Goal: Task Accomplishment & Management: Manage account settings

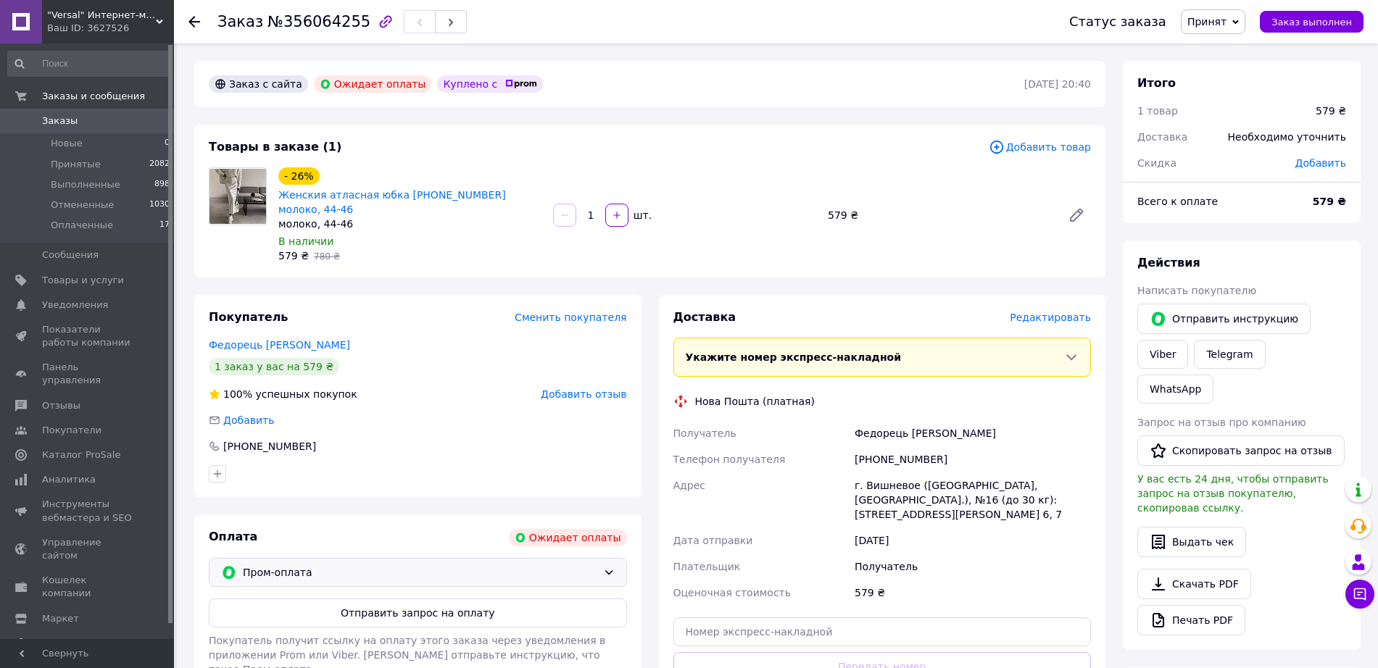
click at [436, 558] on div "Пром-оплата" at bounding box center [418, 572] width 418 height 29
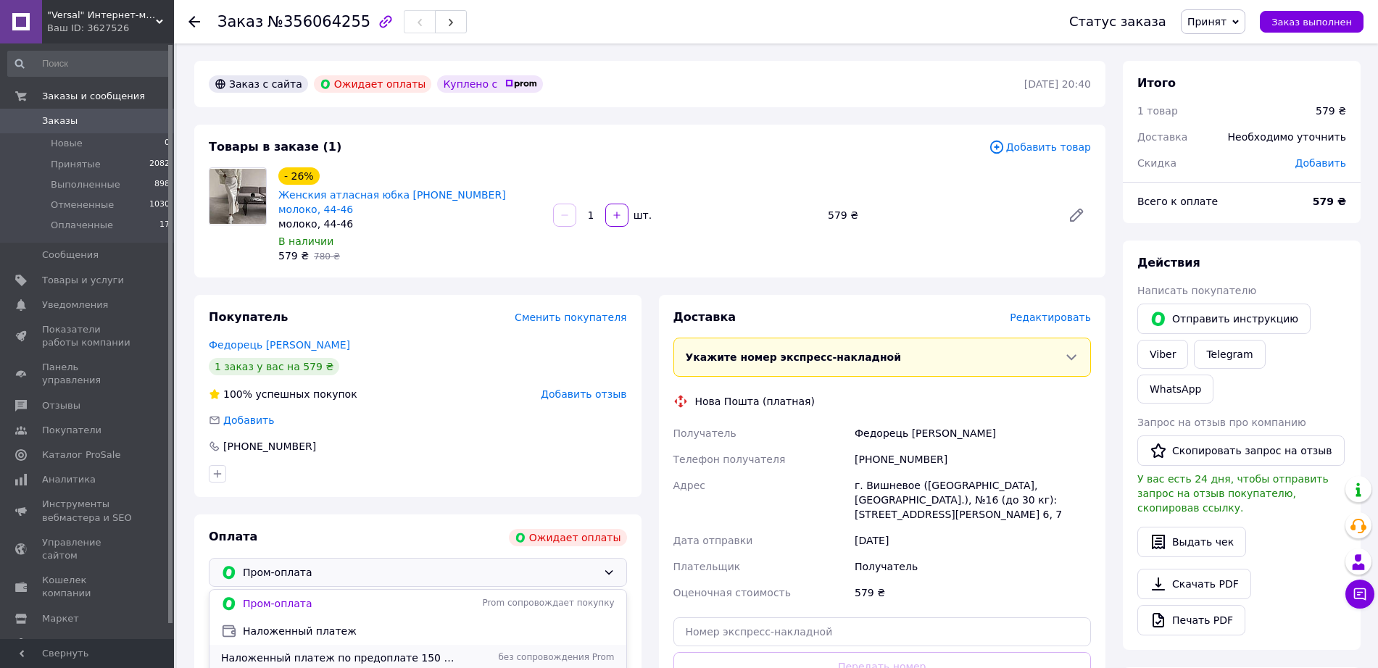
click at [426, 651] on span "Наложенный платеж по предоплате 150 грн" at bounding box center [337, 658] width 233 height 14
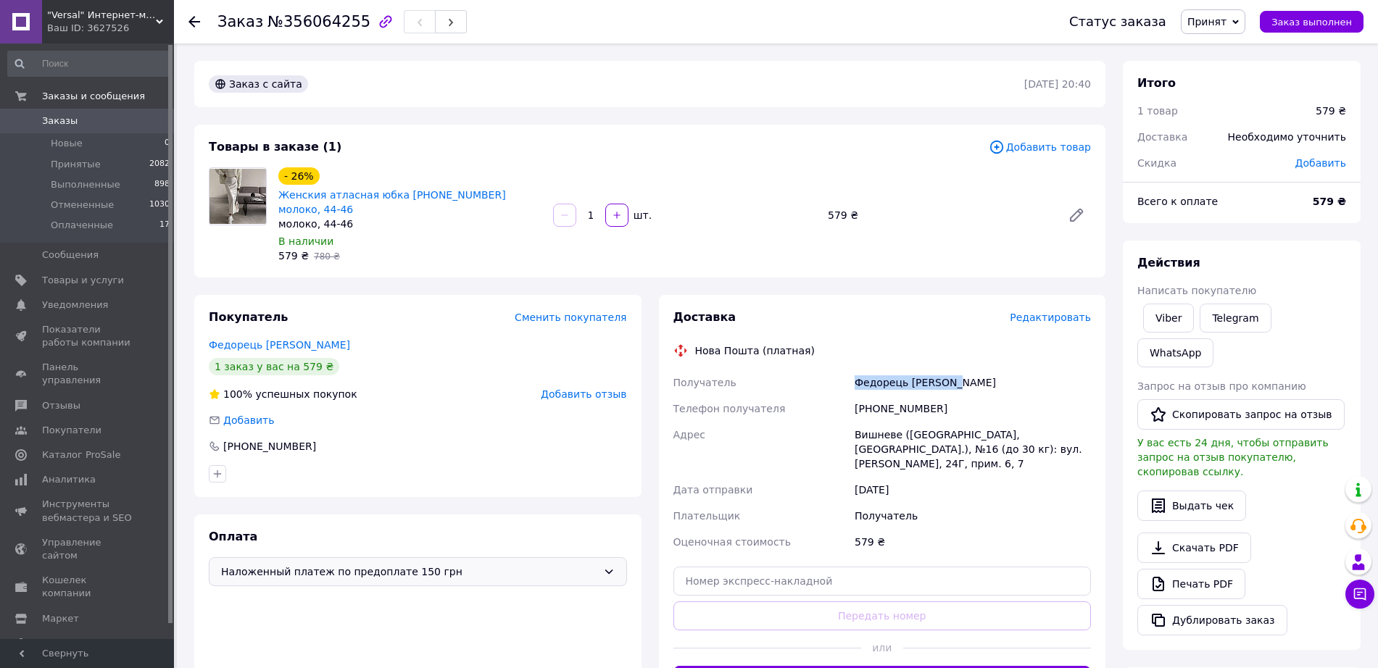
copy div "Федорець Анжеліка"
drag, startPoint x: 965, startPoint y: 371, endPoint x: 852, endPoint y: 376, distance: 112.4
click at [852, 376] on div "Федорець Анжеліка" at bounding box center [973, 383] width 242 height 26
copy div "Федорець Анжеліка"
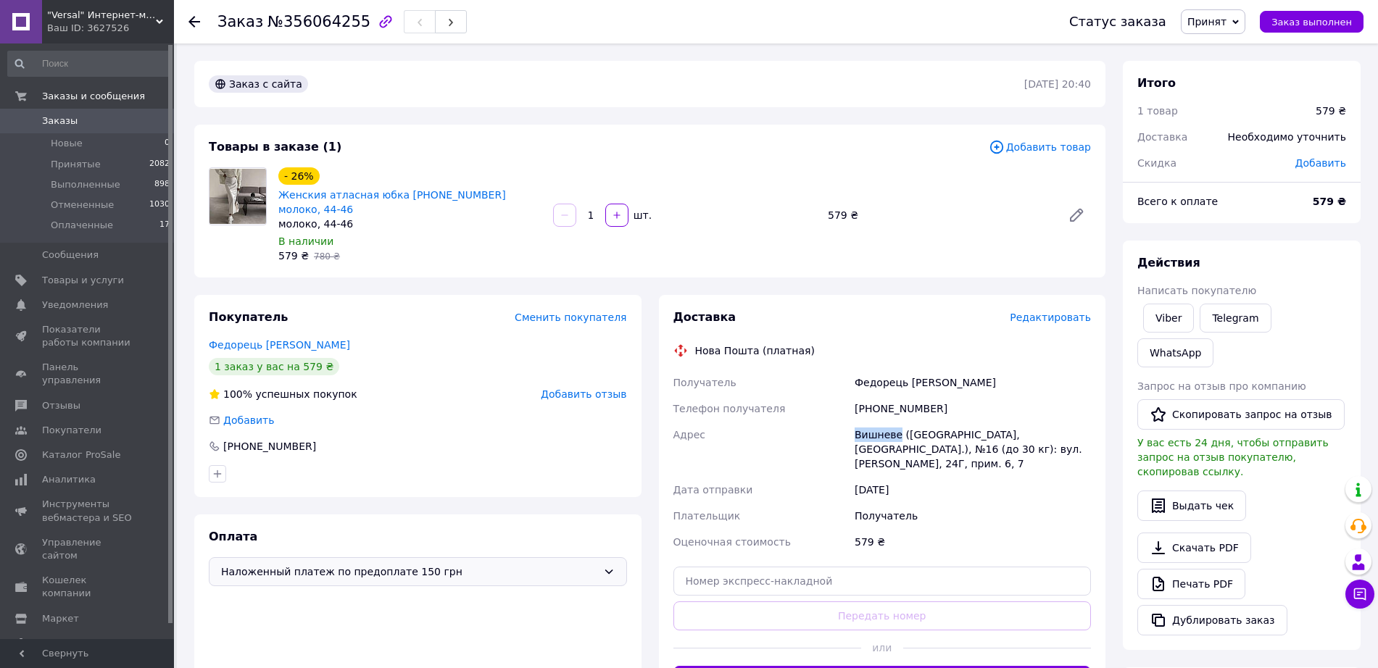
drag, startPoint x: 836, startPoint y: 417, endPoint x: 894, endPoint y: 415, distance: 57.3
click at [894, 415] on div "Получатель Федорець Анжеліка Телефон получателя +380631860404 Адрес Вишневе (Ки…" at bounding box center [882, 463] width 424 height 186
copy div "Адрес Вишневе"
copy div "380631860404"
drag, startPoint x: 936, startPoint y: 396, endPoint x: 860, endPoint y: 404, distance: 76.6
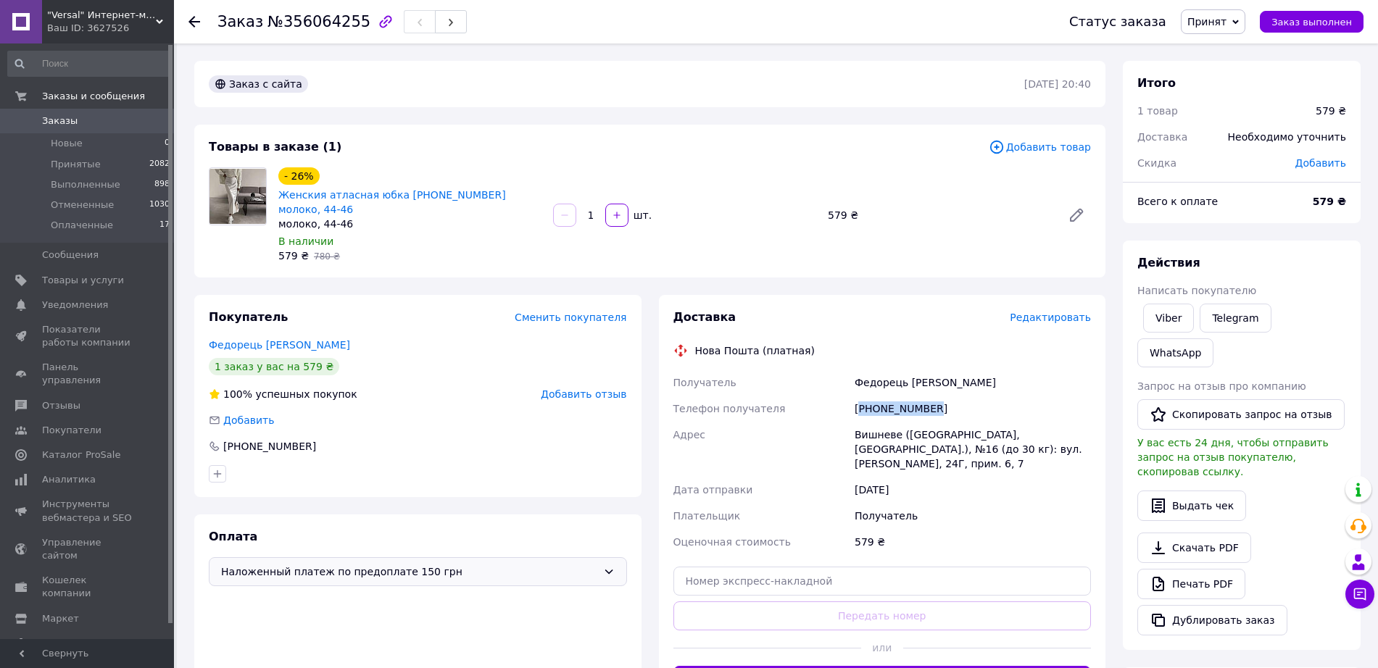
click at [860, 404] on div "+380631860404" at bounding box center [973, 409] width 242 height 26
copy div "380631860404"
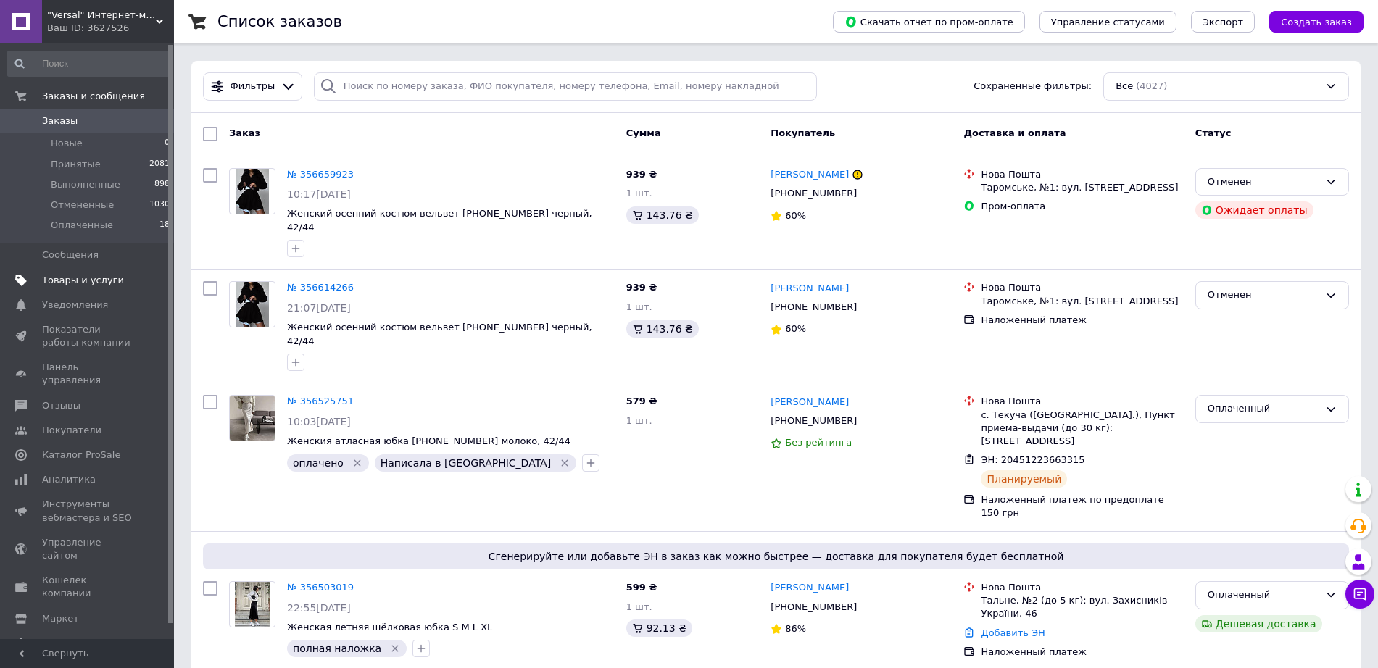
click at [125, 280] on span "Товары и услуги" at bounding box center [88, 280] width 92 height 13
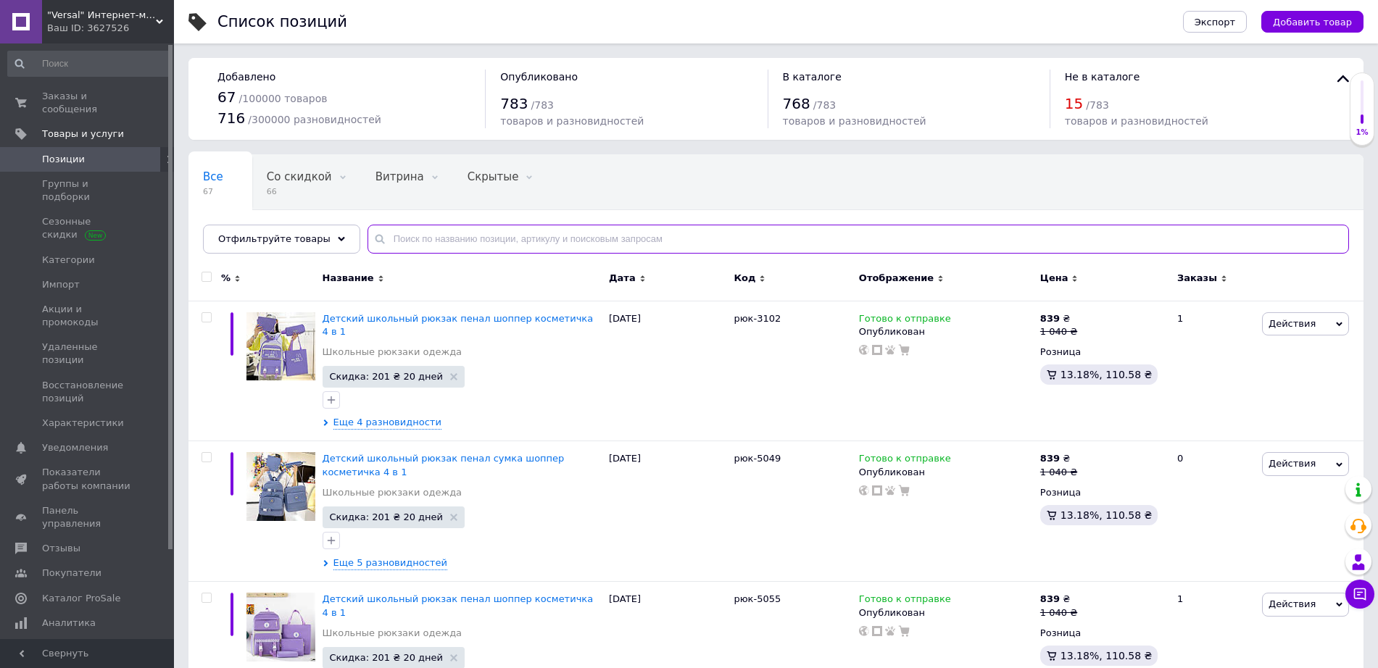
click at [415, 243] on input "text" at bounding box center [857, 239] width 981 height 29
paste input "5049"
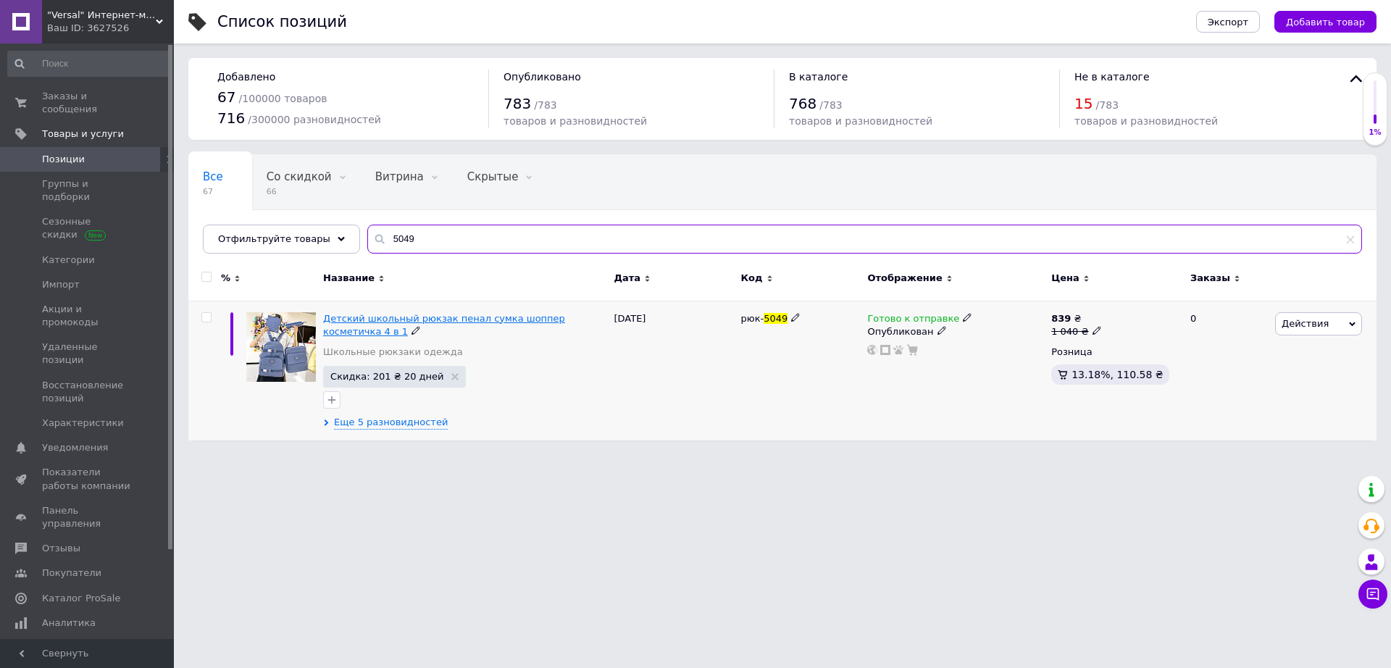
type input "5049"
click at [488, 315] on span "Детский школьный рюкзак пенал сумка шоппер косметичка 4 в 1" at bounding box center [444, 325] width 242 height 24
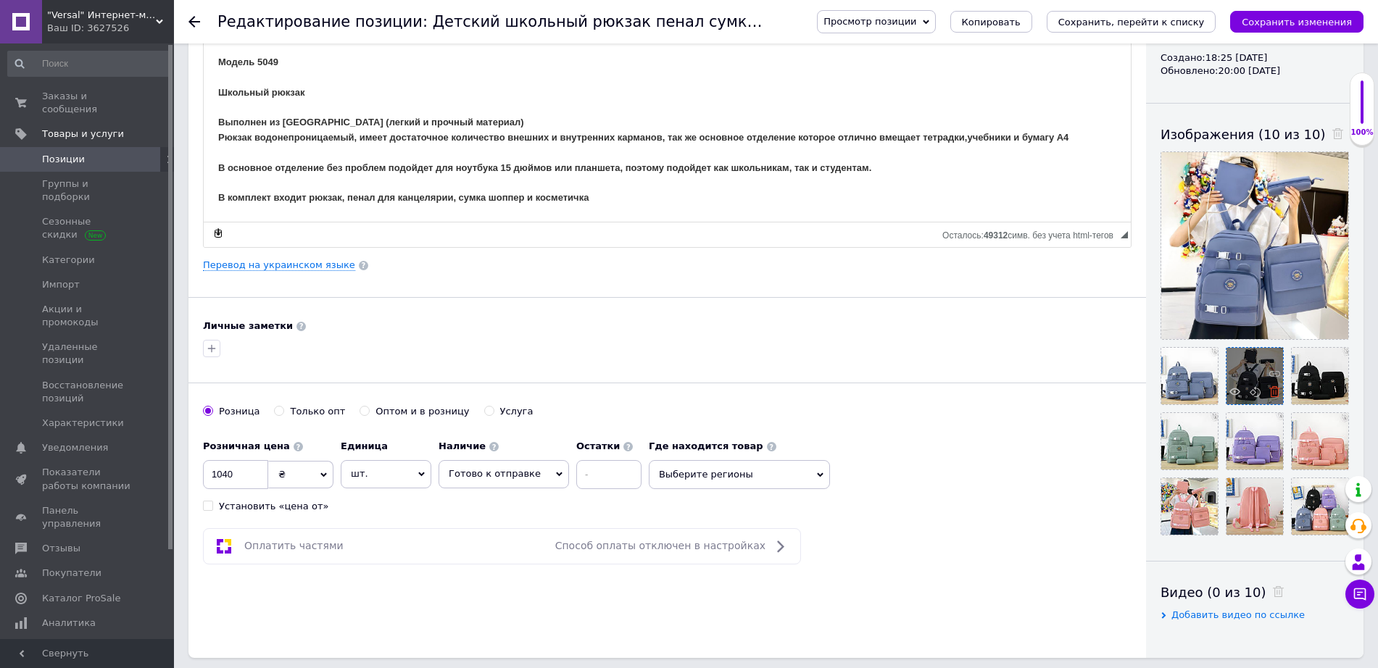
click at [1280, 394] on icon at bounding box center [1274, 391] width 11 height 11
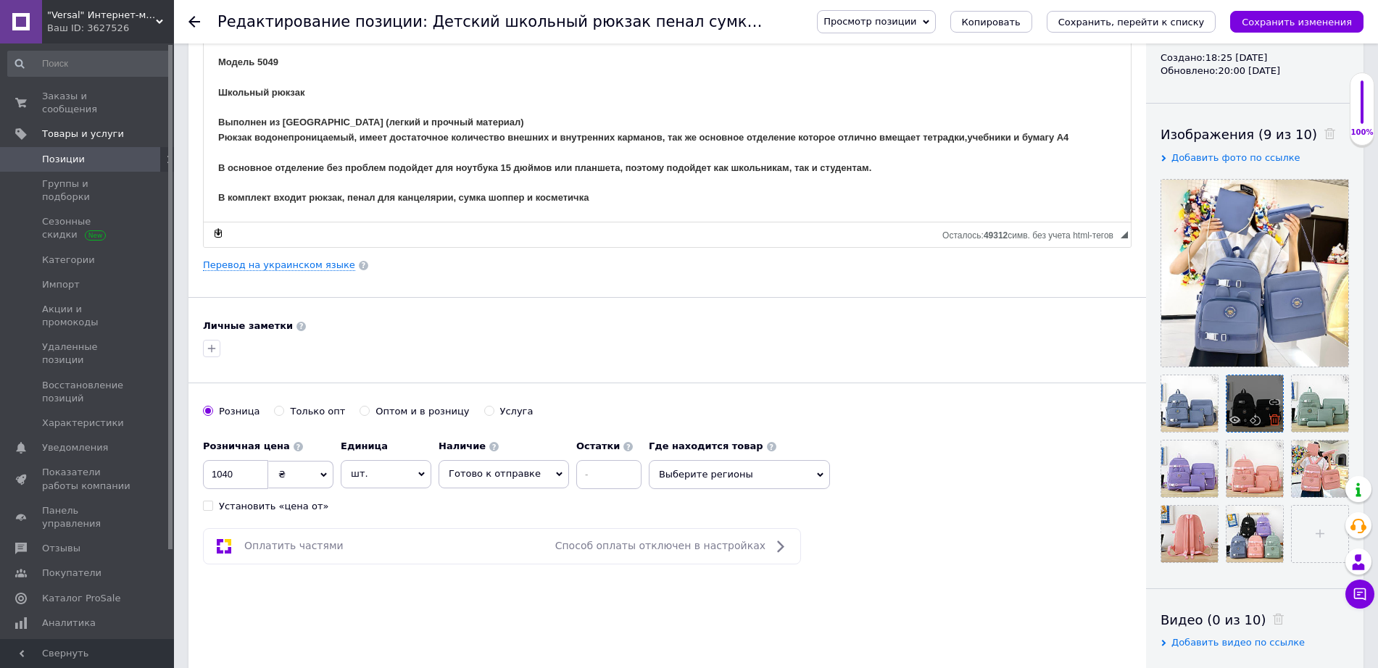
click at [1278, 421] on use at bounding box center [1274, 420] width 11 height 11
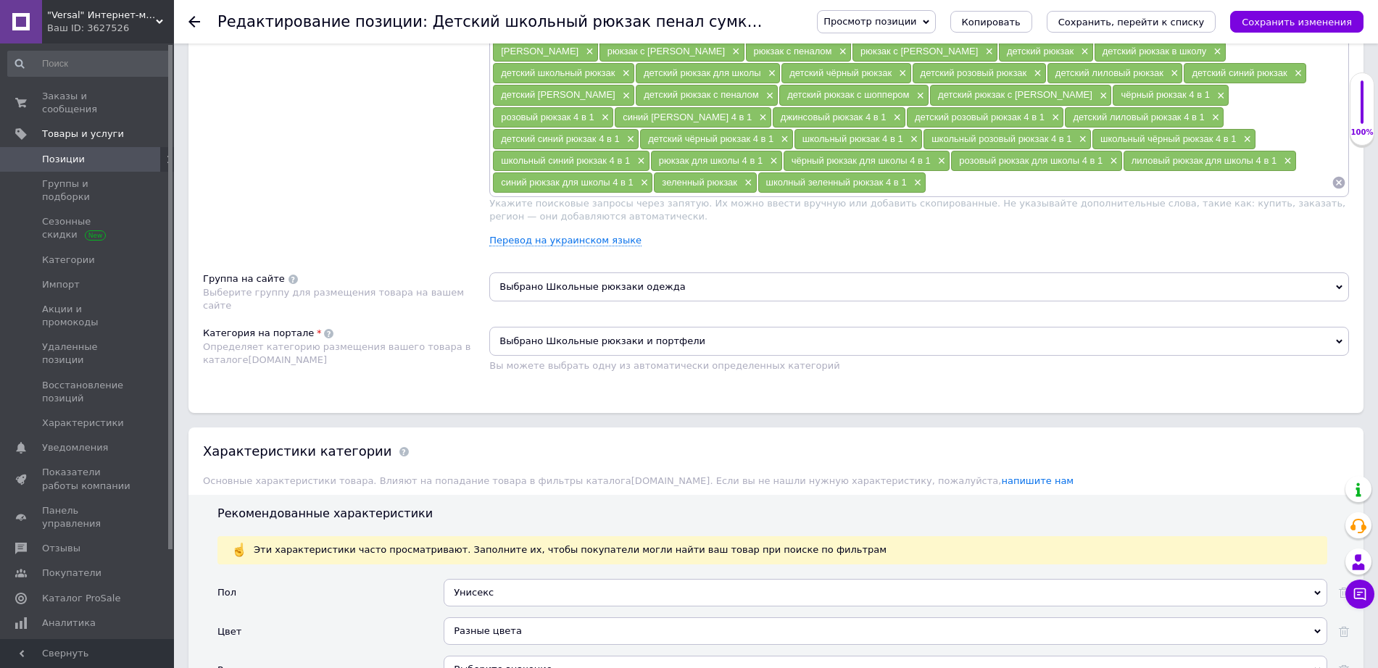
scroll to position [362, 0]
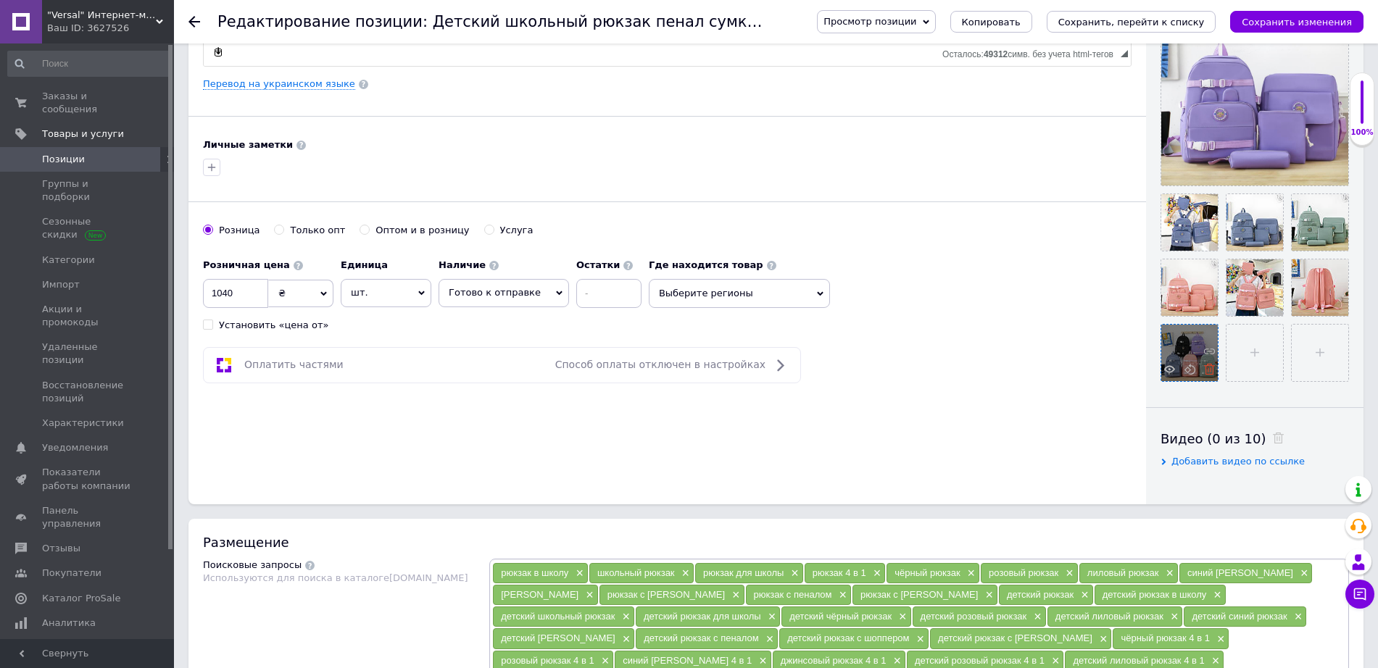
click at [1214, 372] on icon at bounding box center [1209, 369] width 11 height 11
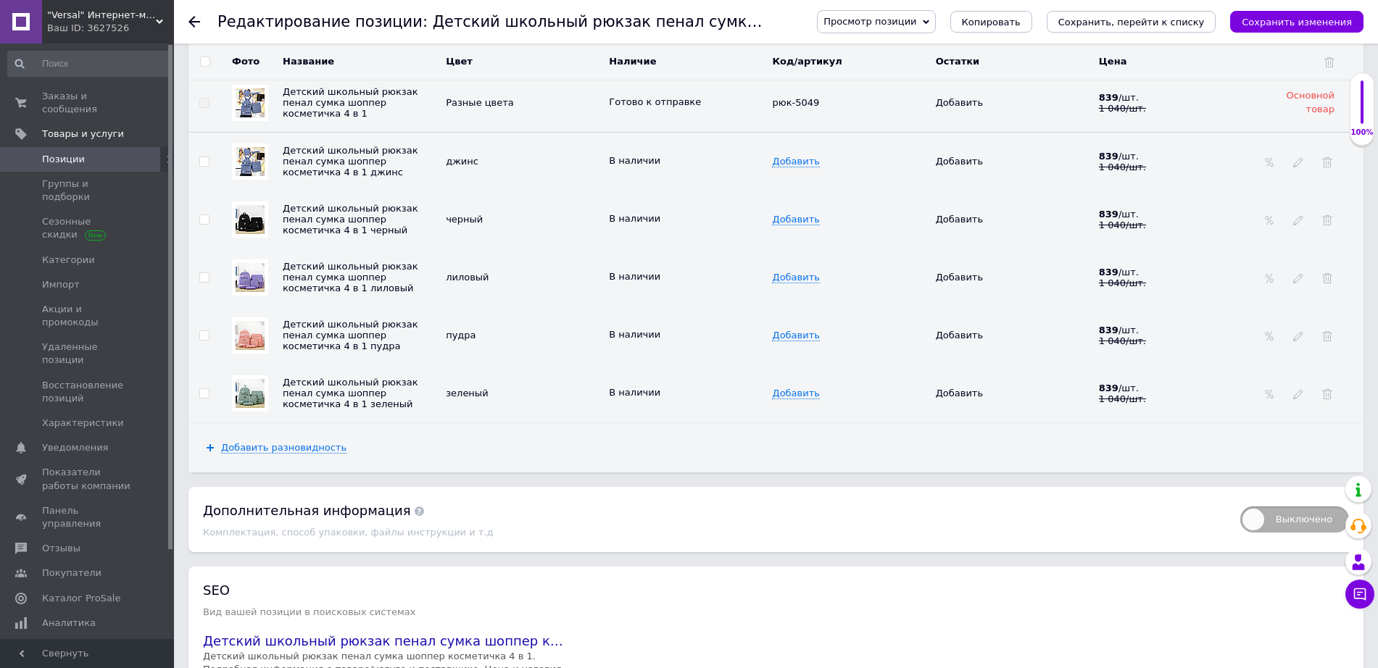
scroll to position [2102, 0]
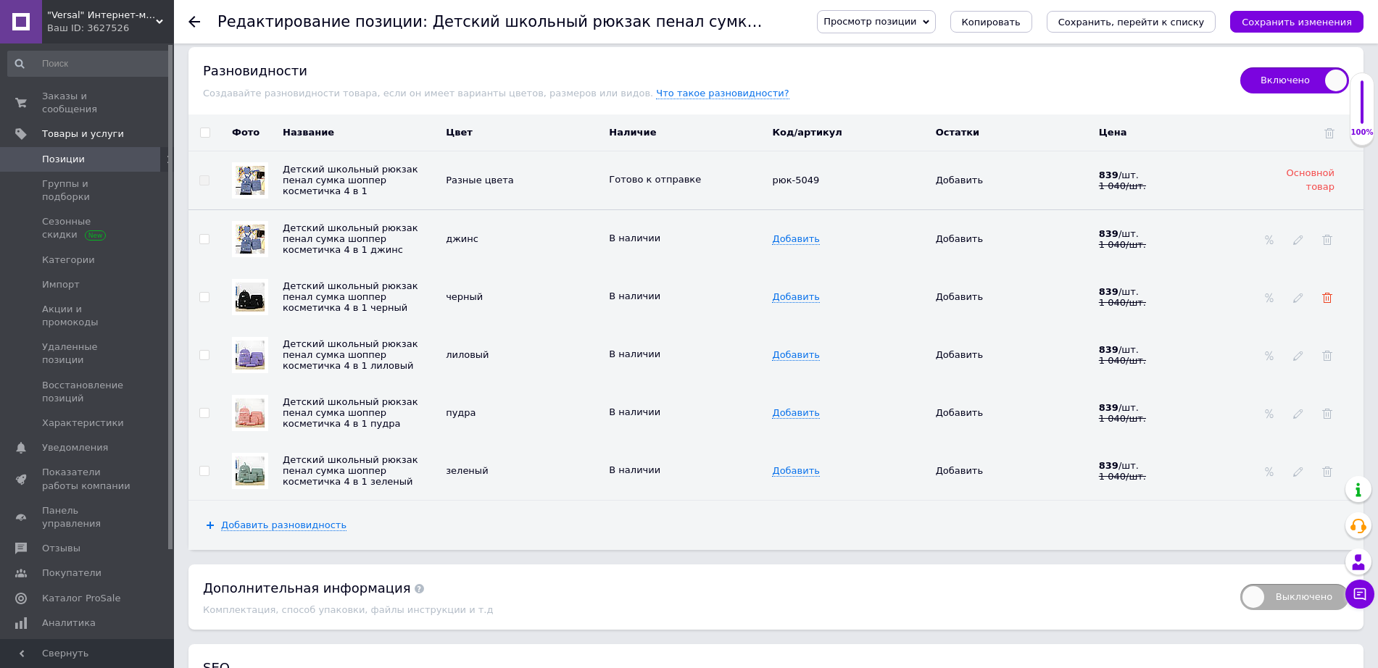
click at [1328, 293] on icon at bounding box center [1327, 298] width 10 height 10
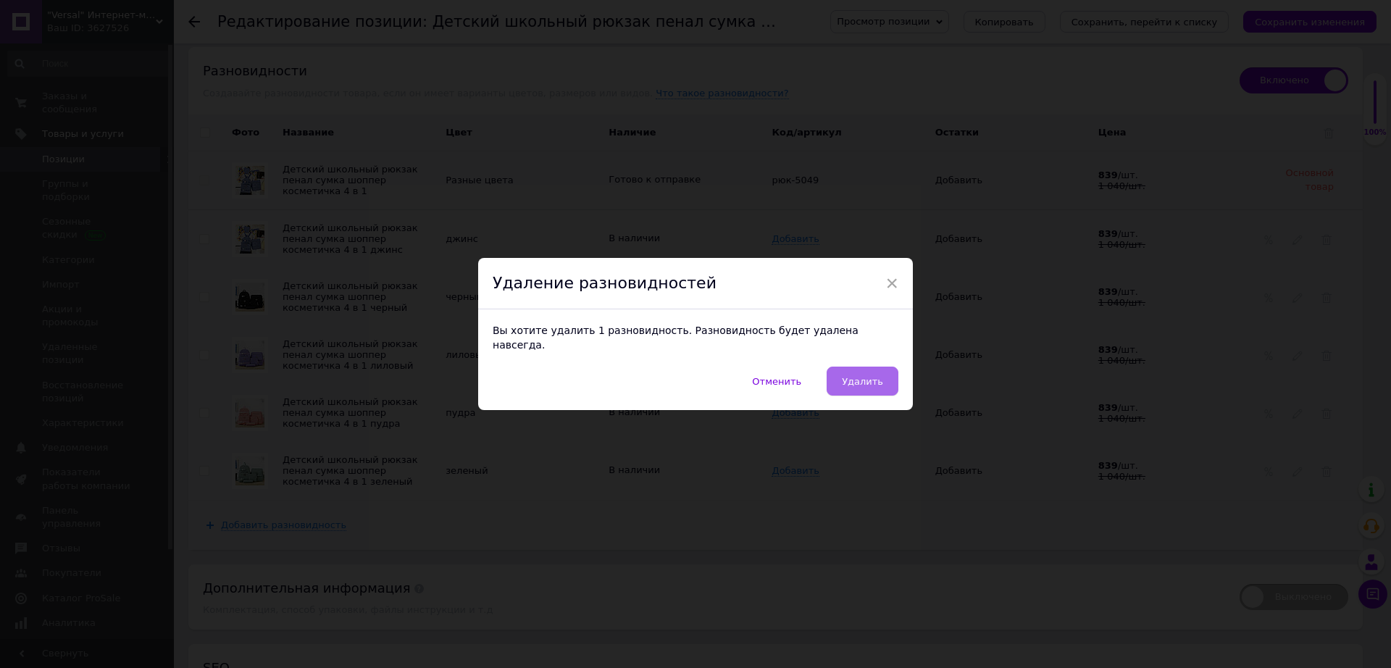
click at [870, 376] on span "Удалить" at bounding box center [862, 381] width 41 height 11
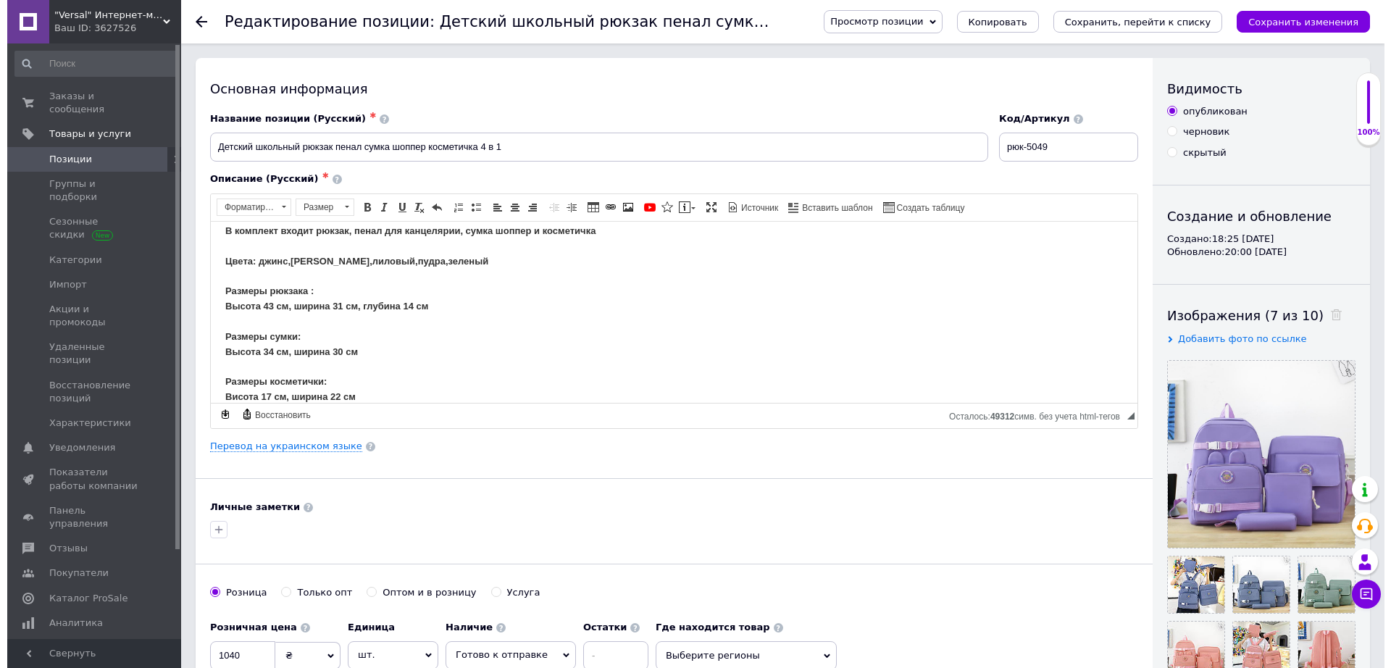
scroll to position [209, 0]
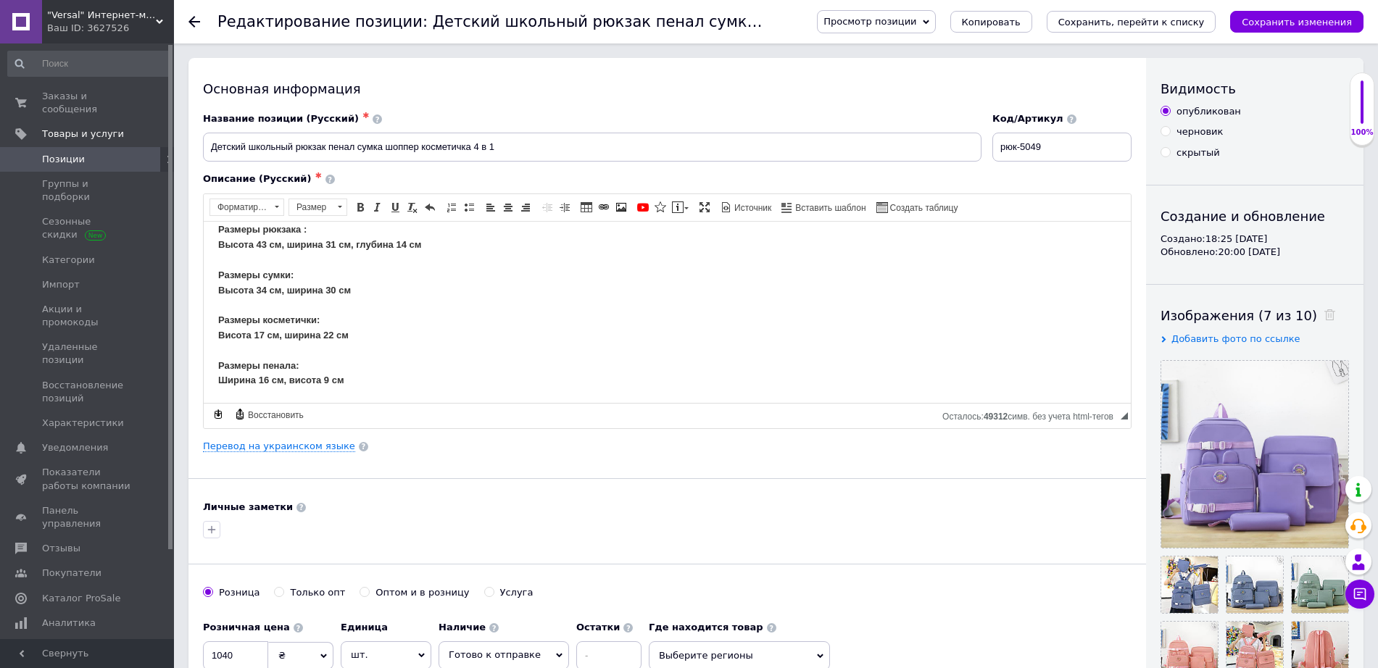
click at [1141, 24] on icon "Сохранить, перейти к списку" at bounding box center [1131, 22] width 146 height 11
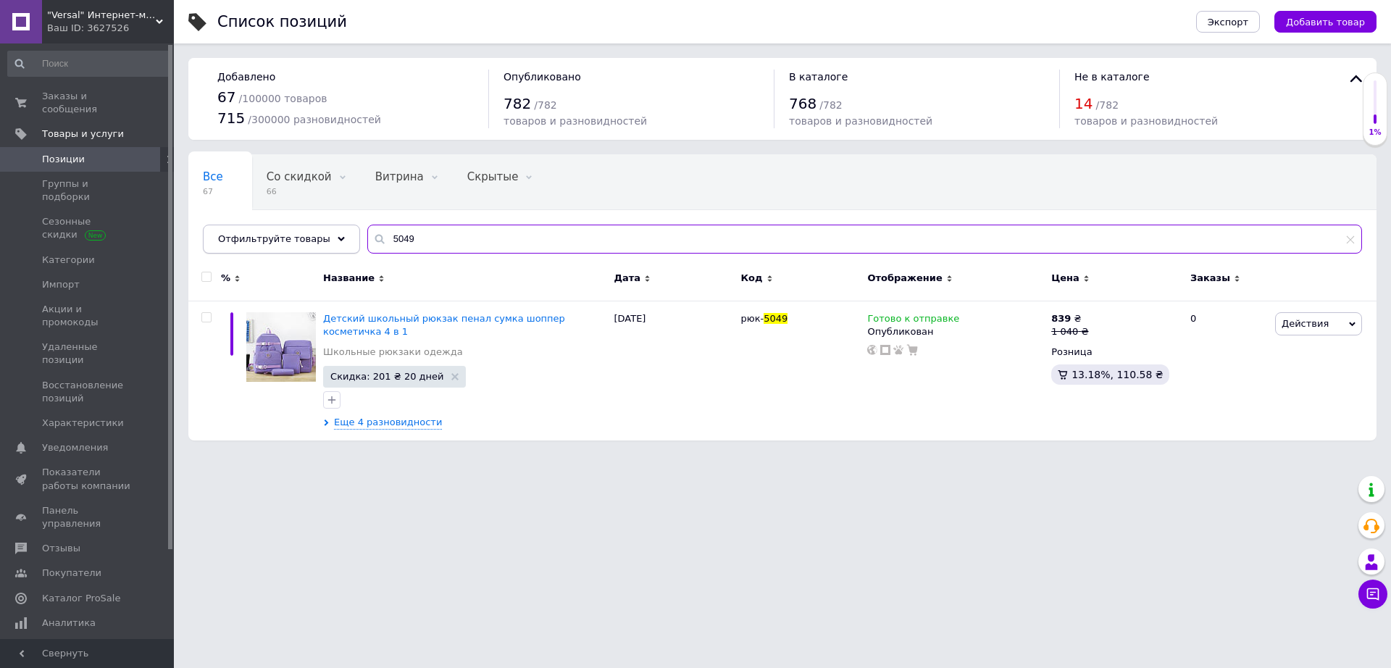
drag, startPoint x: 413, startPoint y: 226, endPoint x: 318, endPoint y: 239, distance: 95.8
click at [318, 239] on div "Отфильтруйте товары 5049" at bounding box center [782, 239] width 1159 height 29
click at [109, 18] on span ""Versal" Интернет-магазин" at bounding box center [101, 15] width 109 height 13
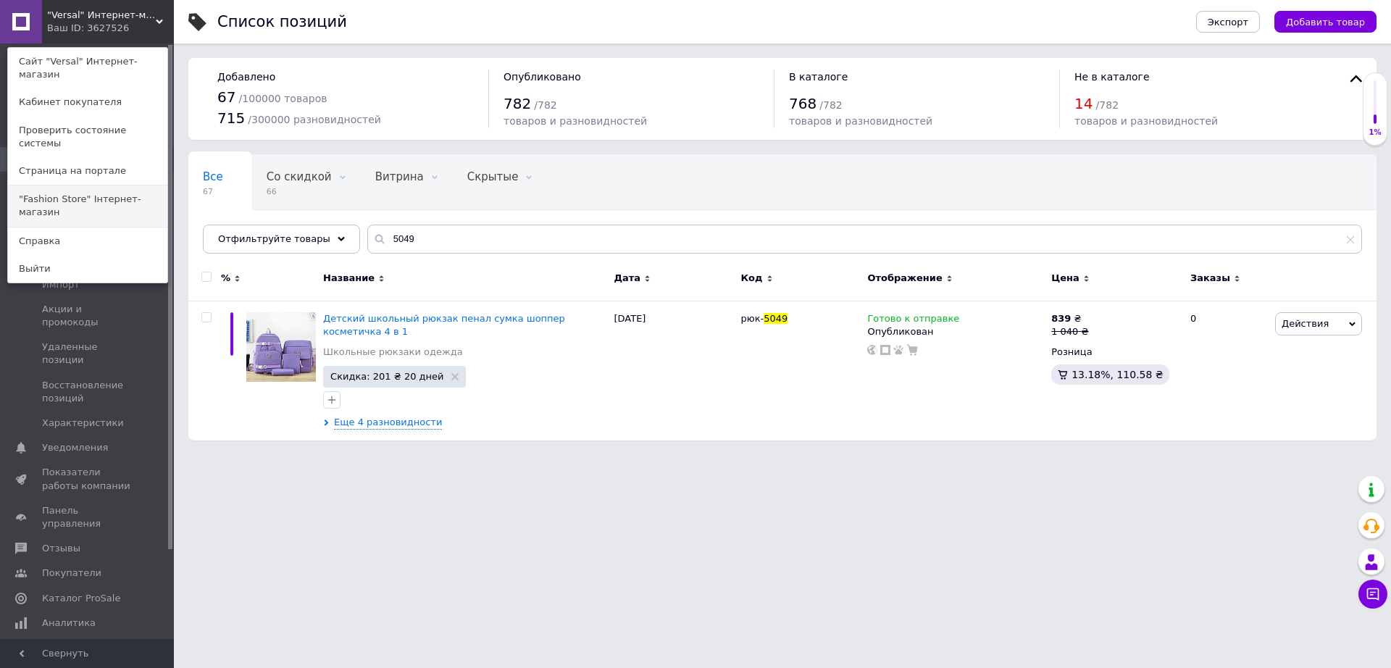
click at [90, 186] on link ""Fashion Store" Інтернет-магазин" at bounding box center [87, 206] width 159 height 41
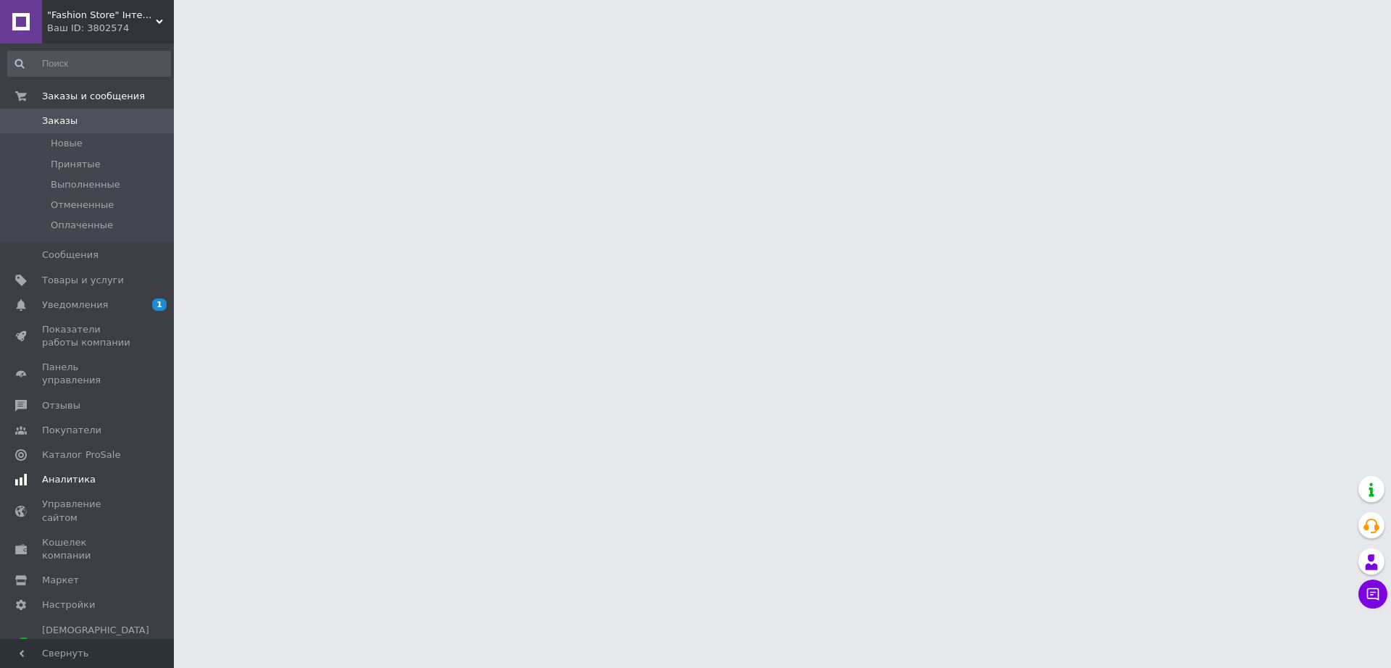
click at [147, 300] on span "1 0" at bounding box center [154, 305] width 40 height 13
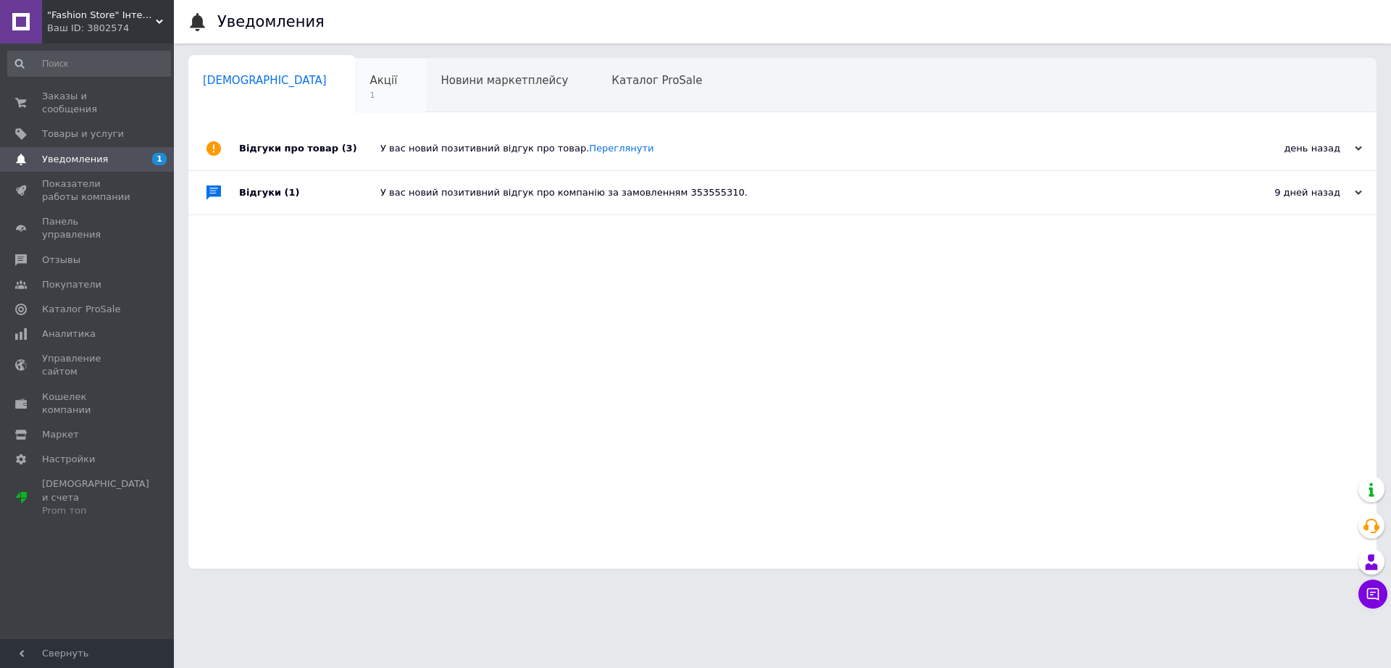
click at [356, 82] on div "Акції 1" at bounding box center [391, 86] width 71 height 55
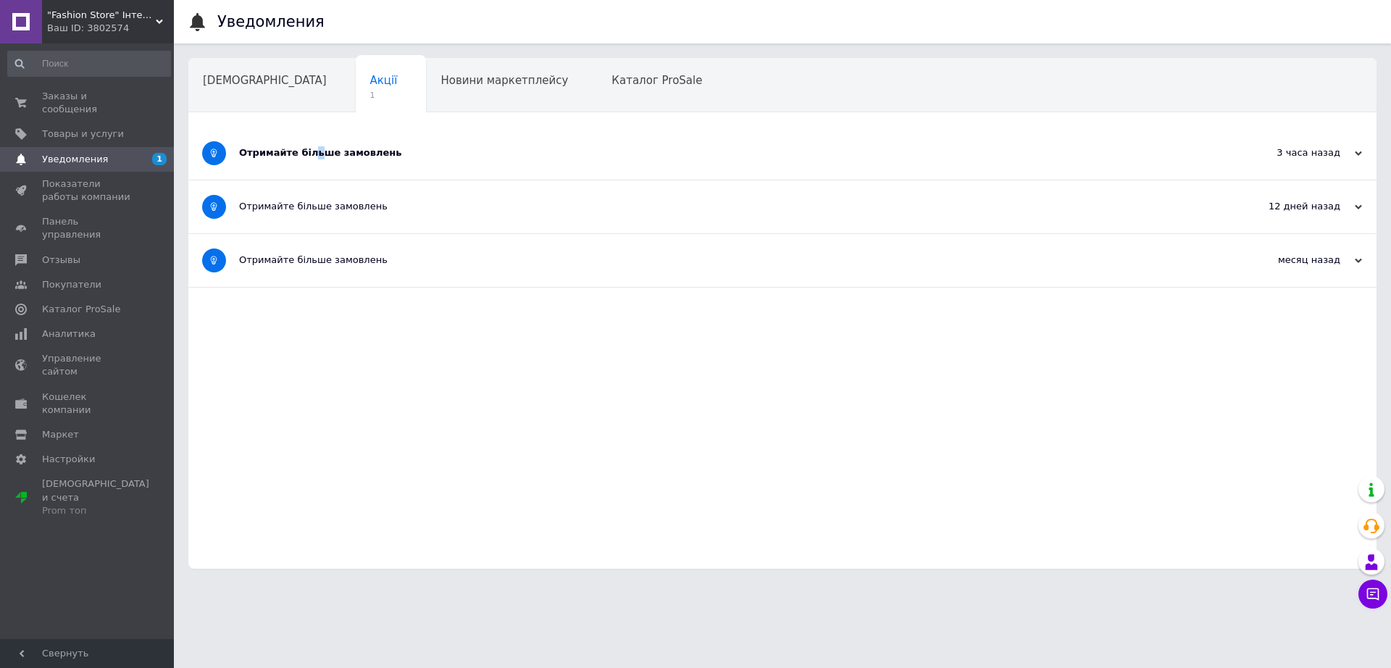
click at [309, 168] on div "Отримайте більше замовлень" at bounding box center [728, 153] width 978 height 53
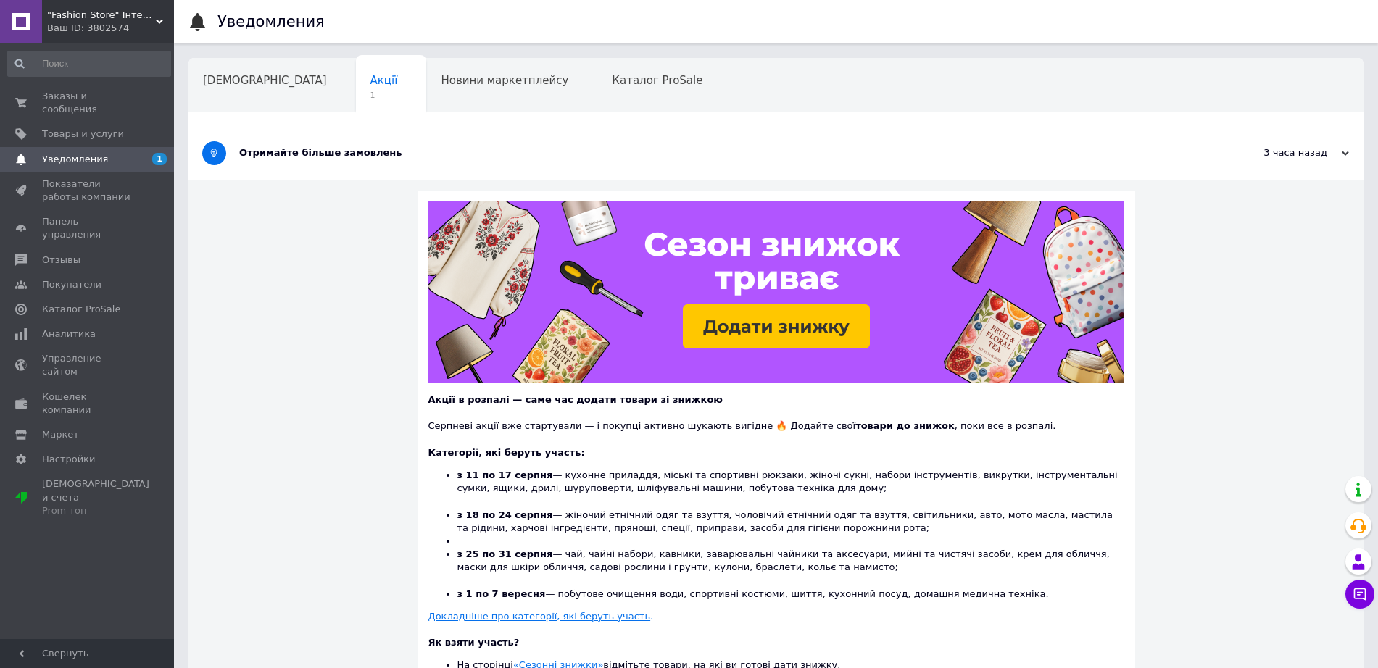
drag, startPoint x: 296, startPoint y: 161, endPoint x: 251, endPoint y: 152, distance: 45.8
click at [296, 161] on div "Отримайте більше замовлень" at bounding box center [721, 153] width 965 height 53
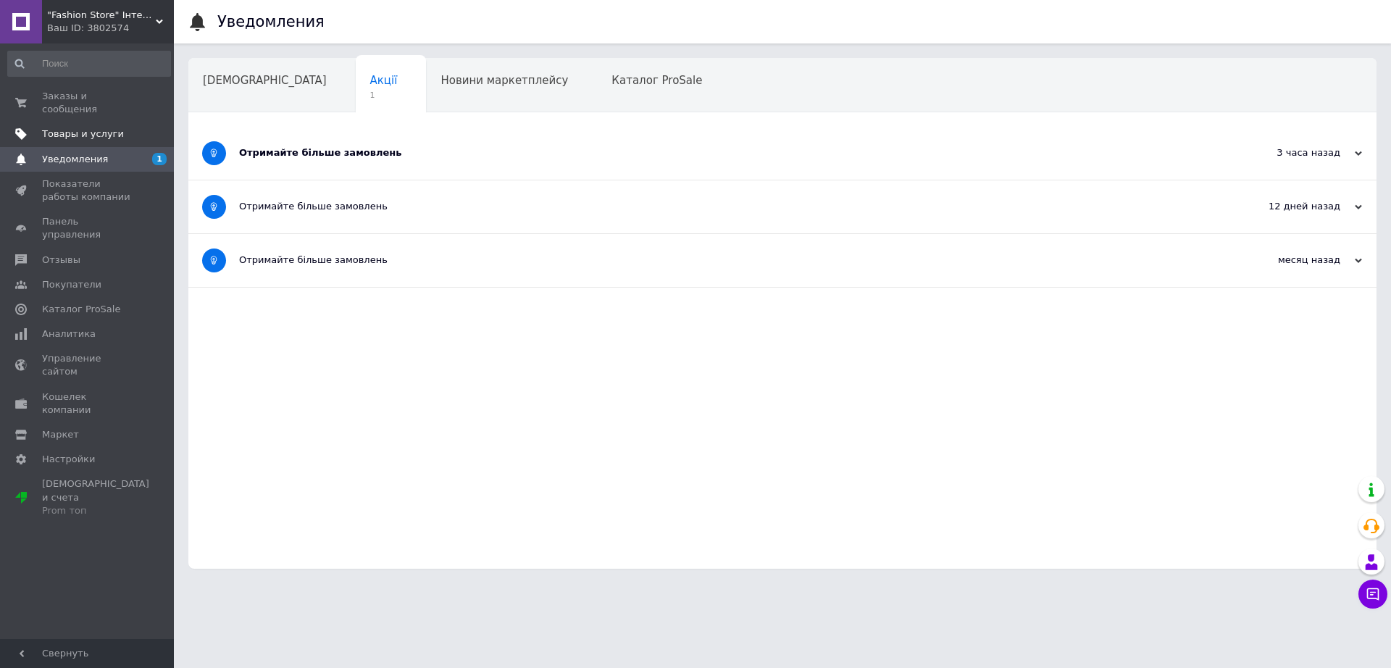
click at [130, 128] on span "Товары и услуги" at bounding box center [88, 134] width 92 height 13
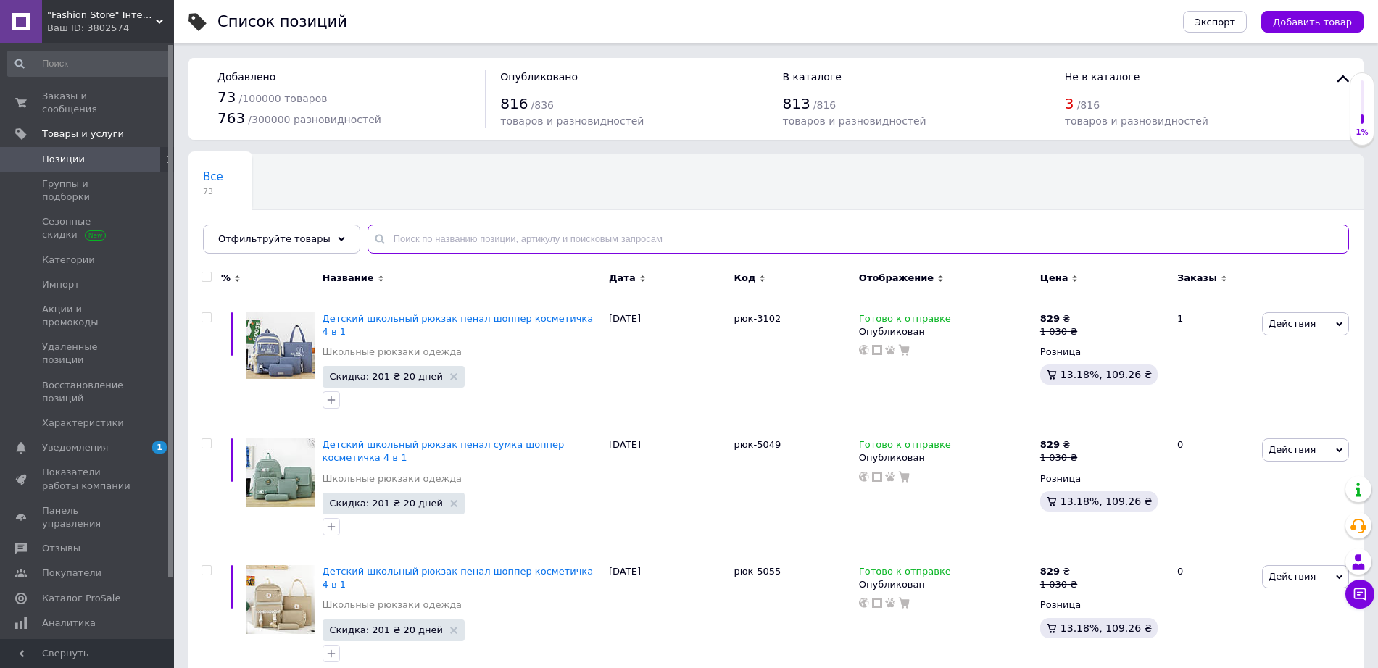
click at [391, 241] on input "text" at bounding box center [857, 239] width 981 height 29
paste input "5049"
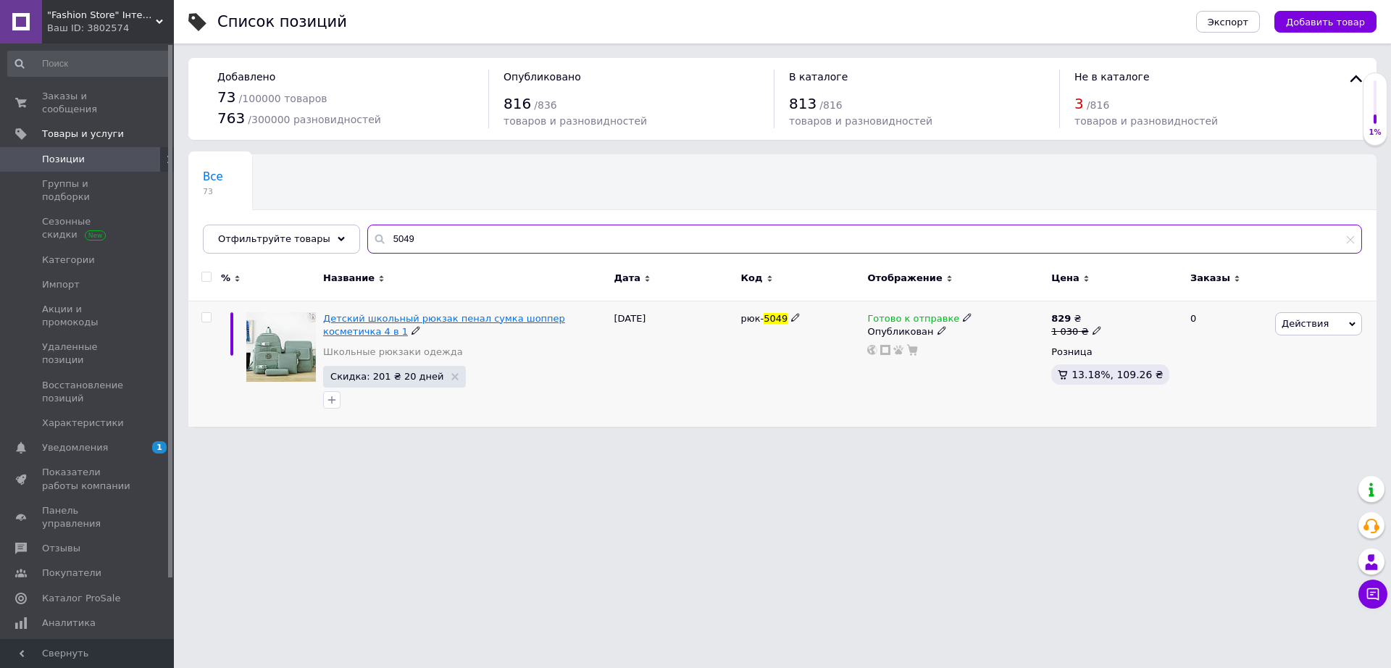
type input "5049"
click at [528, 319] on span "Детский школьный рюкзак пенал сумка шоппер косметичка 4 в 1" at bounding box center [444, 325] width 242 height 24
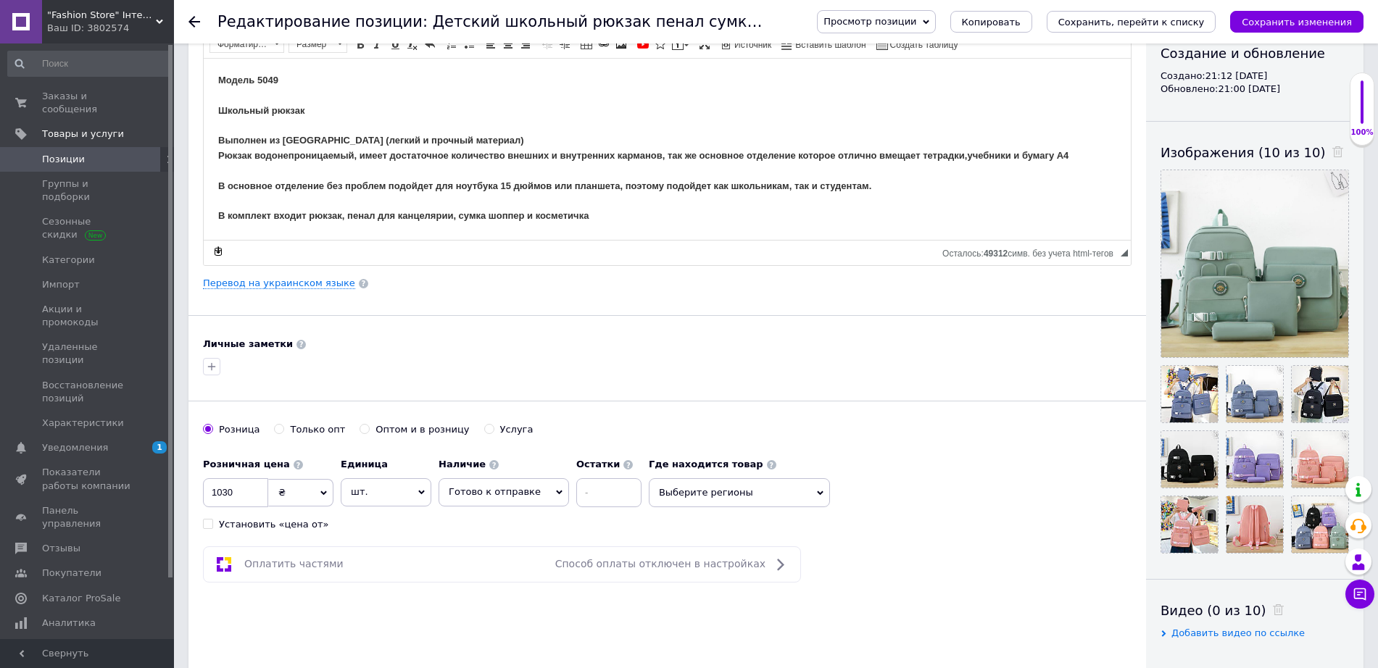
scroll to position [272, 0]
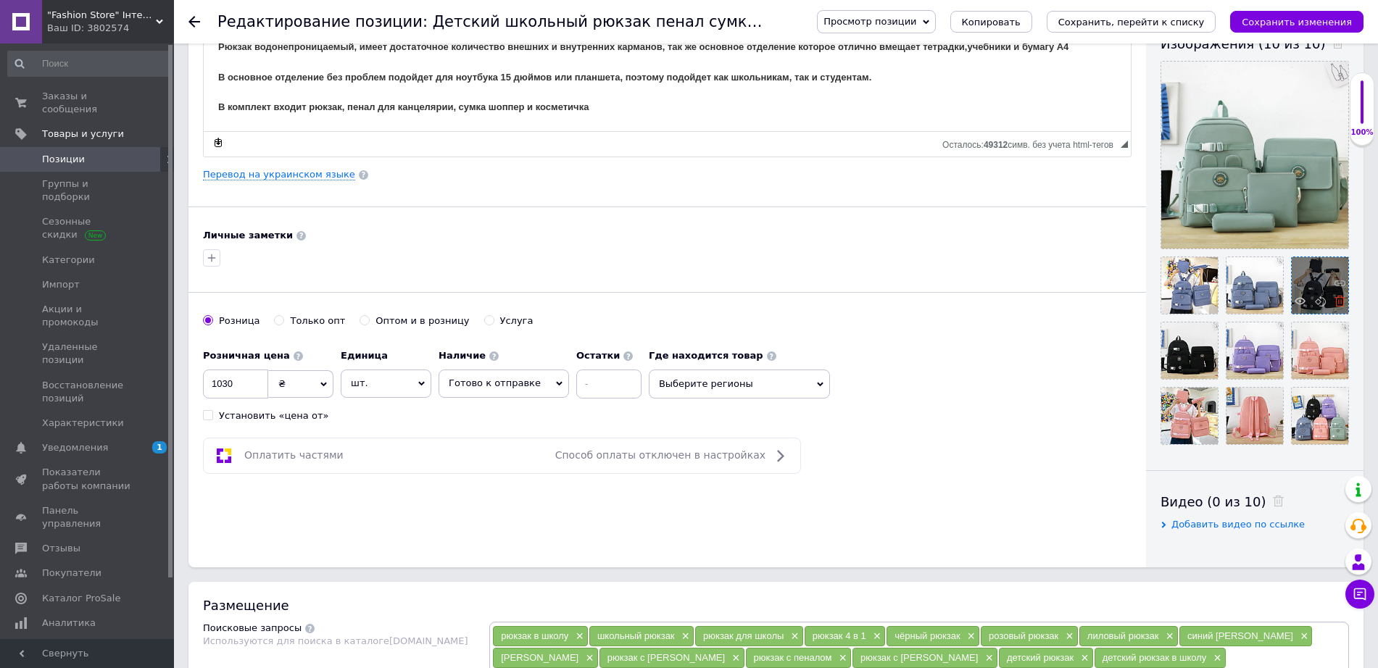
click at [1341, 301] on icon at bounding box center [1339, 301] width 11 height 11
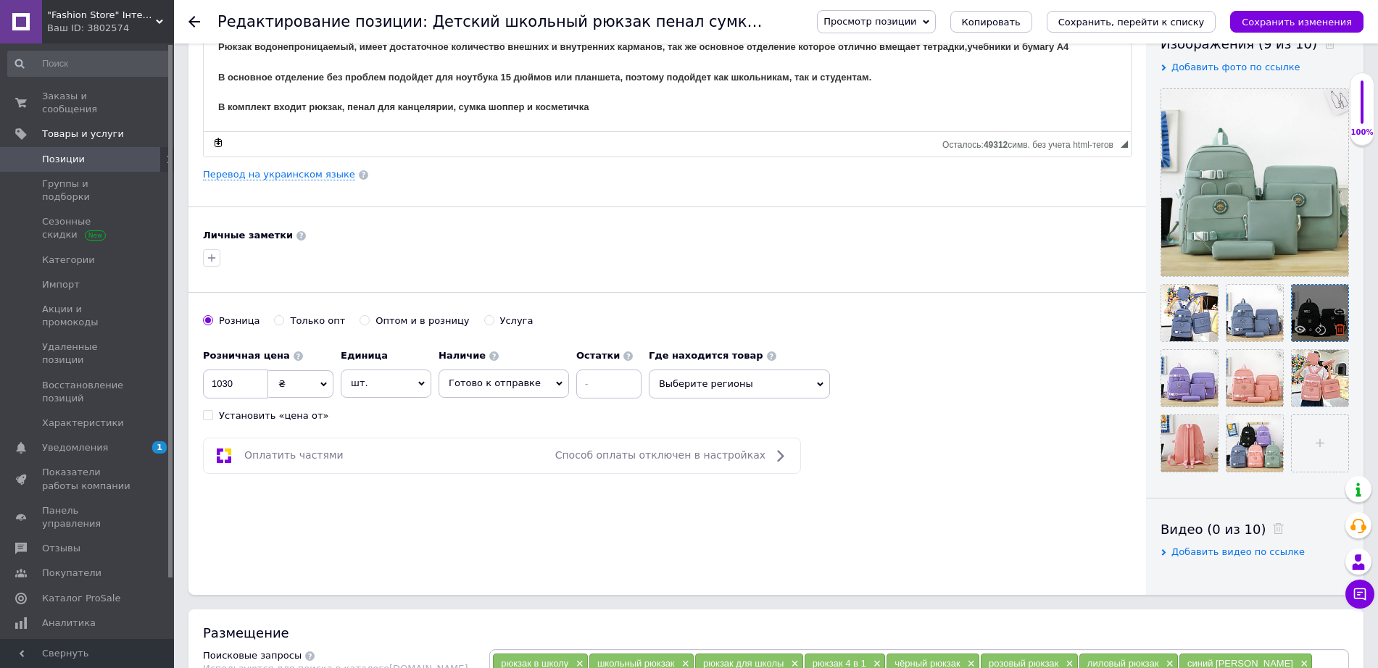
click at [1338, 330] on use at bounding box center [1339, 329] width 11 height 11
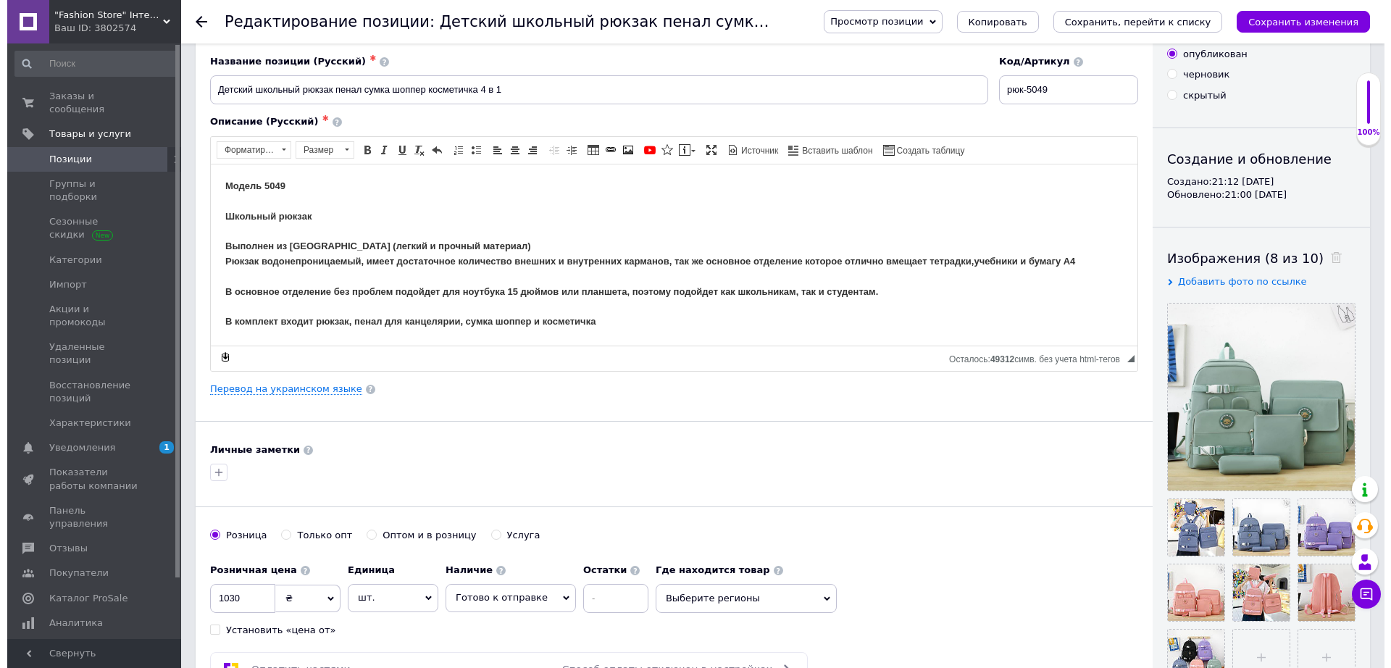
scroll to position [0, 0]
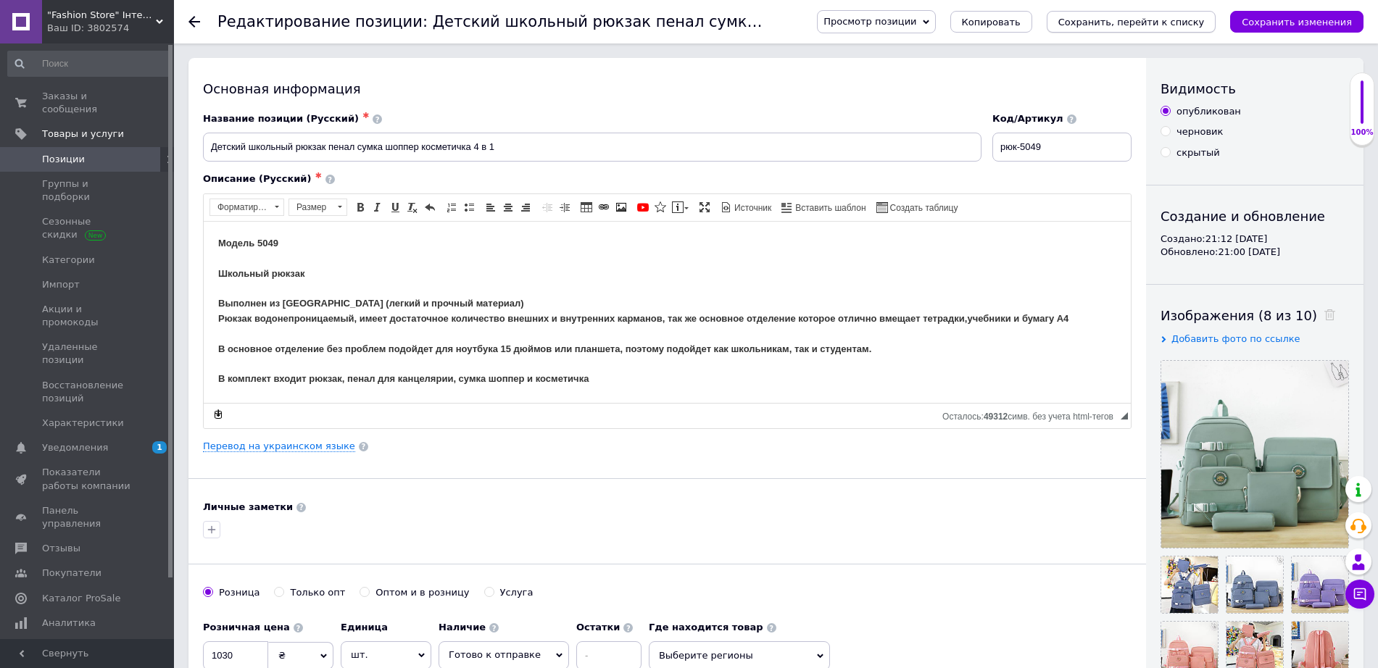
click at [1151, 17] on icon "Сохранить, перейти к списку" at bounding box center [1131, 22] width 146 height 11
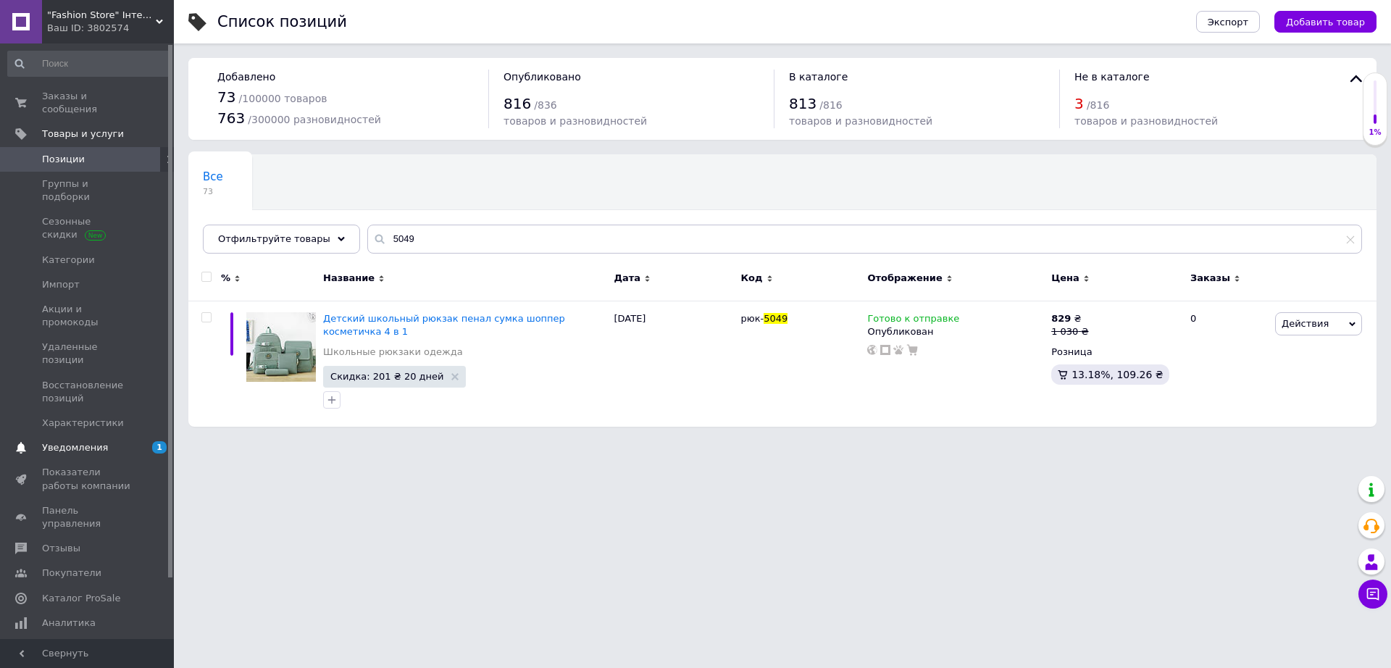
click at [138, 441] on span "1" at bounding box center [154, 447] width 40 height 13
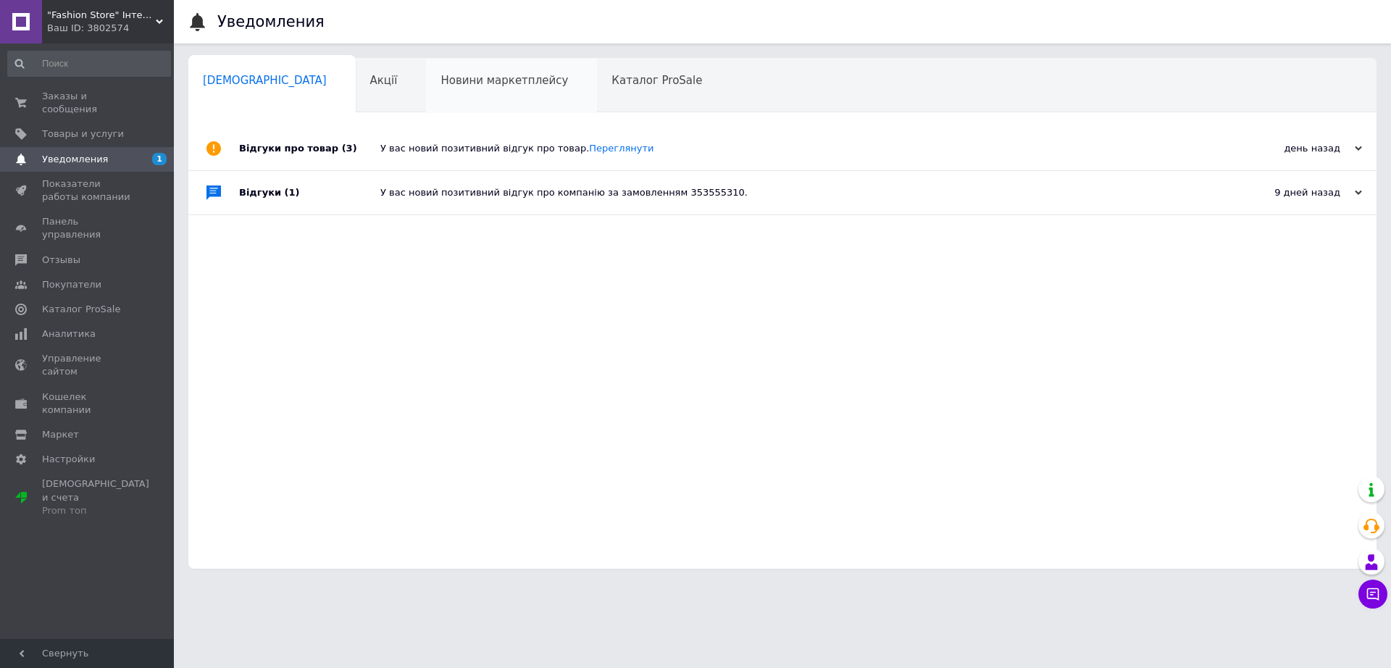
click at [510, 87] on div "Новини маркетплейсу 0" at bounding box center [511, 86] width 171 height 55
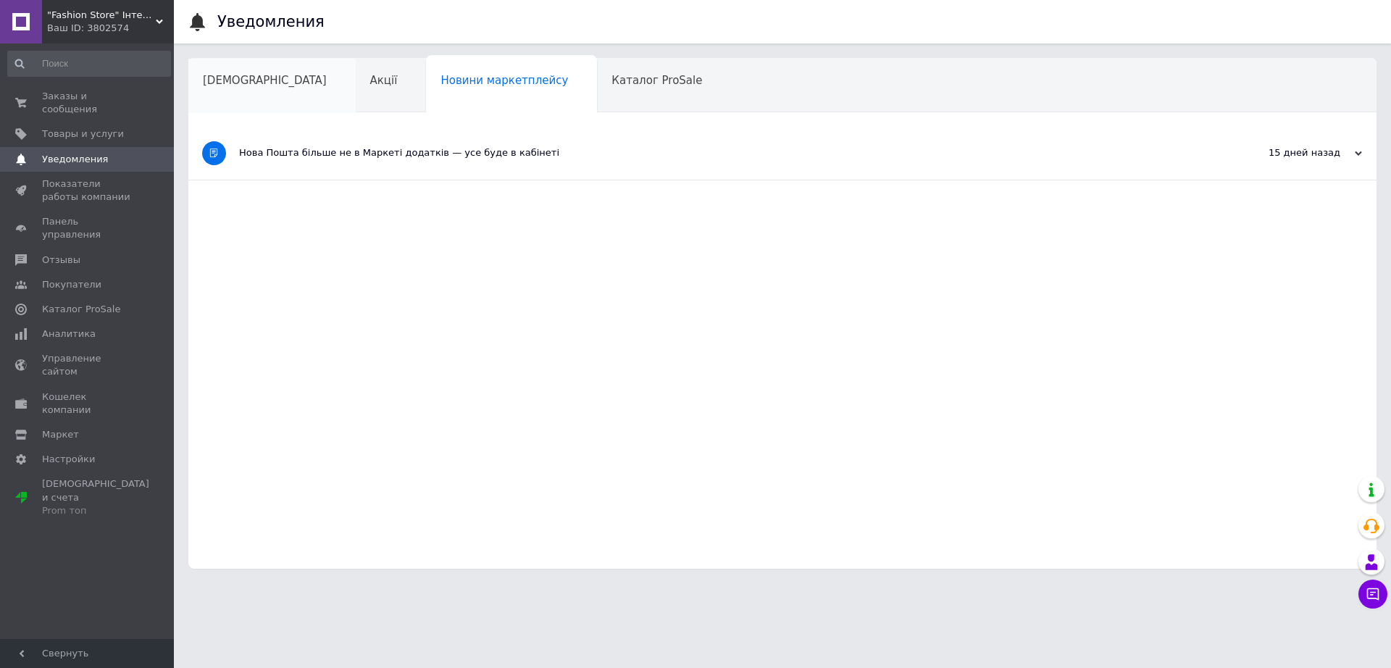
click at [278, 80] on div "Сповіщення" at bounding box center [271, 86] width 167 height 55
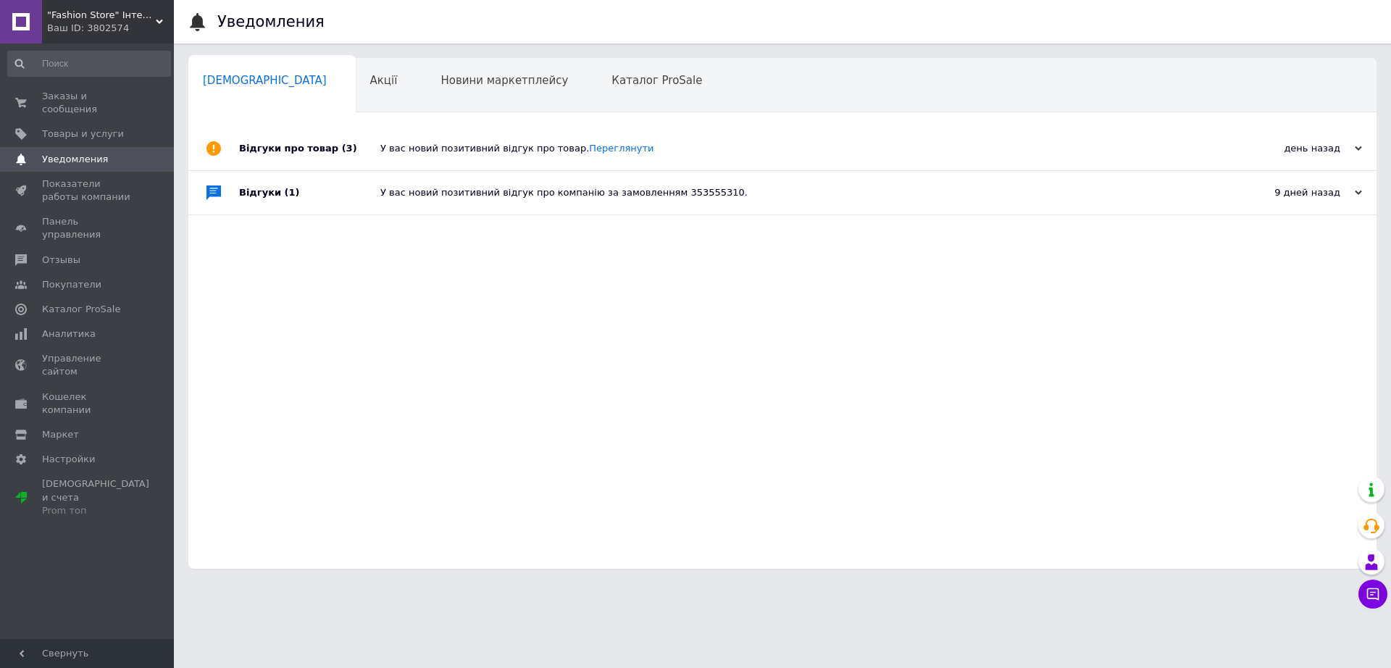
click at [107, 25] on div "Ваш ID: 3802574" at bounding box center [110, 28] width 127 height 13
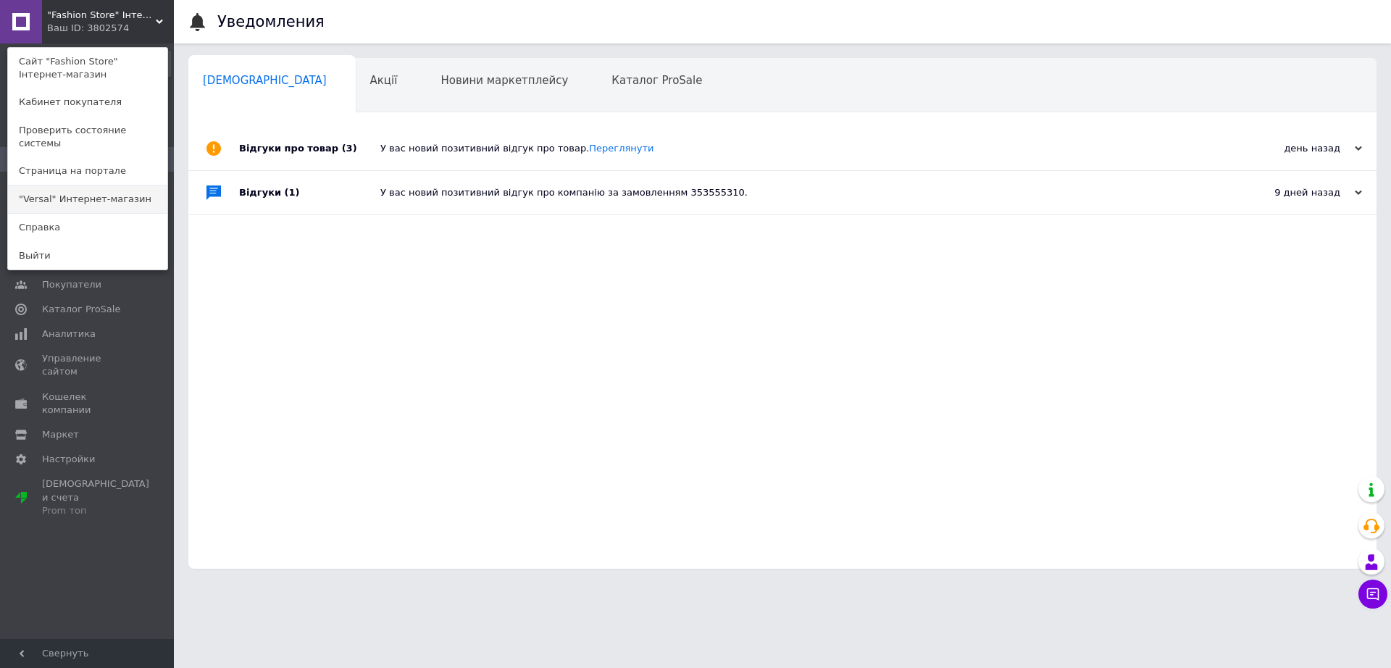
click at [138, 186] on link ""Versal" Интернет-магазин" at bounding box center [87, 200] width 159 height 28
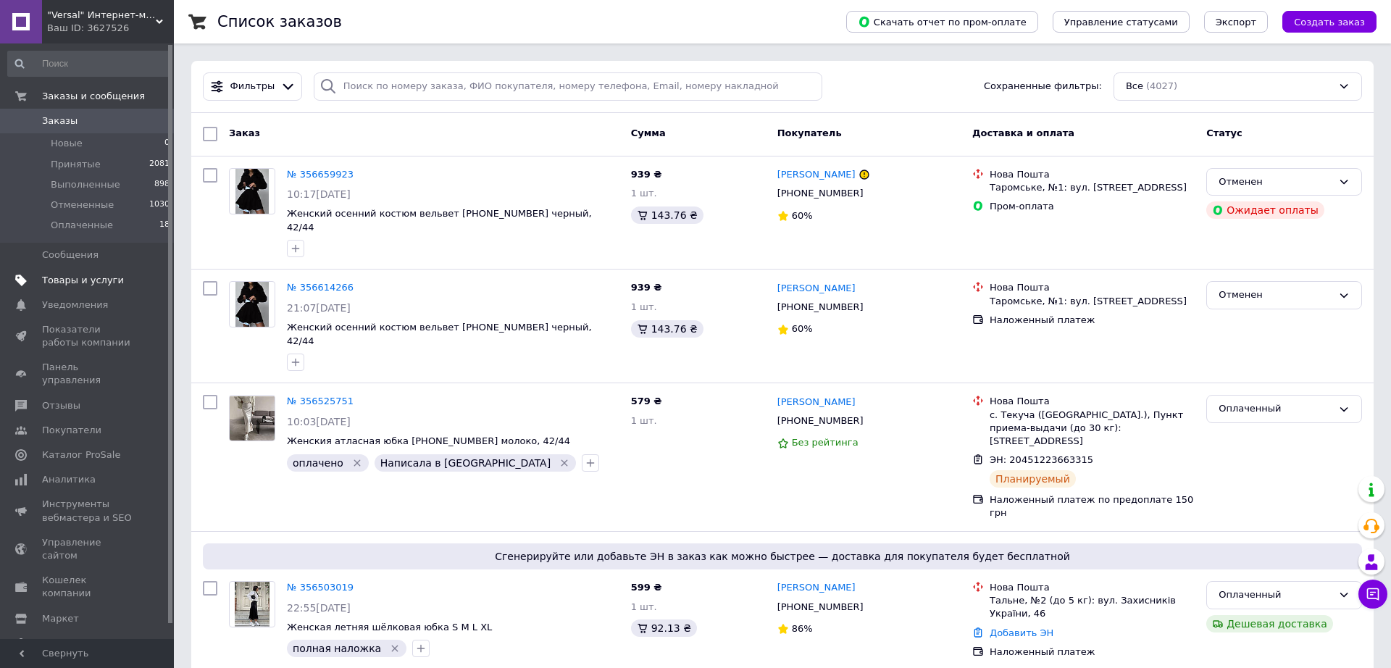
click at [126, 286] on span "Товары и услуги" at bounding box center [88, 280] width 92 height 13
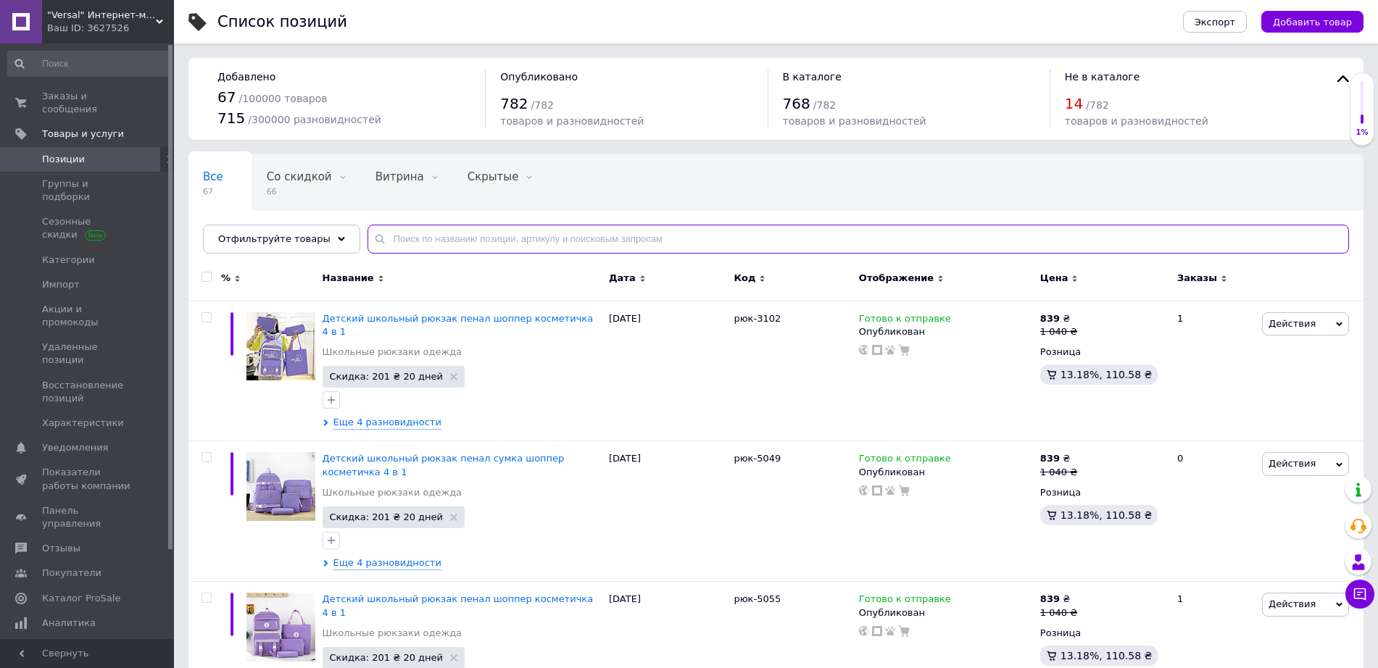
click at [444, 233] on input "text" at bounding box center [857, 239] width 981 height 29
paste input "3102"
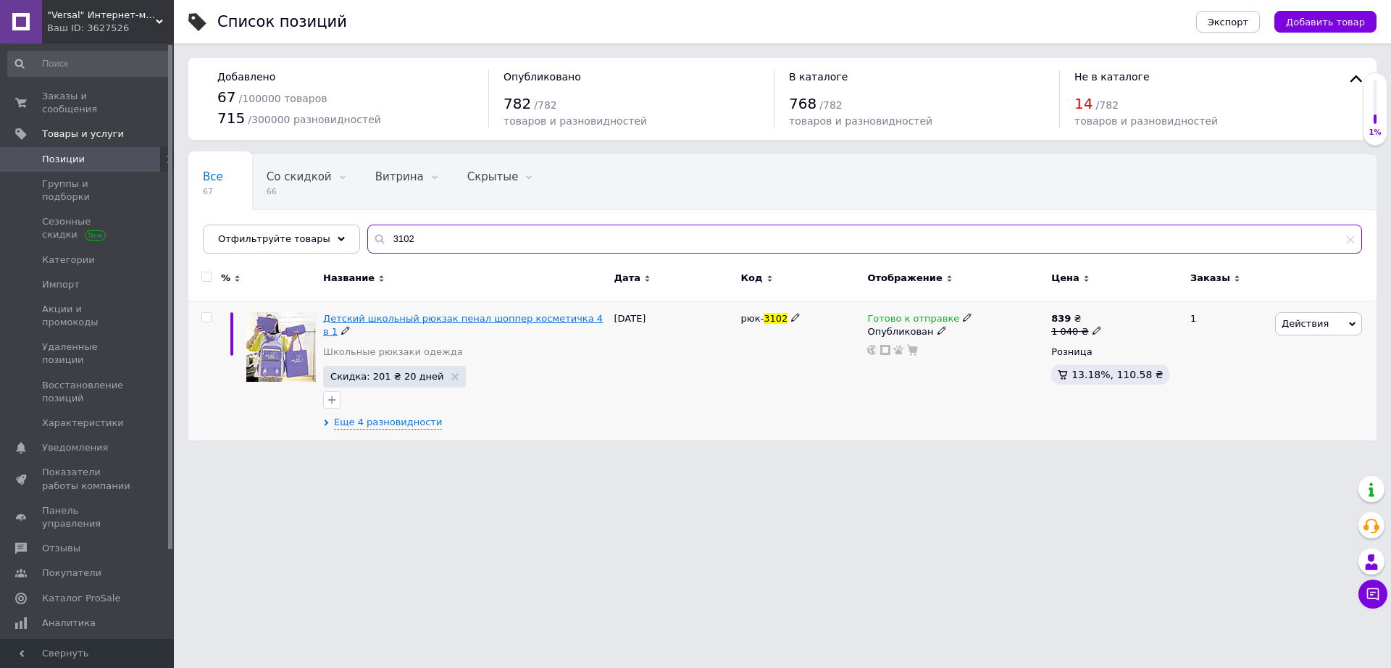
type input "3102"
drag, startPoint x: 442, startPoint y: 318, endPoint x: 454, endPoint y: 350, distance: 33.9
click at [442, 319] on span "Детский школьный рюкзак пенал шоппер косметичка 4 в 1" at bounding box center [463, 325] width 280 height 24
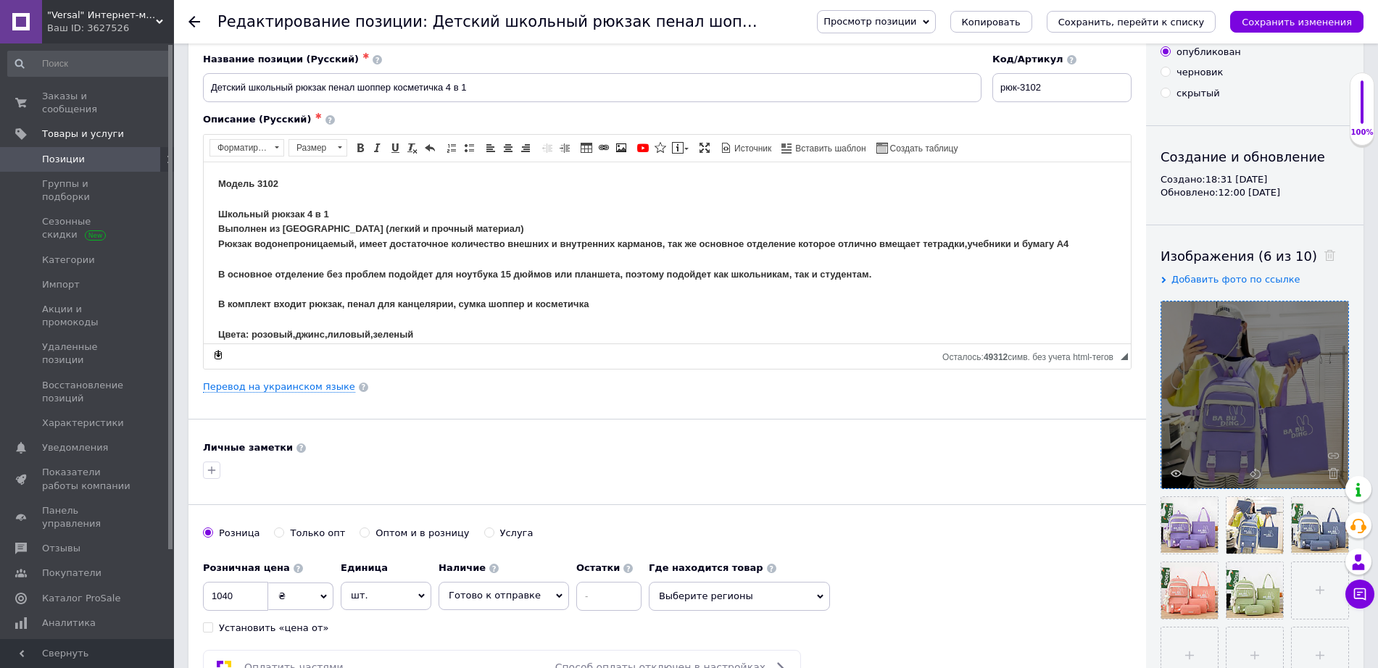
scroll to position [91, 0]
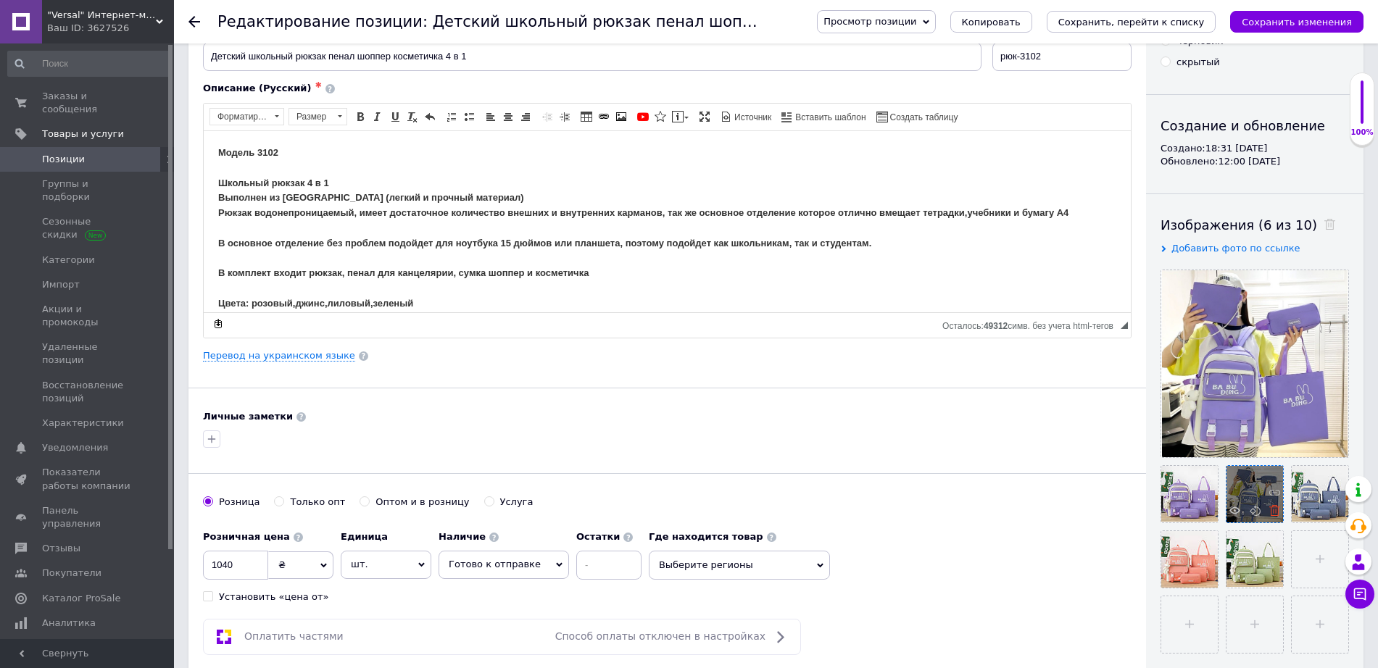
click at [1276, 513] on icon at bounding box center [1274, 510] width 11 height 11
click at [1277, 513] on icon at bounding box center [1274, 510] width 11 height 11
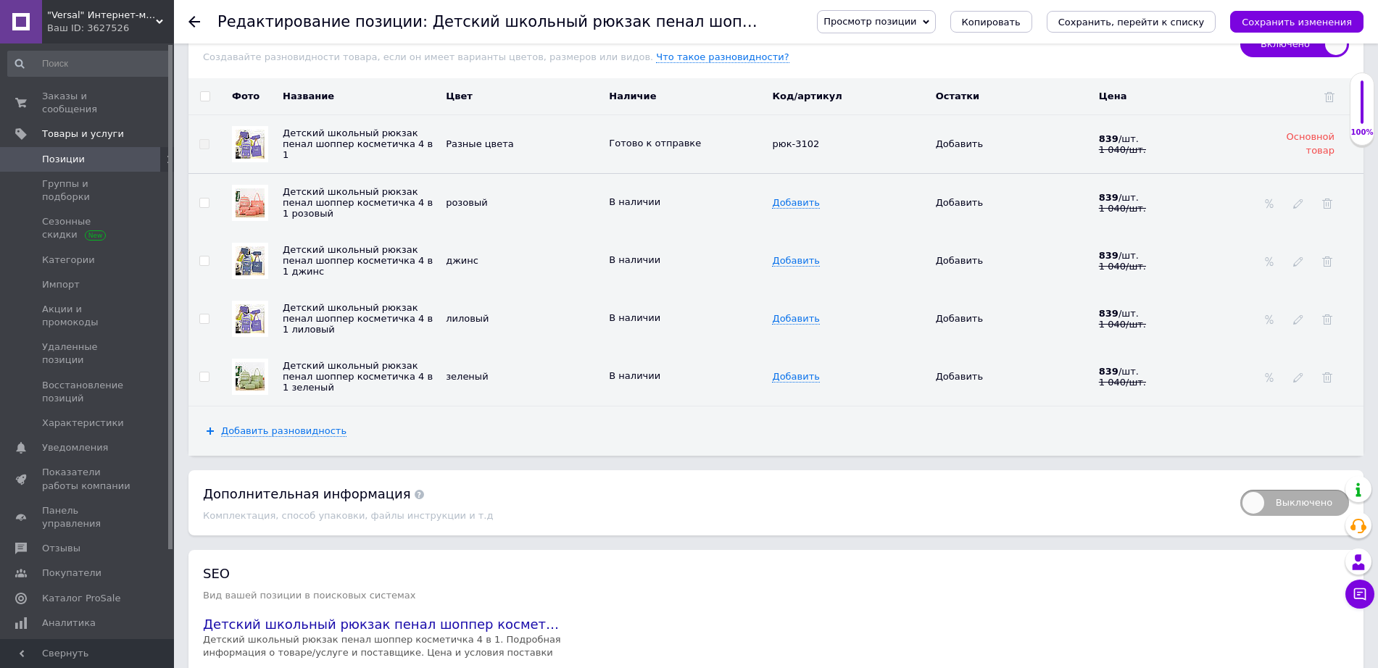
scroll to position [2044, 0]
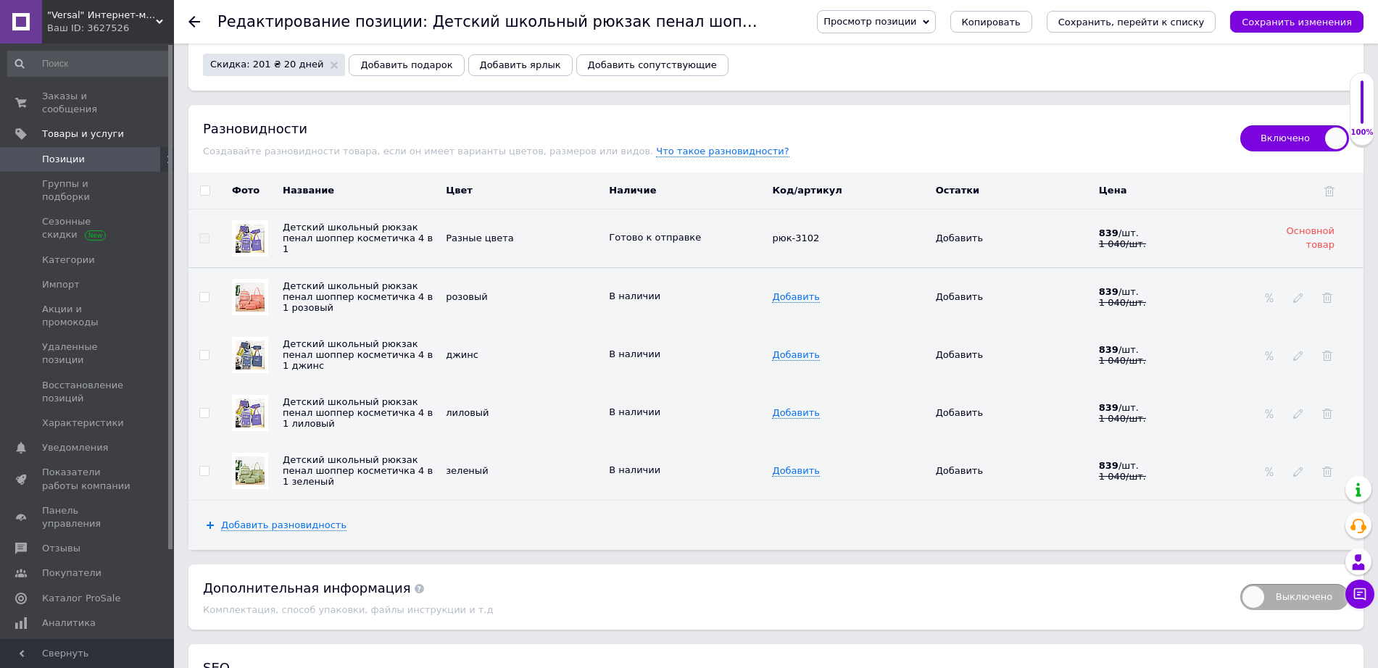
click at [206, 351] on input "checkbox" at bounding box center [203, 355] width 9 height 9
checkbox input "true"
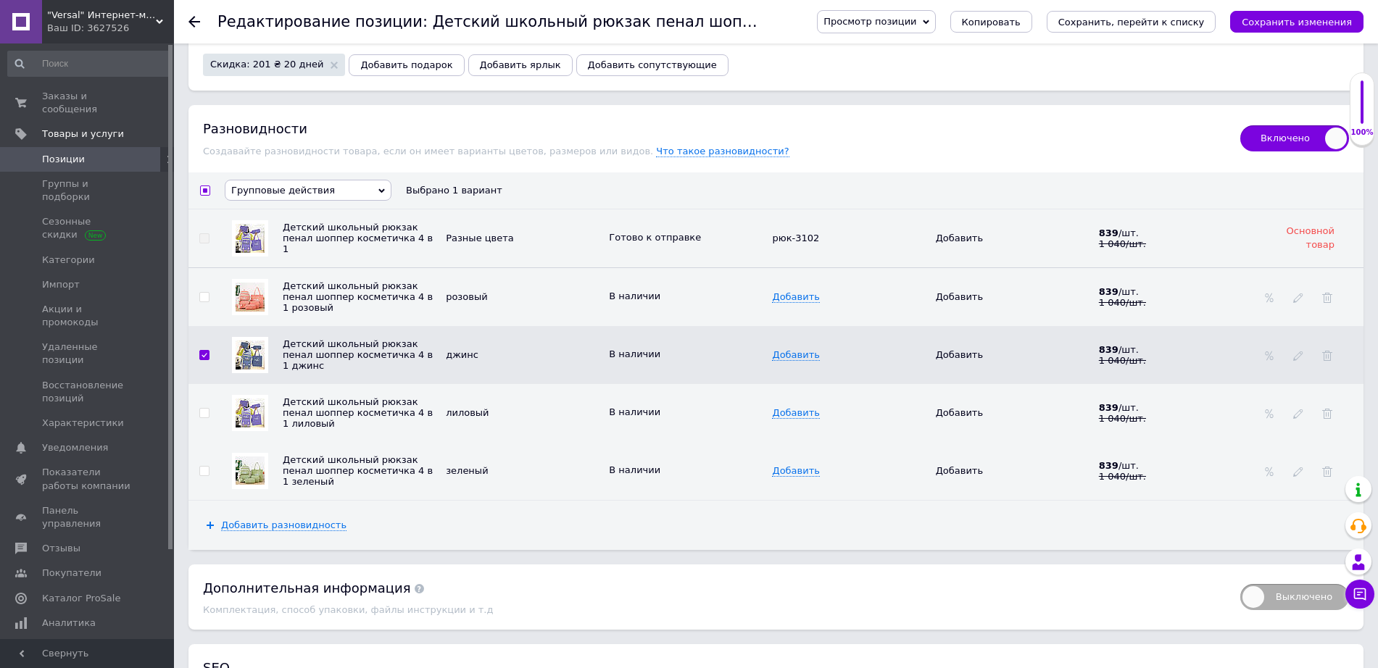
click at [278, 180] on span "Групповые действия" at bounding box center [308, 190] width 167 height 21
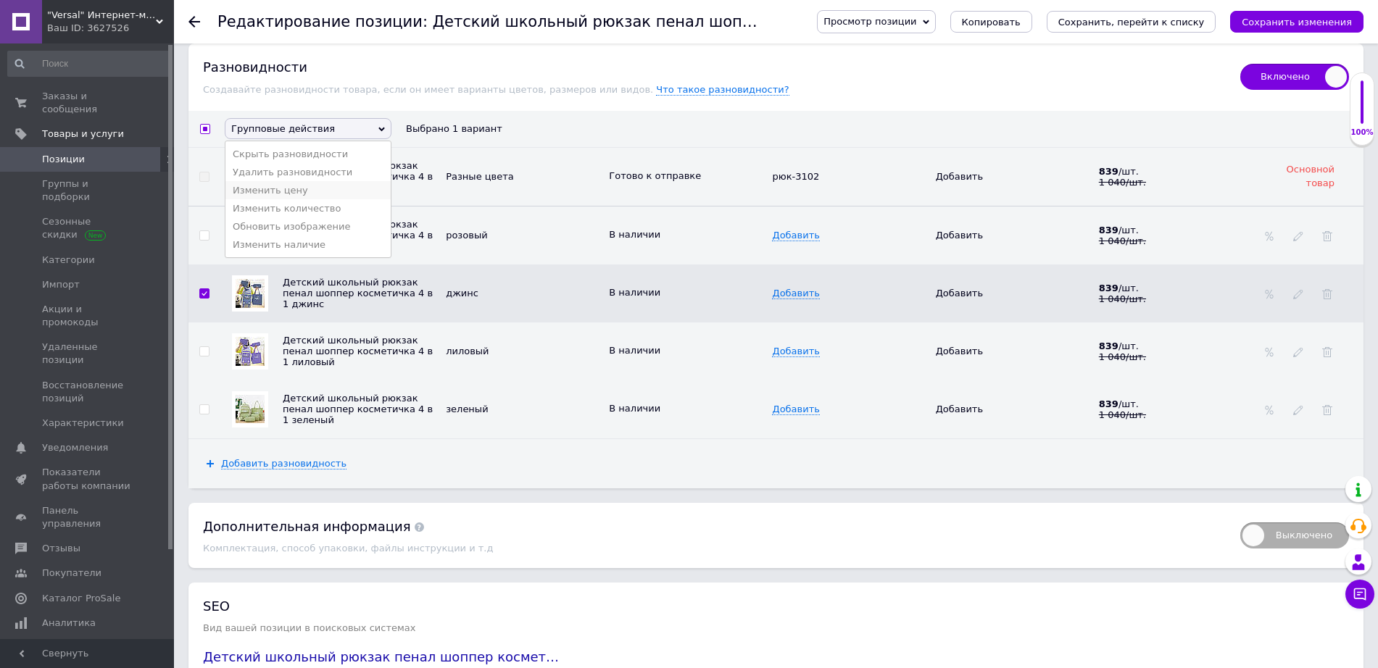
scroll to position [2134, 0]
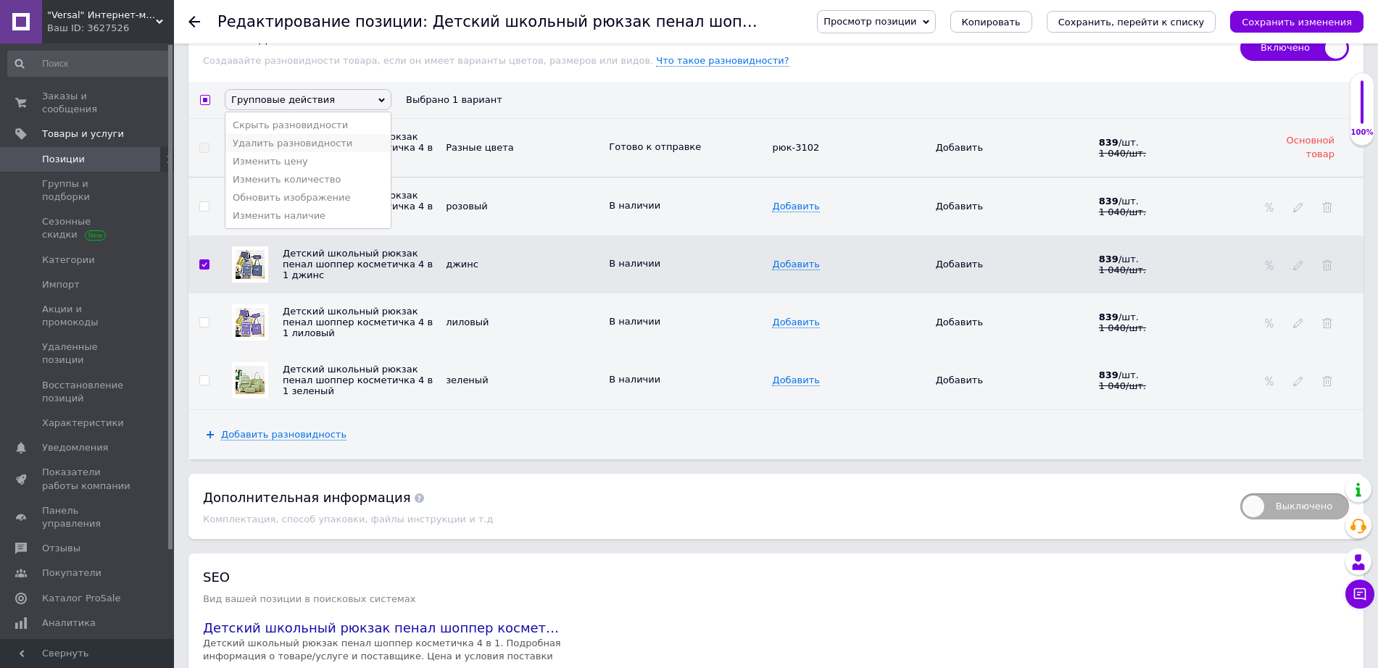
click at [297, 134] on li "Удалить разновидности" at bounding box center [307, 143] width 165 height 18
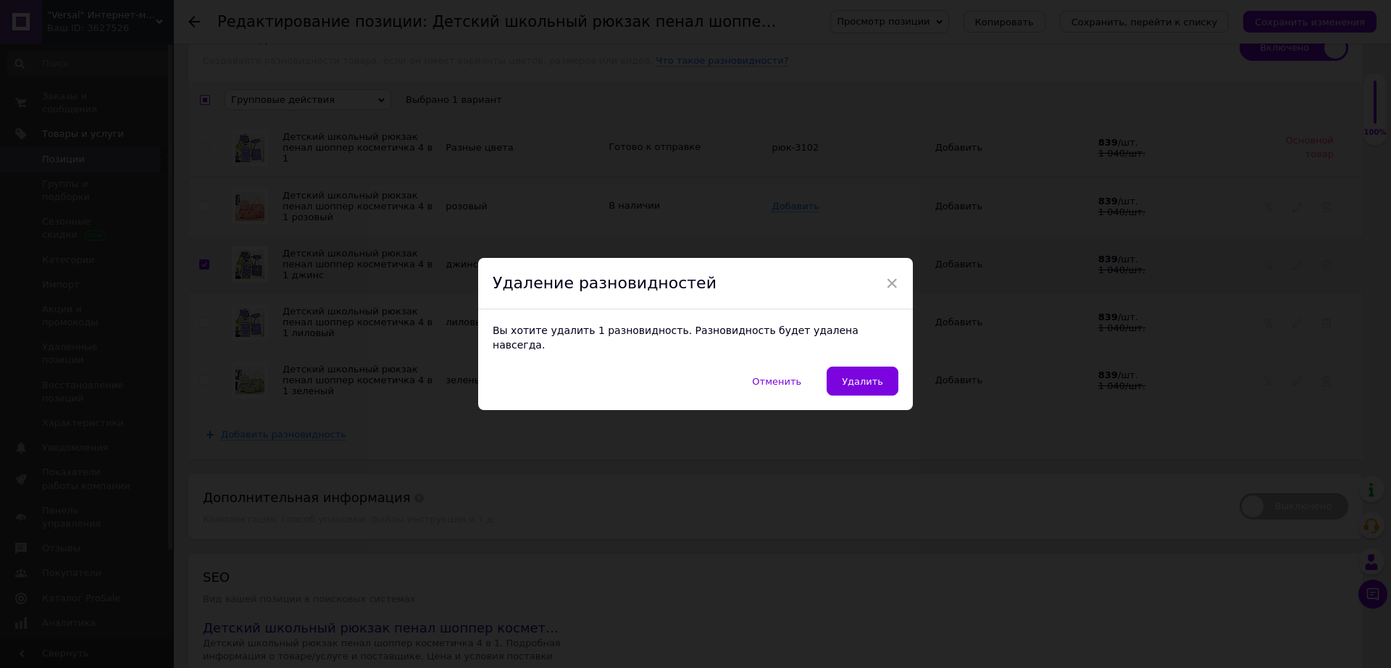
click at [867, 389] on div "Отменить   Удалить" at bounding box center [695, 388] width 435 height 43
click at [863, 376] on span "Удалить" at bounding box center [862, 381] width 41 height 11
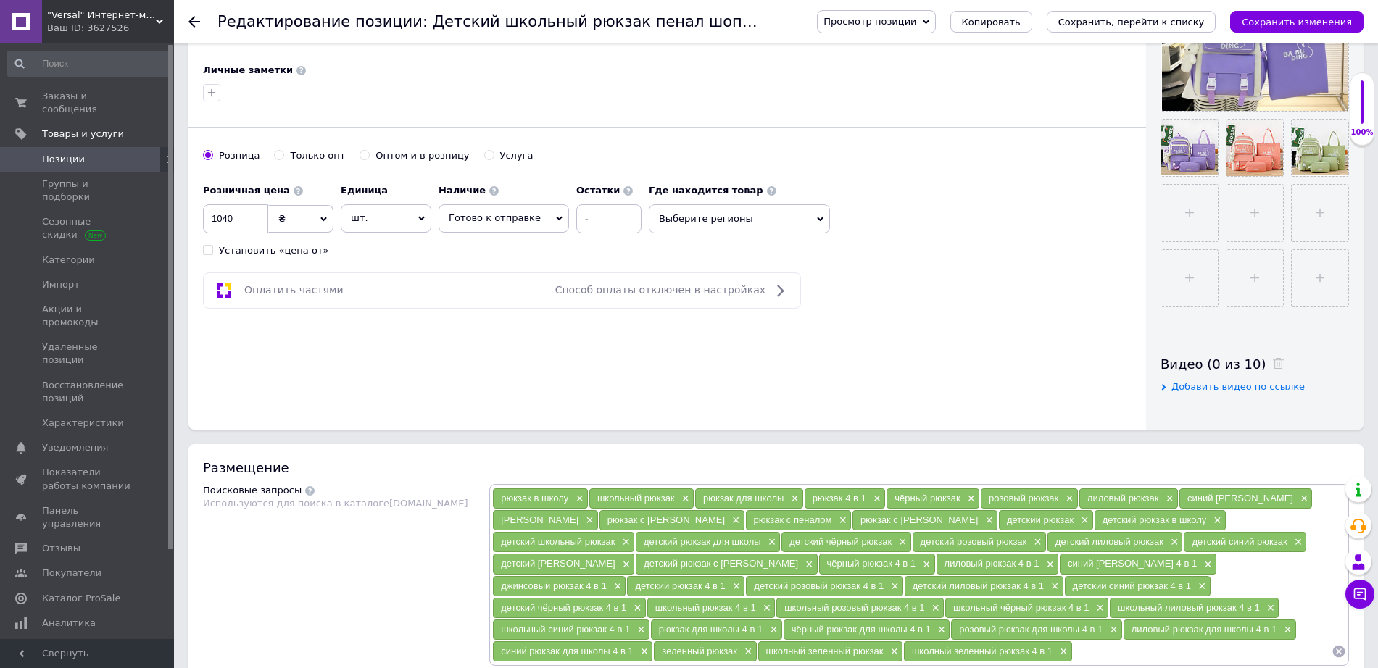
scroll to position [84, 0]
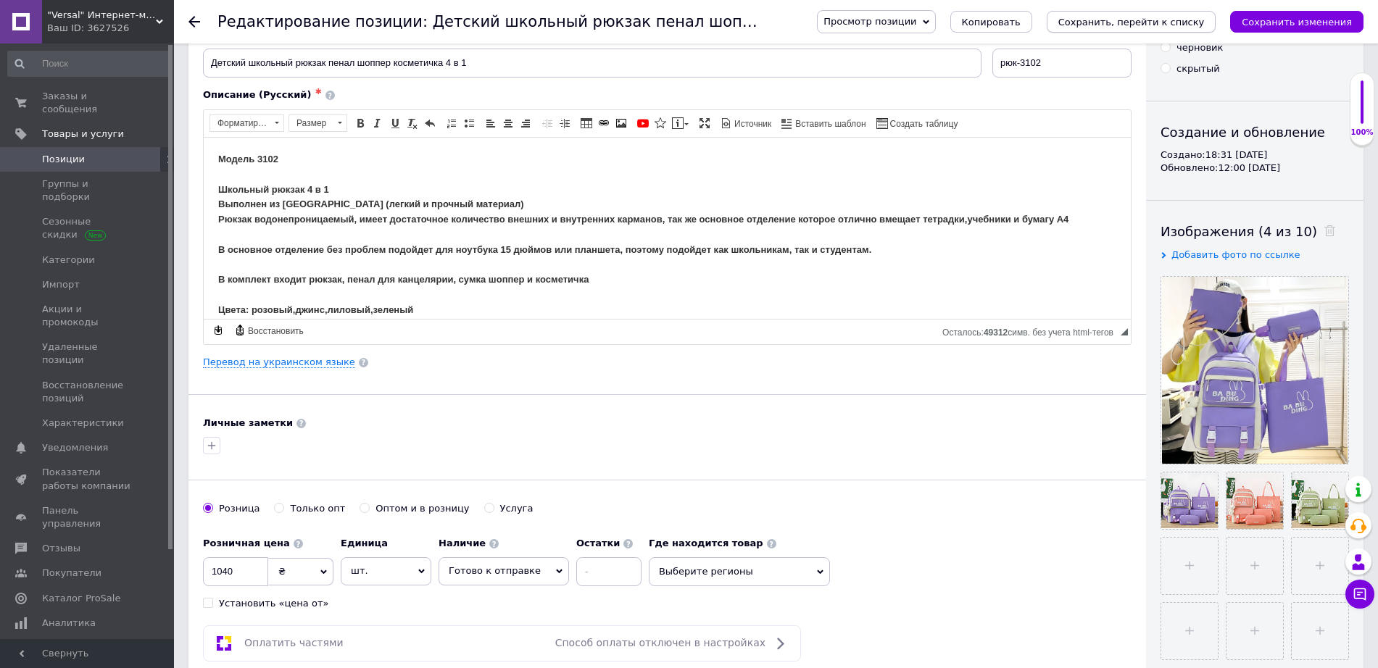
click at [1172, 30] on button "Сохранить, перейти к списку" at bounding box center [1131, 22] width 170 height 22
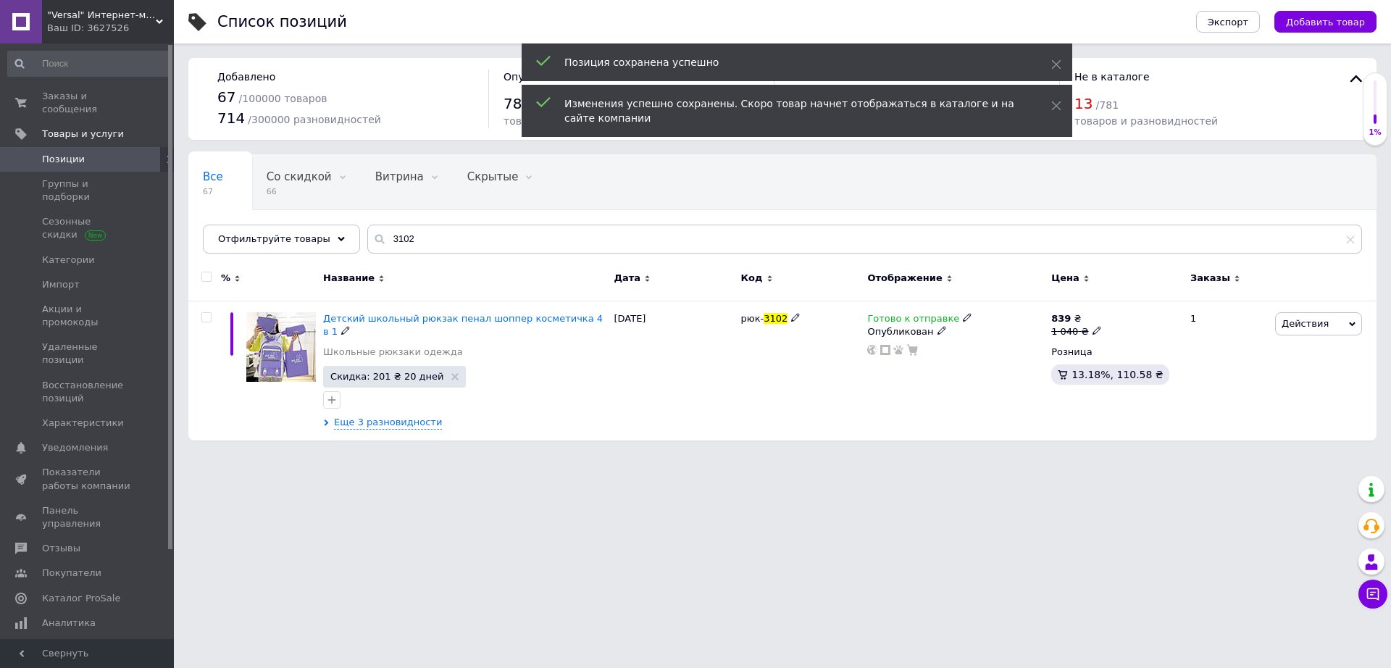
click at [517, 321] on span "Детский школьный рюкзак пенал шоппер косметичка 4 в 1" at bounding box center [463, 325] width 280 height 24
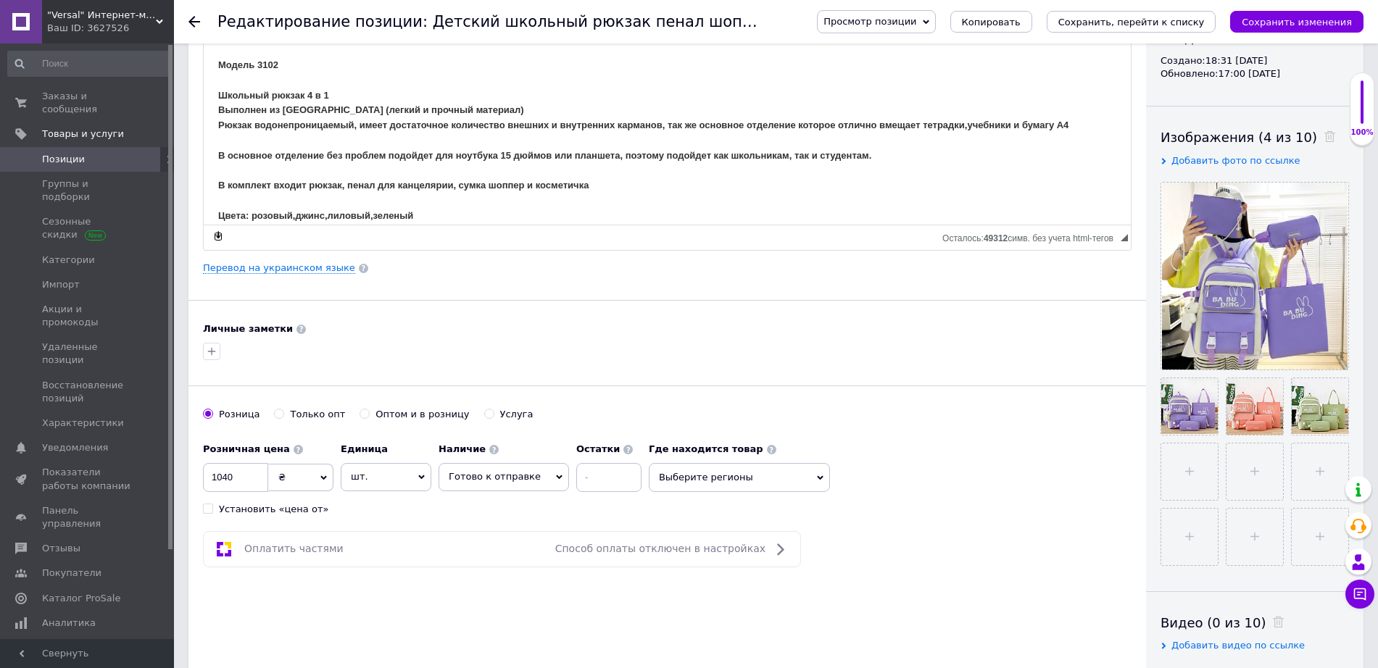
scroll to position [181, 0]
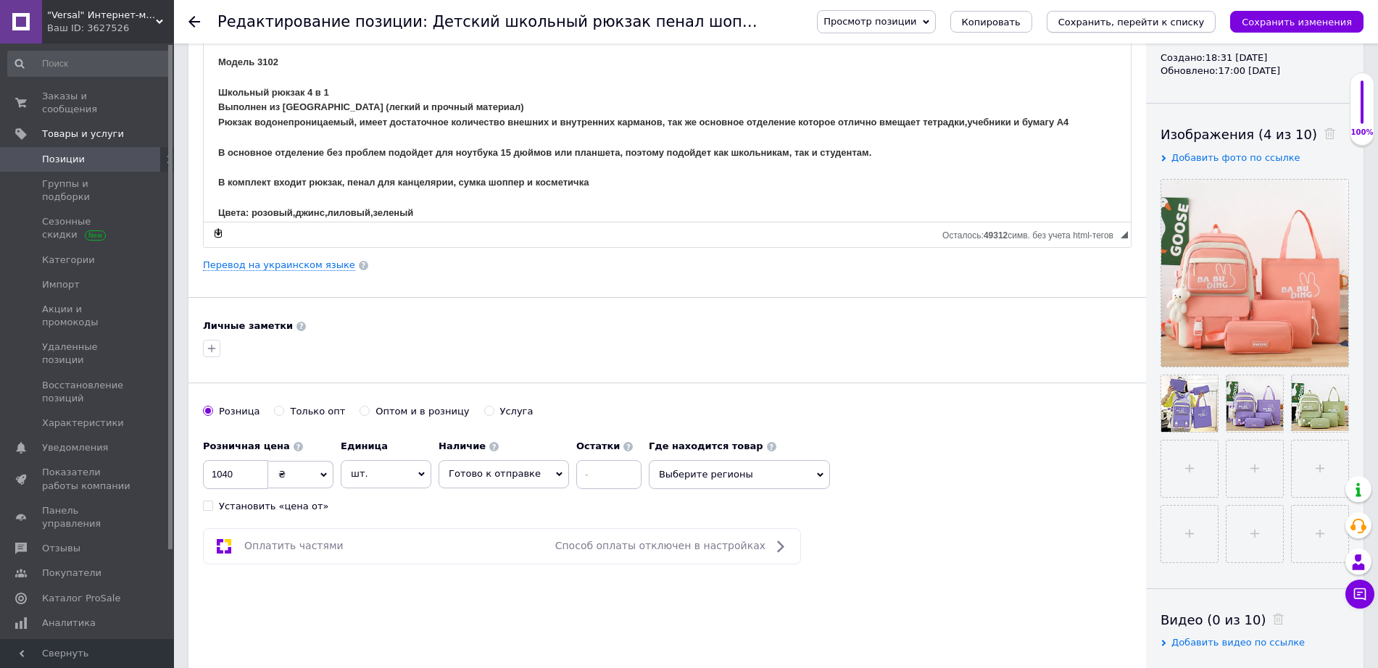
click at [1188, 26] on icon "Сохранить, перейти к списку" at bounding box center [1131, 22] width 146 height 11
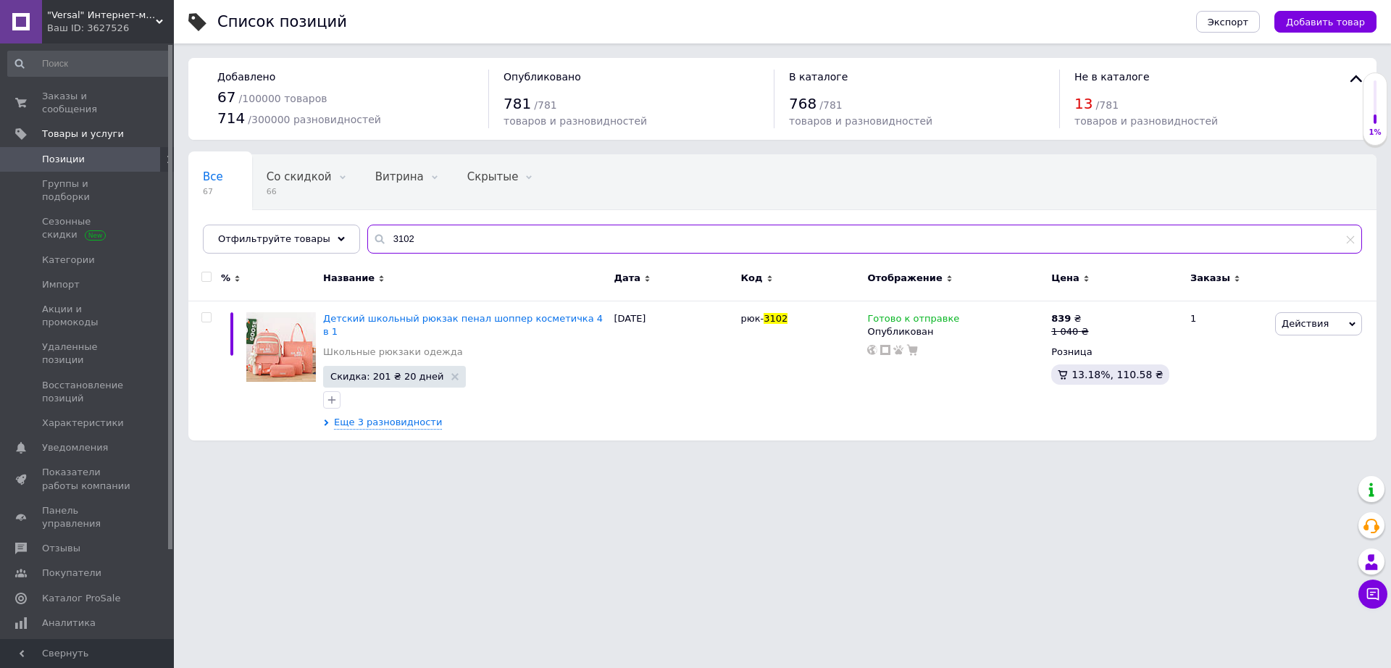
drag, startPoint x: 397, startPoint y: 238, endPoint x: 389, endPoint y: 236, distance: 8.1
click at [396, 238] on input "3102" at bounding box center [864, 239] width 995 height 29
click at [133, 42] on div ""Versal" Интернет-магазин Ваш ID: 3627526" at bounding box center [108, 21] width 132 height 43
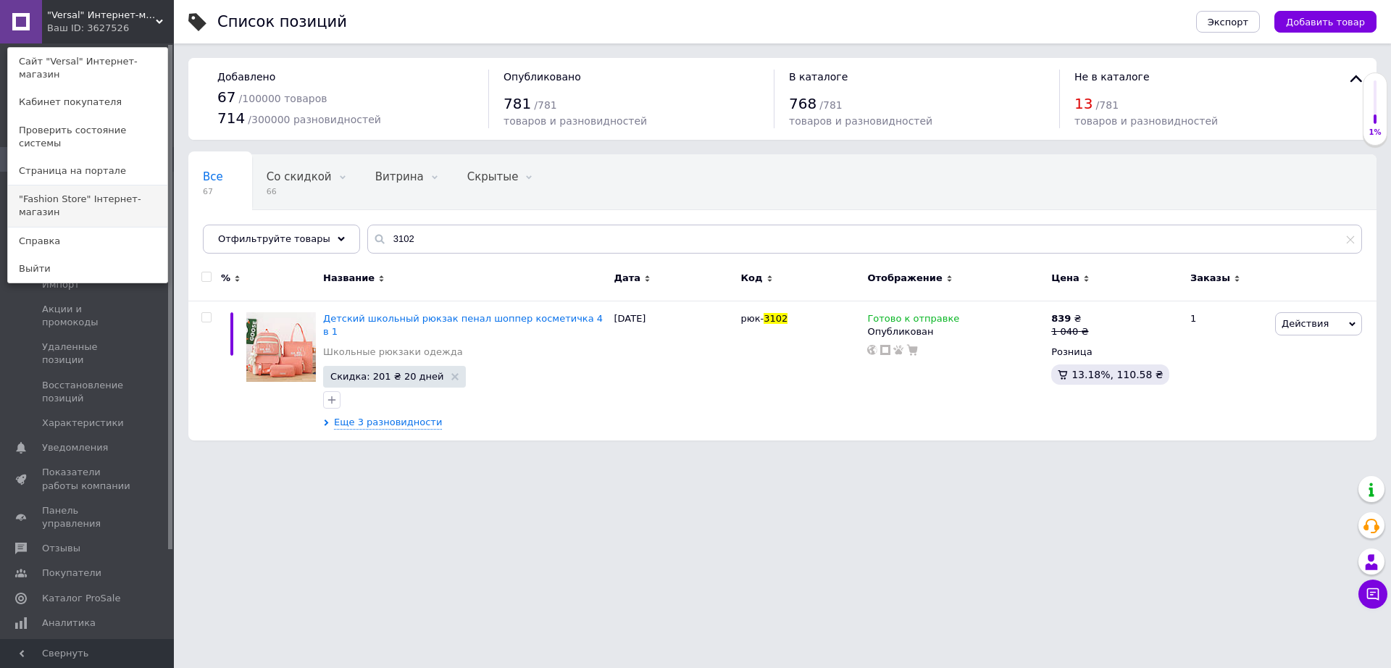
click at [115, 186] on link ""Fashion Store" Інтернет-магазин" at bounding box center [87, 206] width 159 height 41
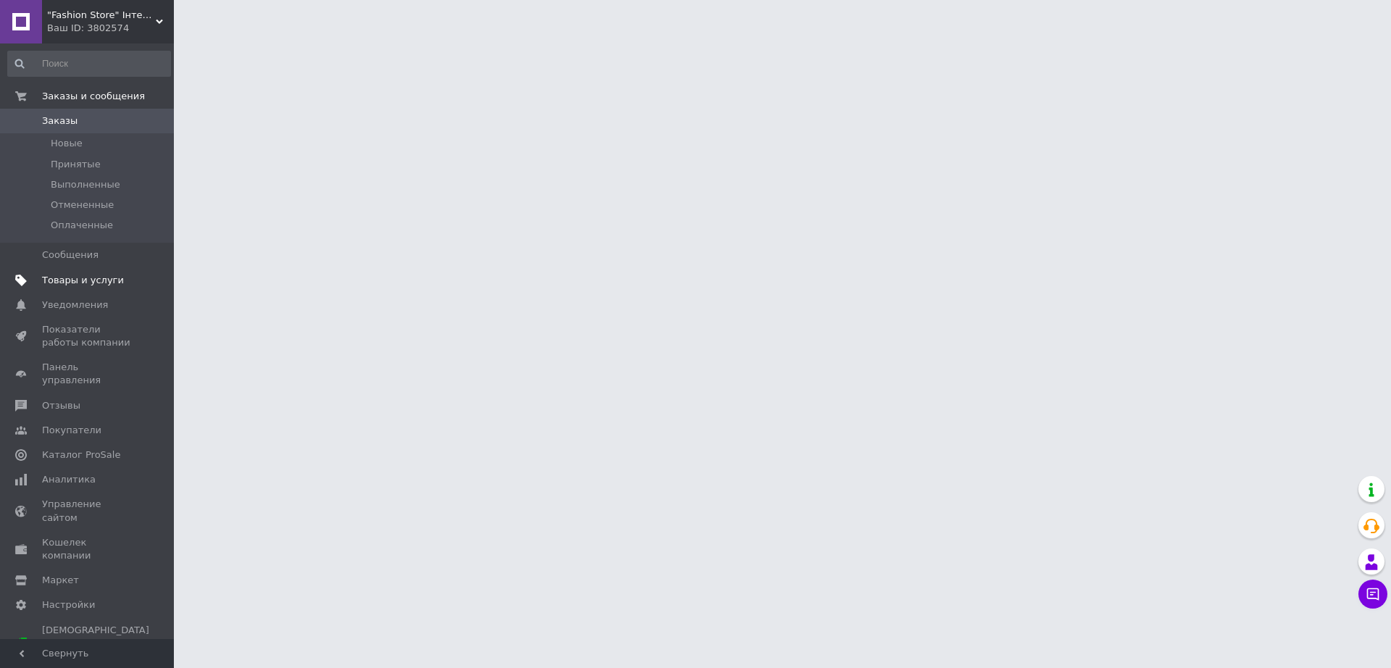
click at [109, 280] on span "Товары и услуги" at bounding box center [83, 280] width 82 height 13
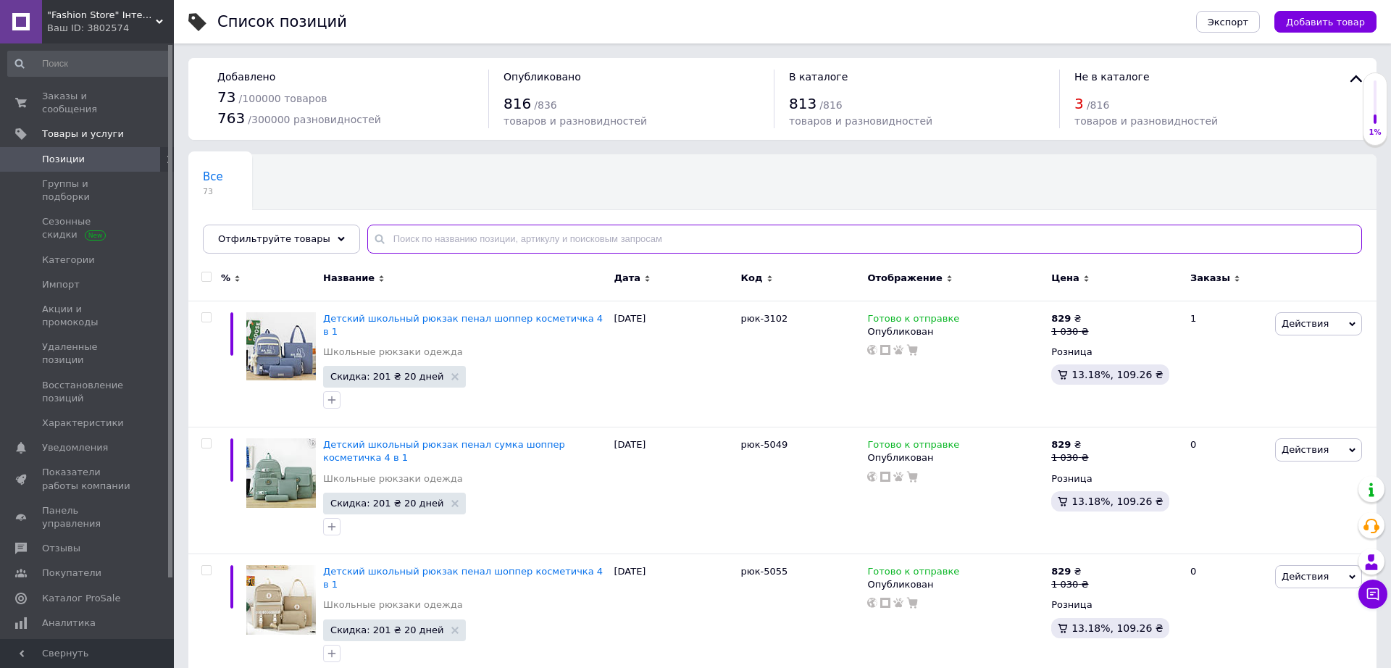
click at [407, 241] on input "text" at bounding box center [864, 239] width 995 height 29
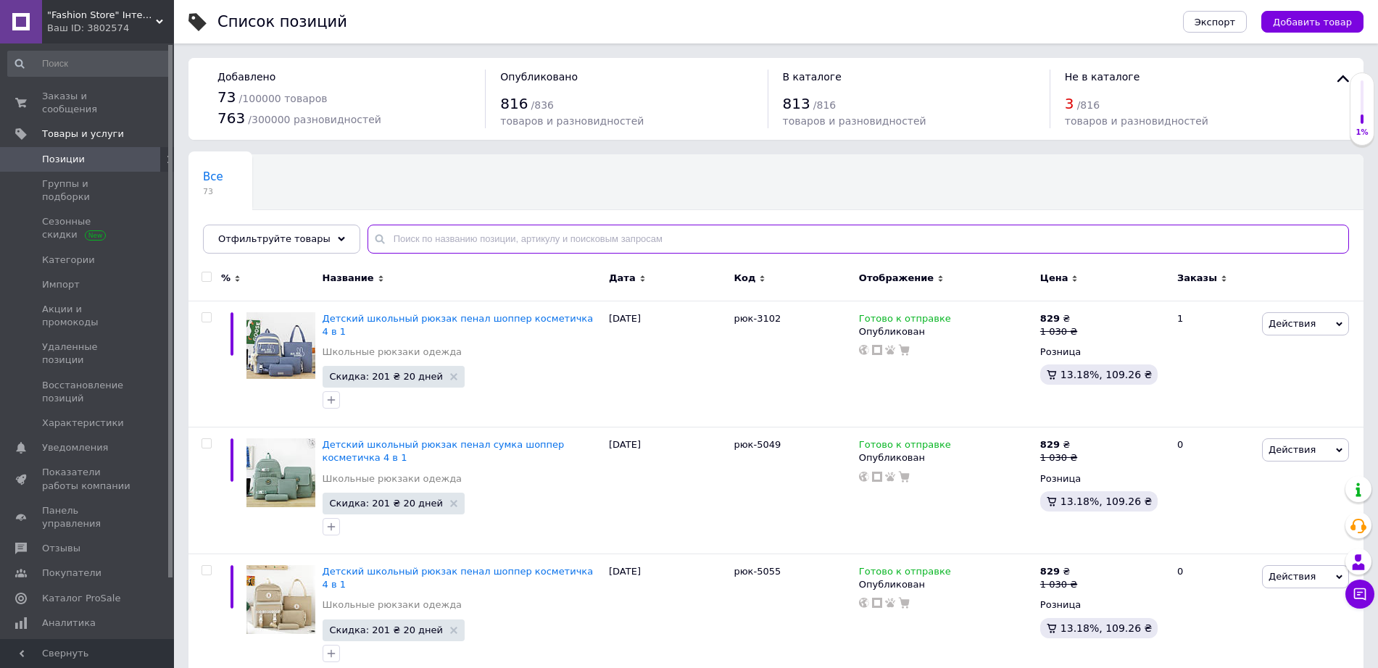
paste input "3102"
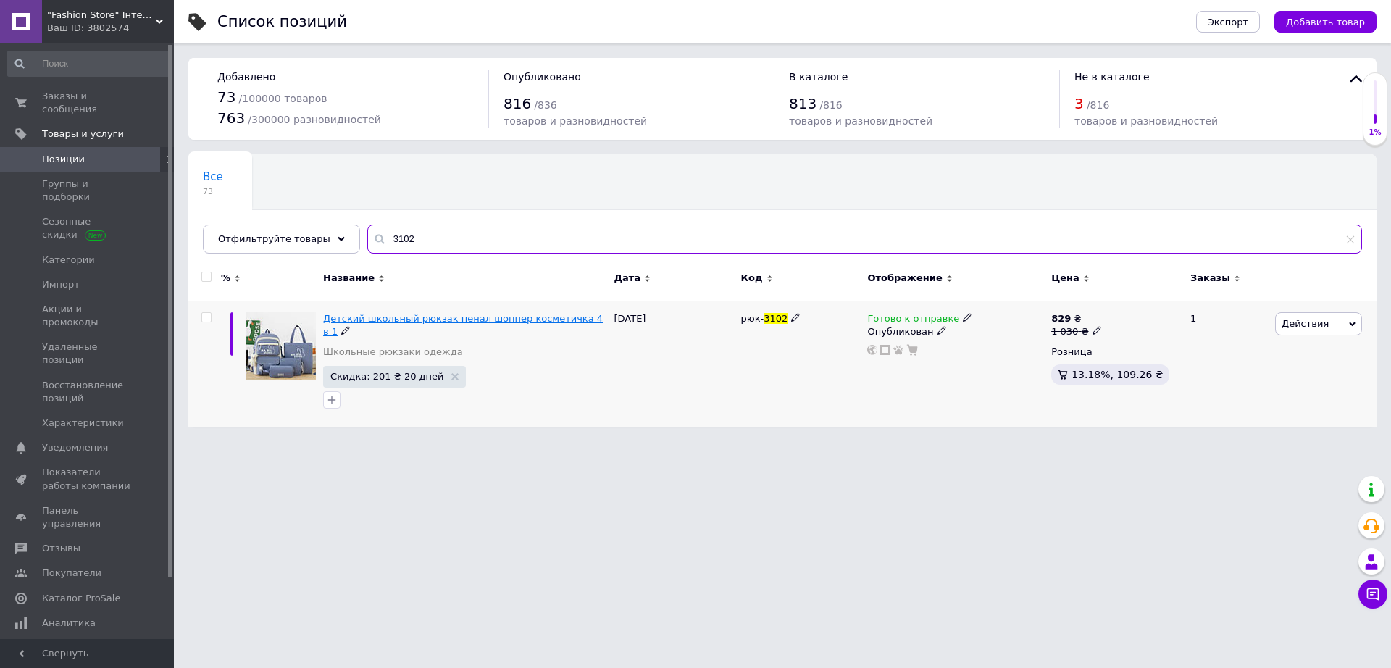
type input "3102"
click at [436, 324] on span "Детский школьный рюкзак пенал шоппер косметичка 4 в 1" at bounding box center [463, 325] width 280 height 24
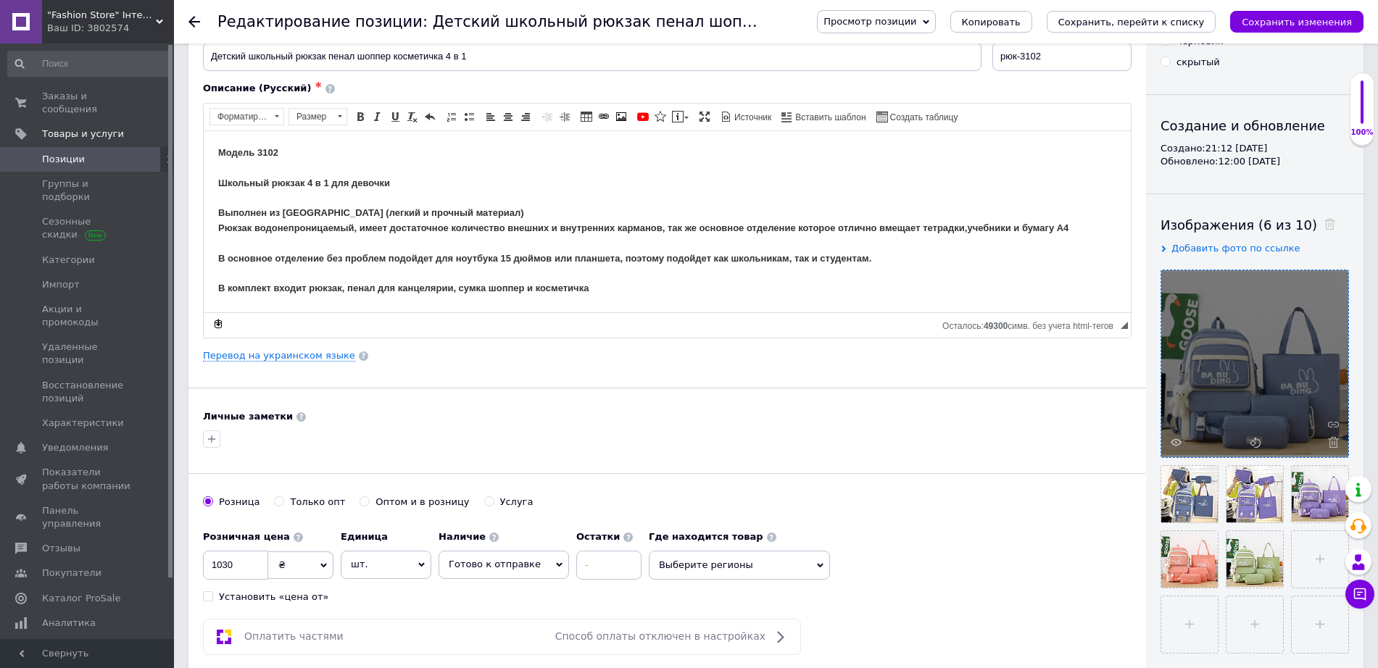
click at [1333, 446] on icon at bounding box center [1333, 442] width 11 height 11
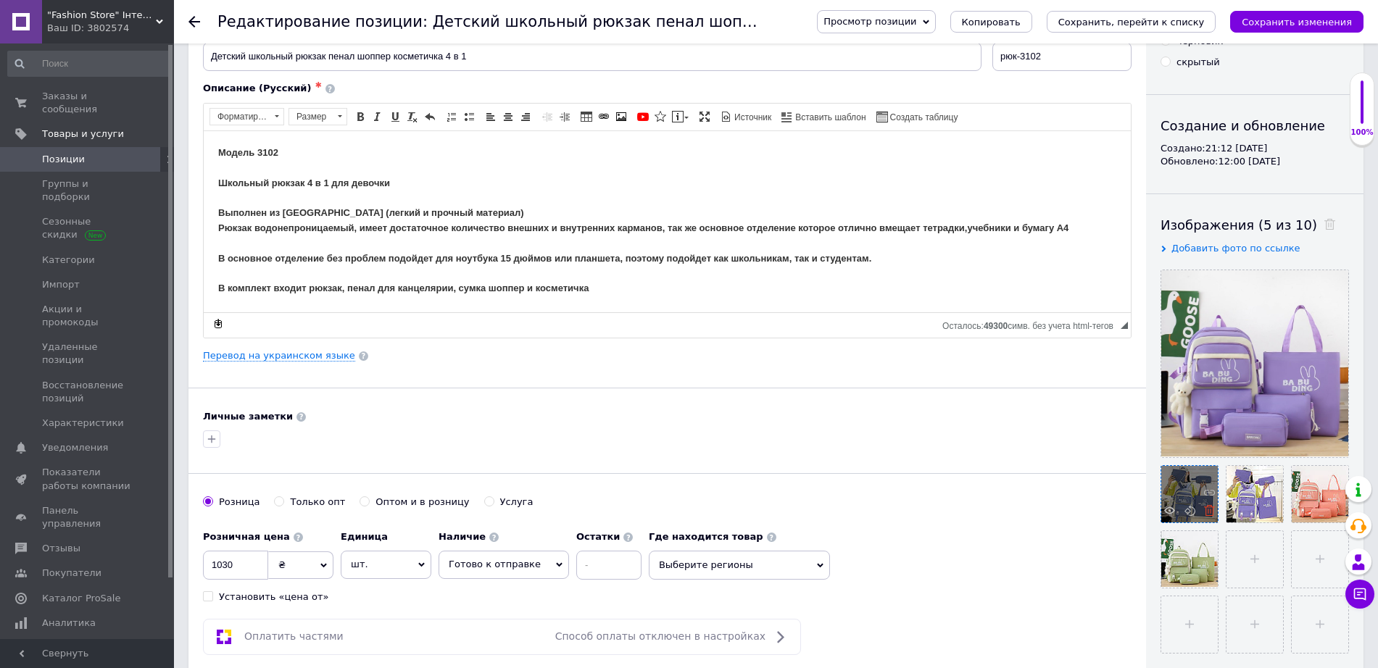
click at [1205, 512] on icon at bounding box center [1209, 510] width 11 height 11
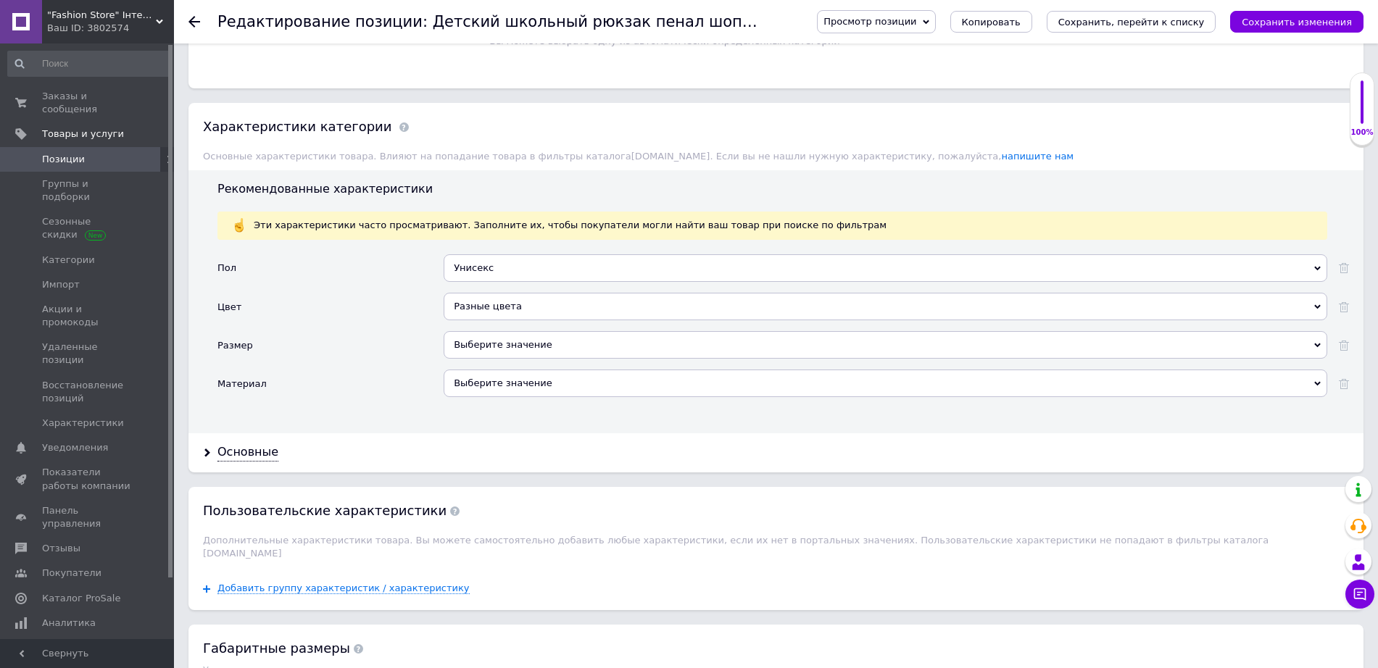
scroll to position [1178, 0]
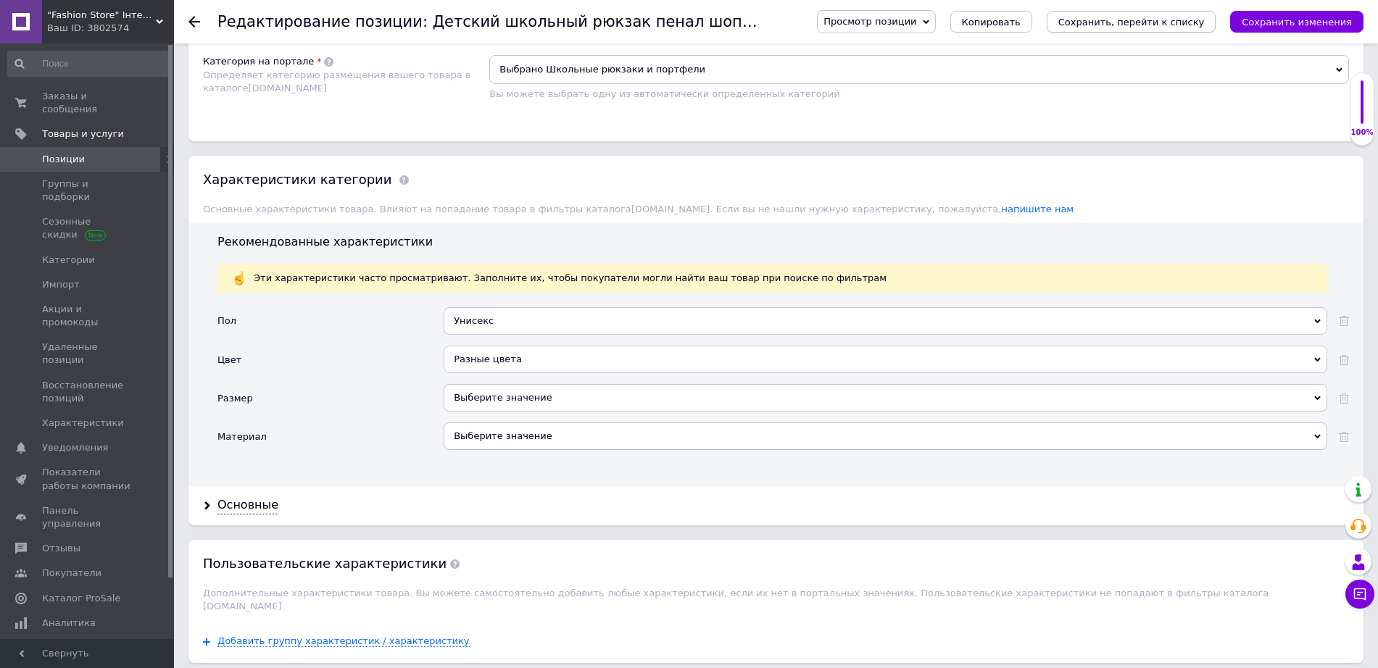
click at [1182, 22] on icon "Сохранить, перейти к списку" at bounding box center [1131, 22] width 146 height 11
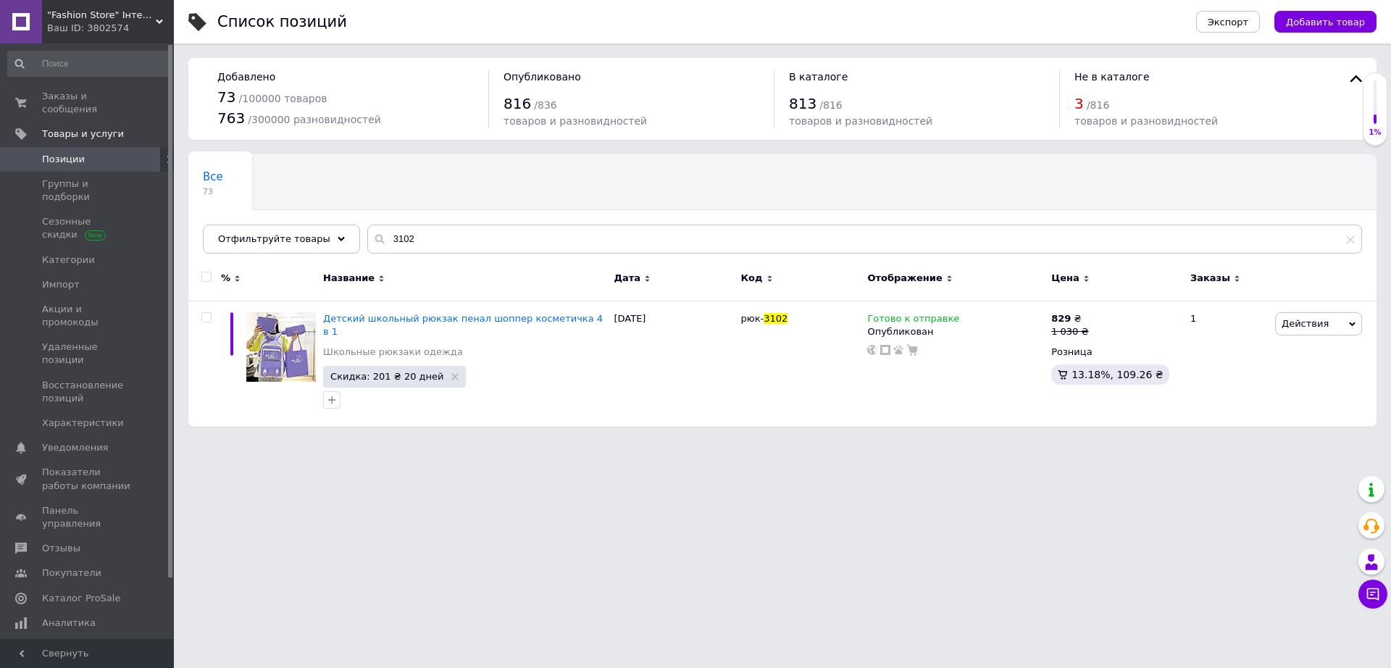
click at [117, 17] on span ""Fashion Store" Інтернет-магазин" at bounding box center [101, 15] width 109 height 13
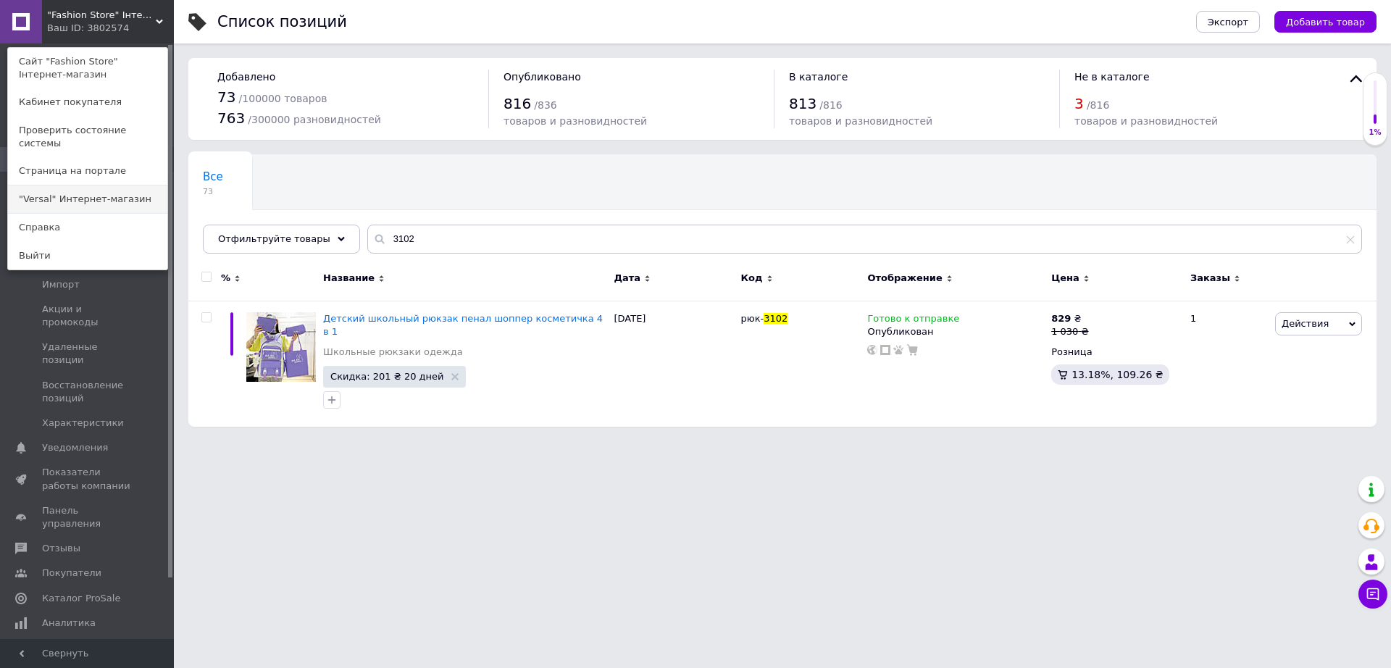
click at [114, 187] on link ""Versal" Интернет-магазин" at bounding box center [87, 200] width 159 height 28
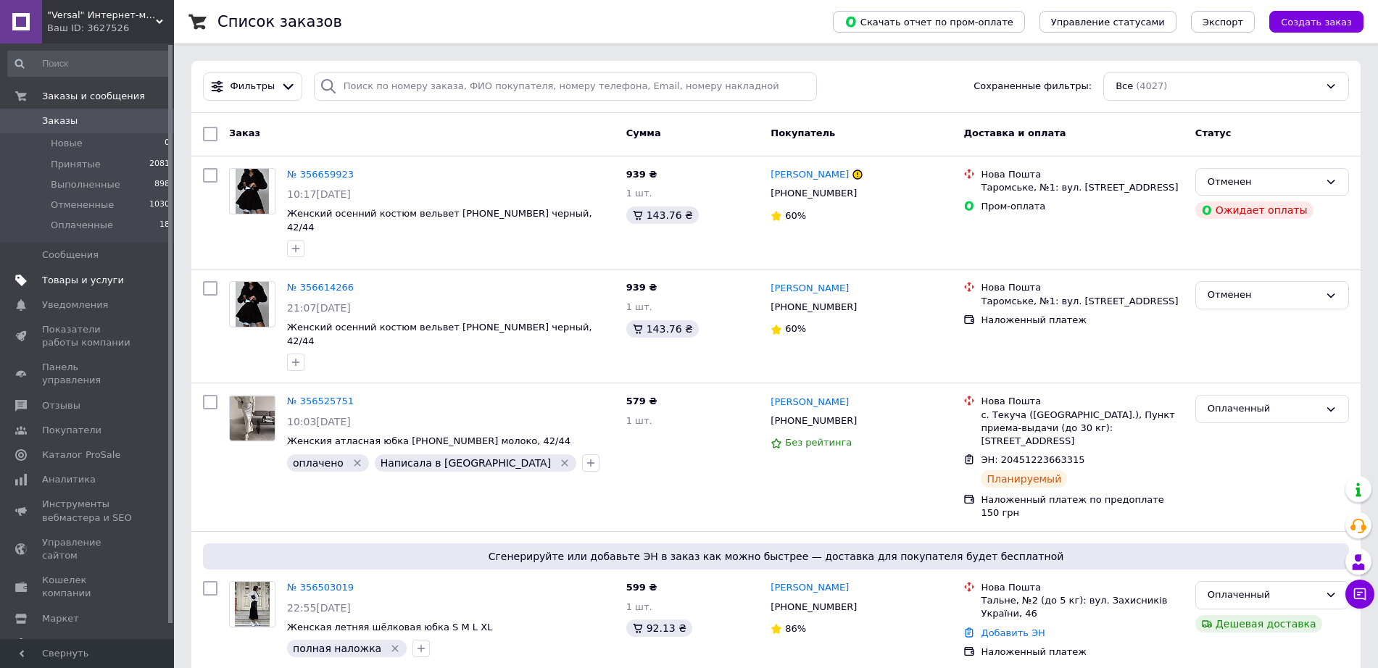
click at [110, 285] on span "Товары и услуги" at bounding box center [83, 280] width 82 height 13
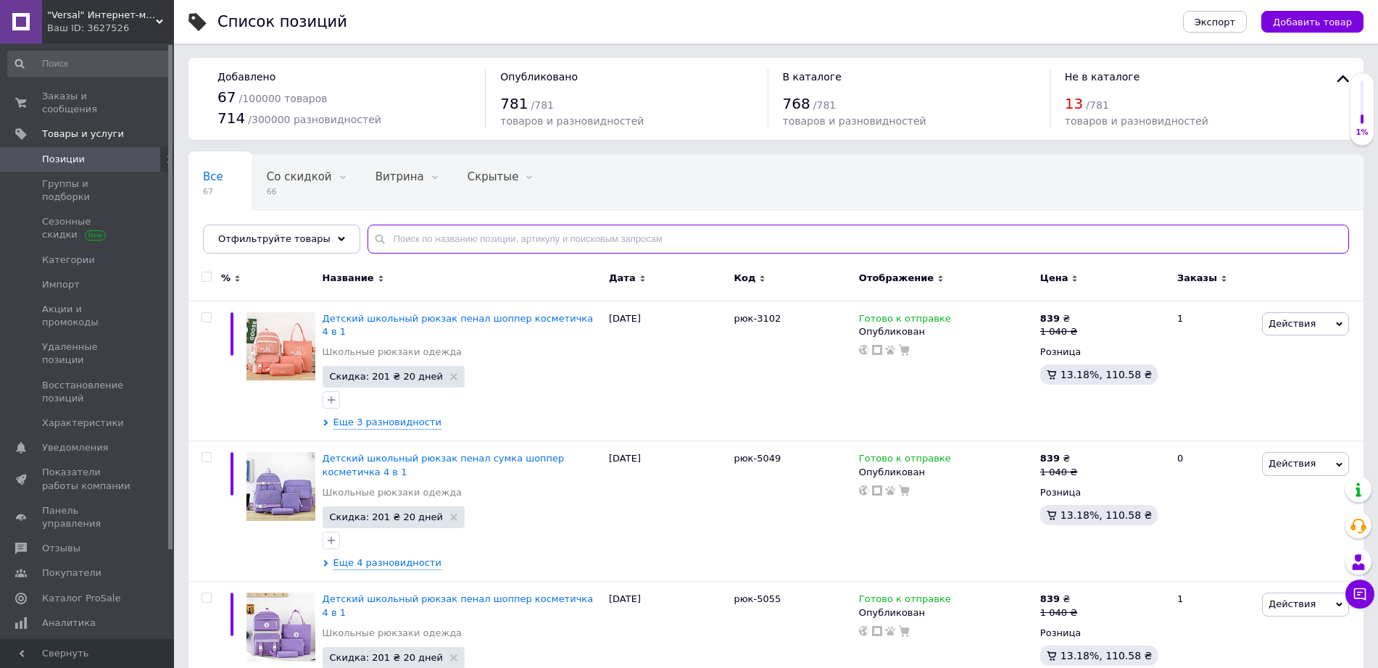
click at [484, 238] on input "text" at bounding box center [857, 239] width 981 height 29
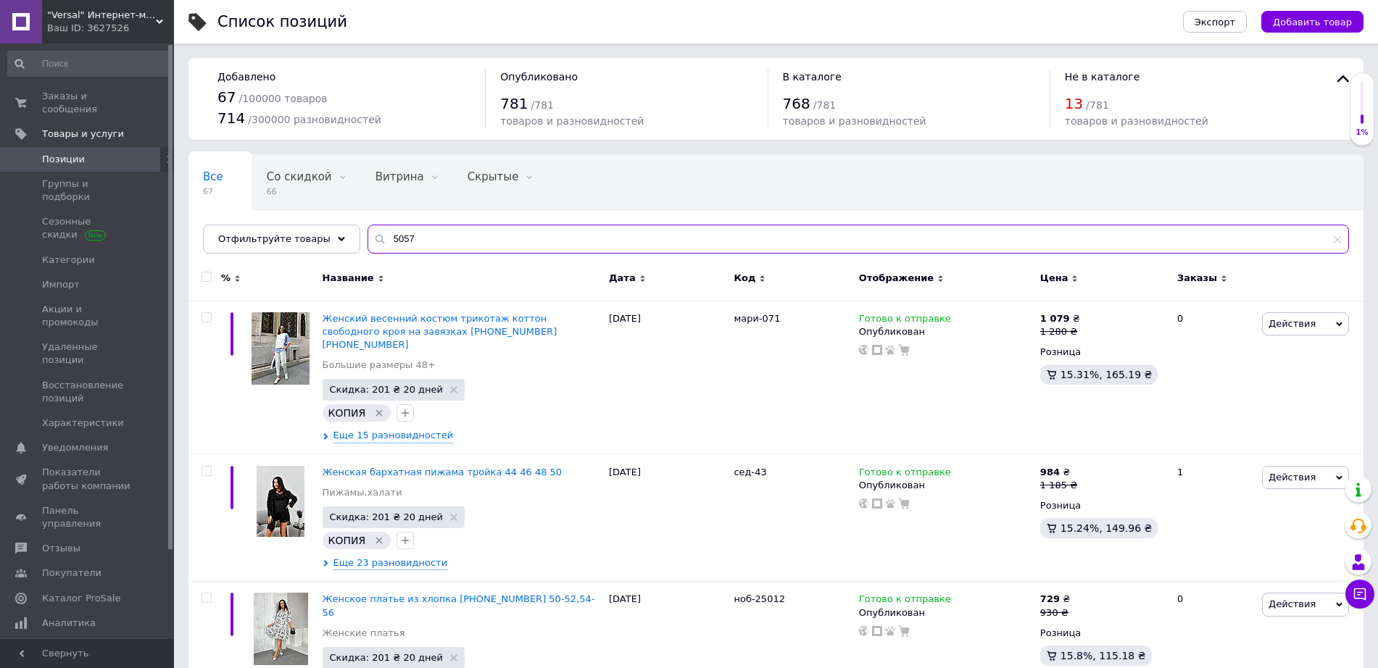
click at [482, 230] on input "5057" at bounding box center [857, 239] width 981 height 29
drag, startPoint x: 446, startPoint y: 233, endPoint x: 330, endPoint y: 232, distance: 116.0
click at [330, 232] on div "Отфильтруйте товары 5057" at bounding box center [776, 239] width 1146 height 29
click at [444, 242] on input "5057" at bounding box center [857, 239] width 981 height 29
type input "5"
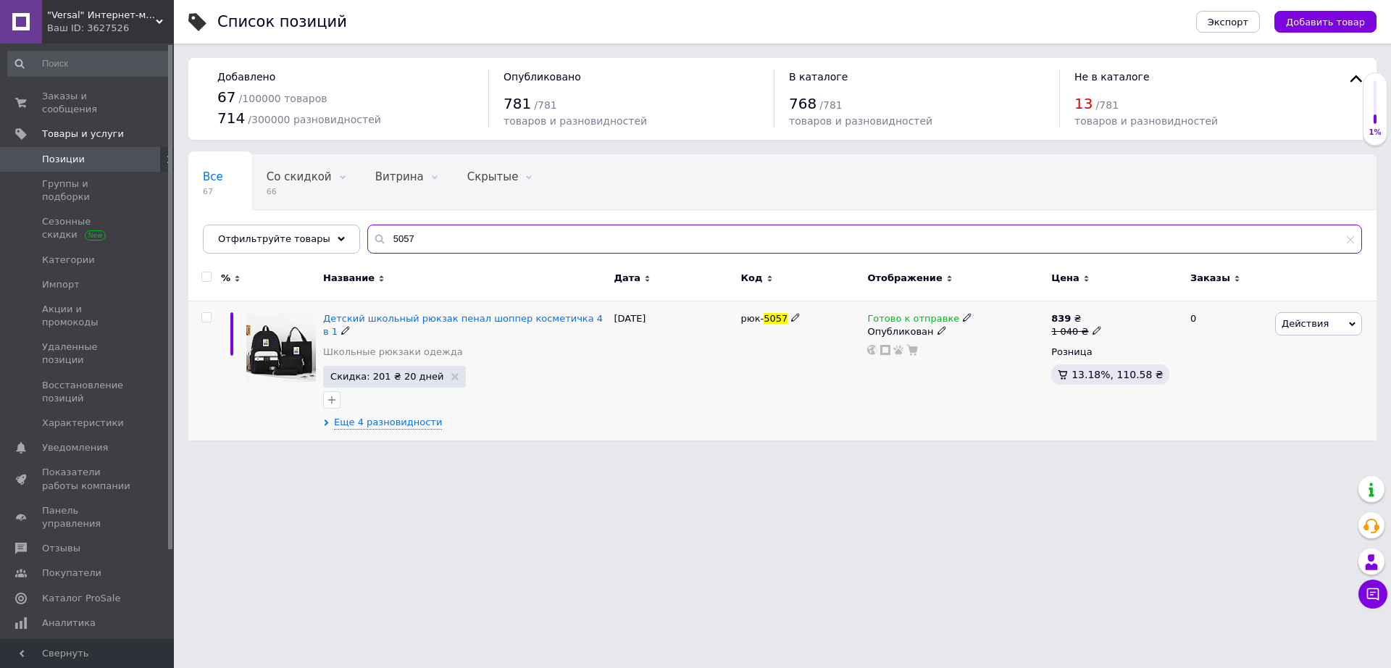
type input "5057"
click at [1098, 328] on div "839 ₴ 1 040 ₴" at bounding box center [1115, 325] width 127 height 26
click at [1076, 309] on div "839 ₴ 1 040 ₴ Розница 13.18%, 110.58 ₴" at bounding box center [1115, 371] width 134 height 140
click at [1093, 325] on span at bounding box center [1097, 330] width 9 height 10
type input "1"
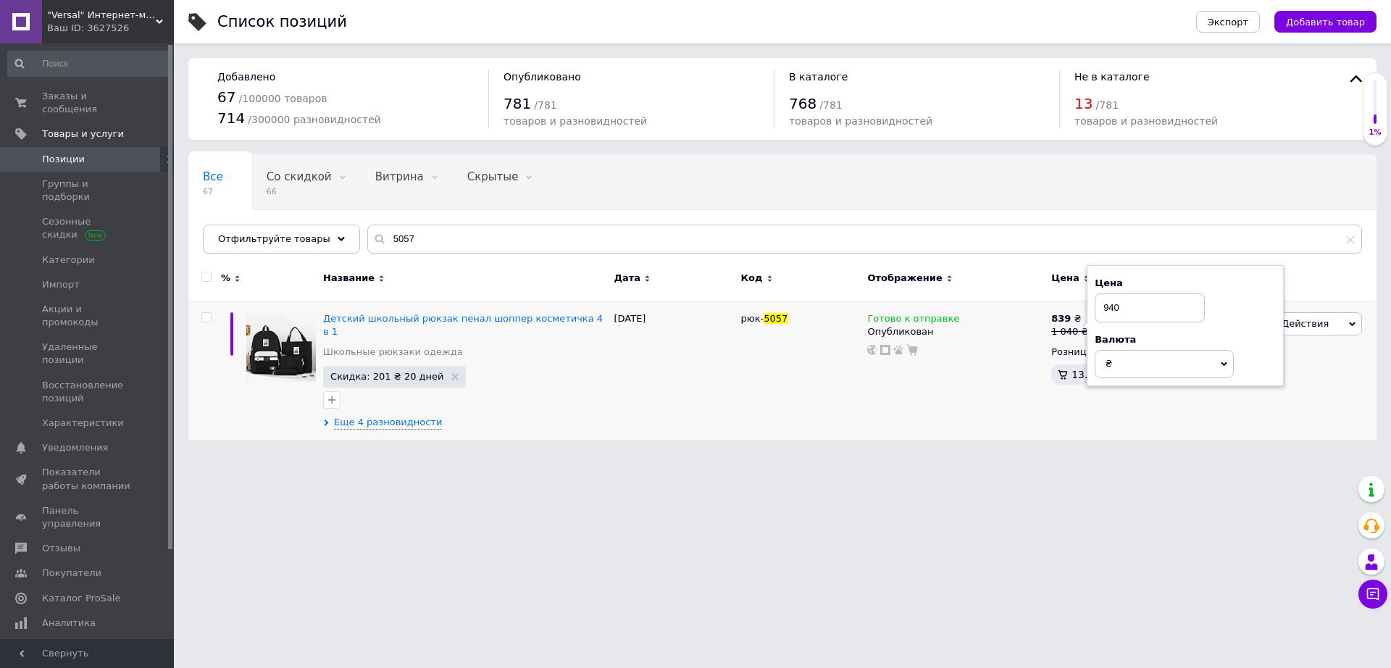
type input "940"
click at [1020, 455] on html ""Versal" Интернет-магазин Ваш ID: 3627526 Сайт "Versal" Интернет-магазин Кабине…" at bounding box center [695, 227] width 1391 height 455
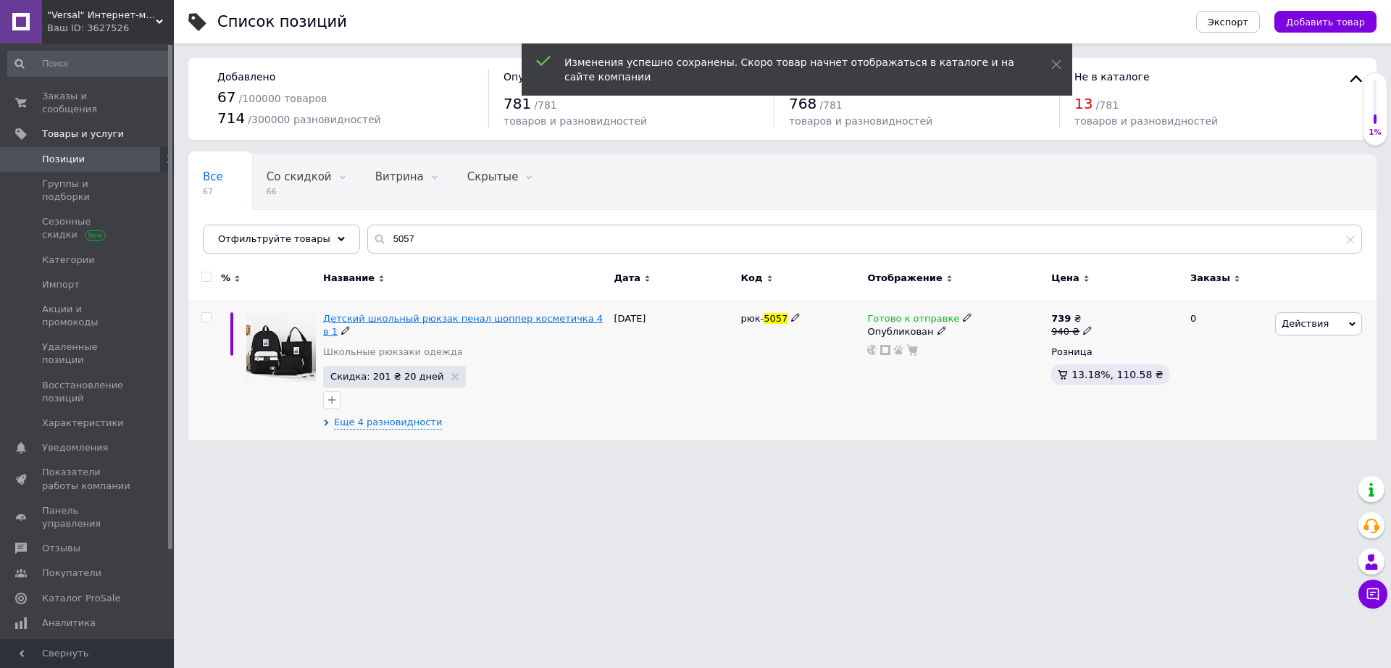
click at [367, 320] on span "Детский школьный рюкзак пенал шоппер косметичка 4 в 1" at bounding box center [463, 325] width 280 height 24
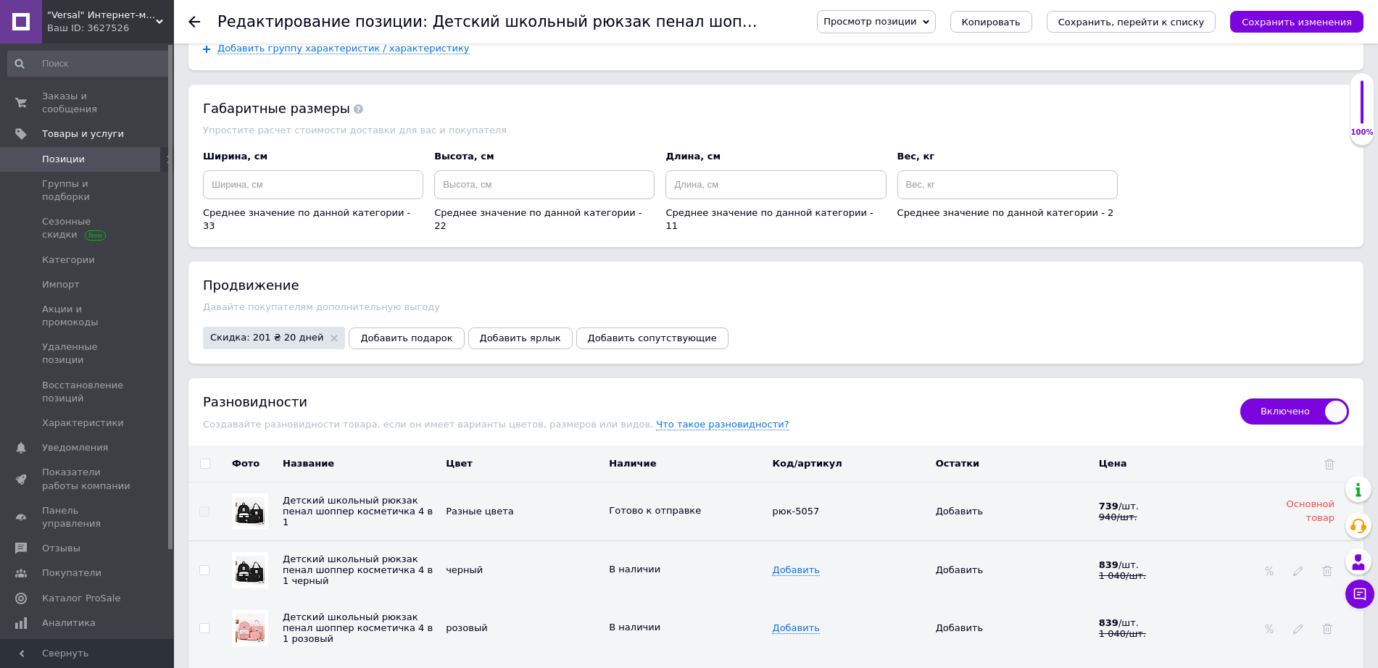
click at [206, 459] on input "checkbox" at bounding box center [204, 463] width 9 height 9
checkbox input "true"
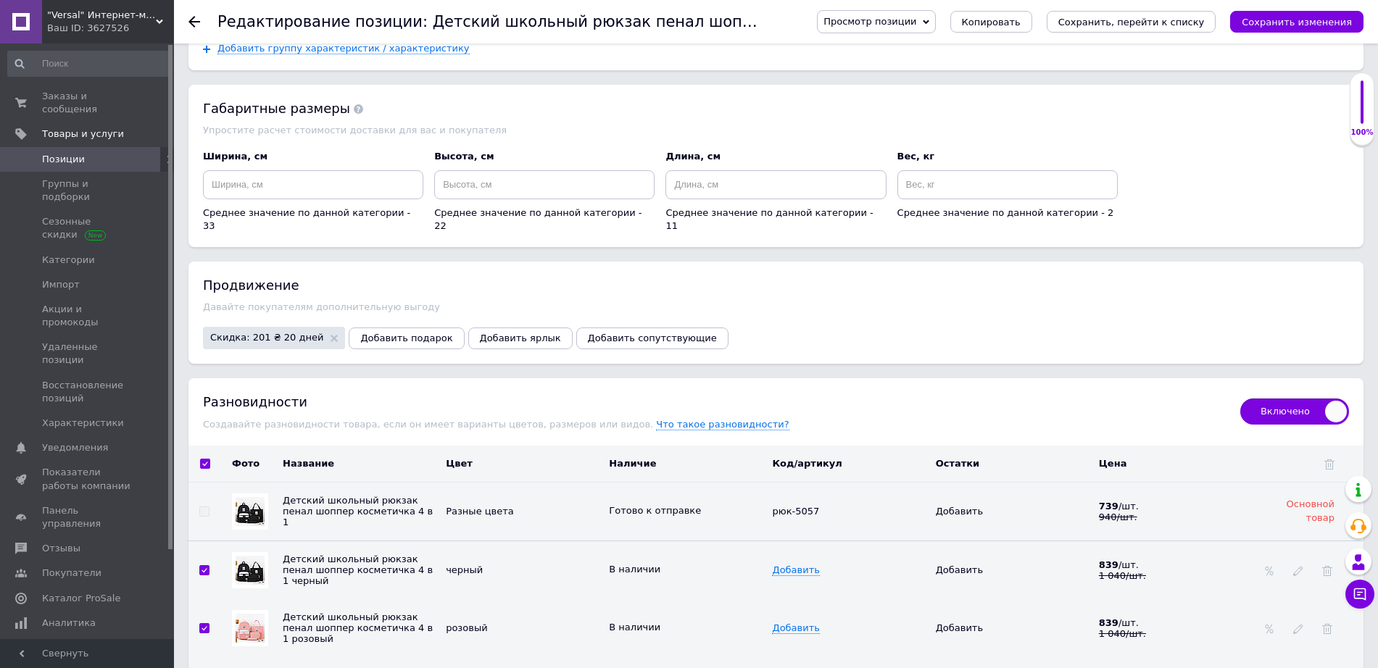
checkbox input "true"
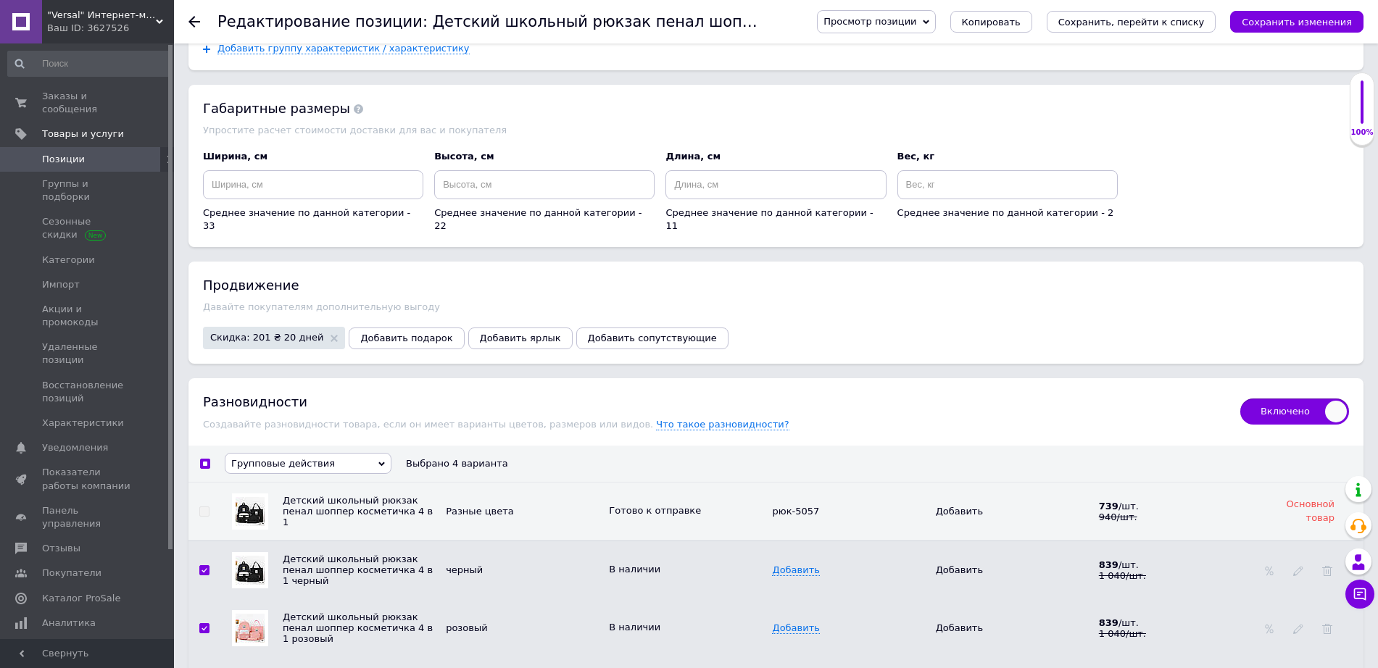
click at [297, 458] on span "Групповые действия" at bounding box center [283, 463] width 104 height 11
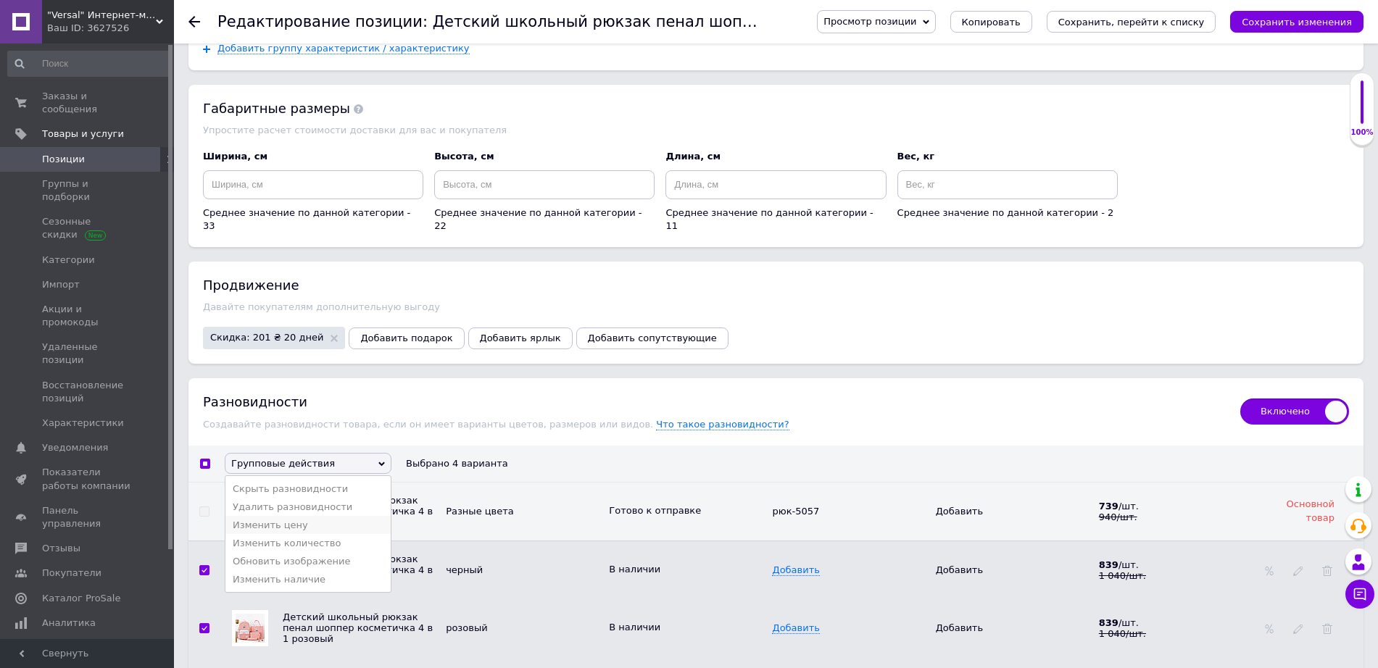
click at [312, 516] on li "Изменить цену" at bounding box center [307, 525] width 165 height 18
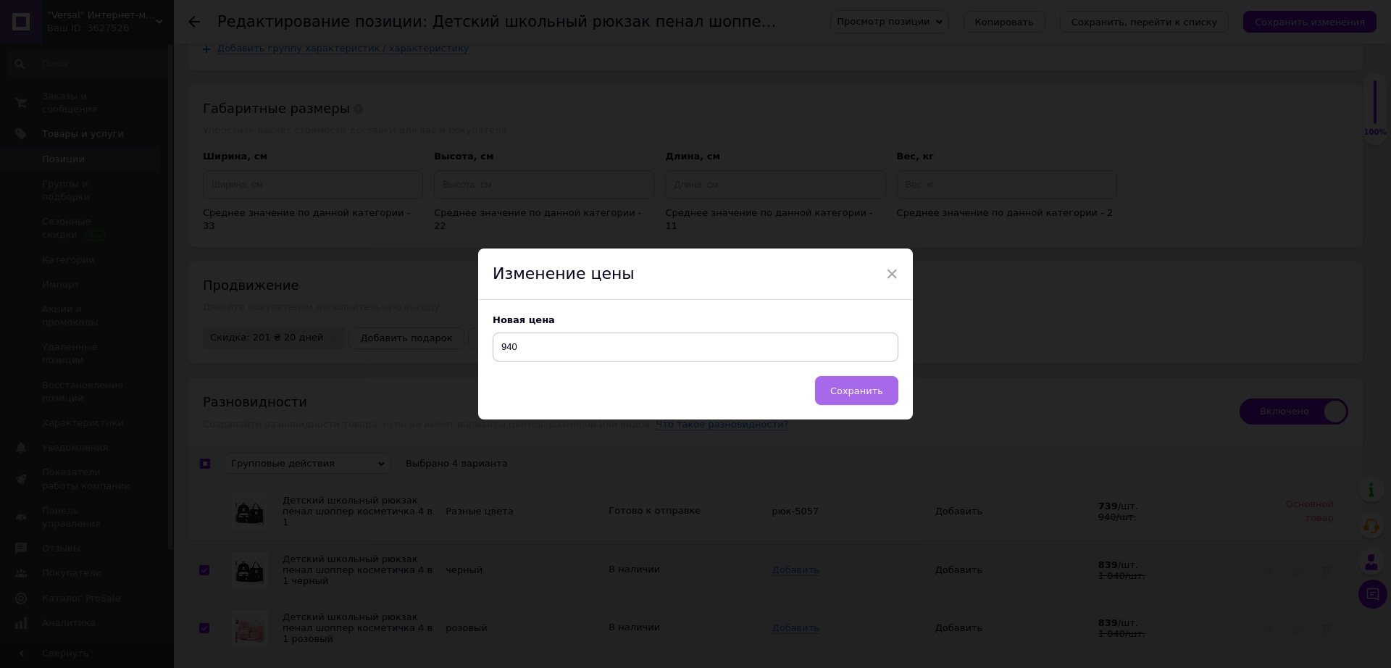
type input "940"
click at [875, 367] on div "Новая цена 940" at bounding box center [695, 338] width 435 height 76
click at [874, 387] on span "Сохранить" at bounding box center [856, 391] width 53 height 11
checkbox input "false"
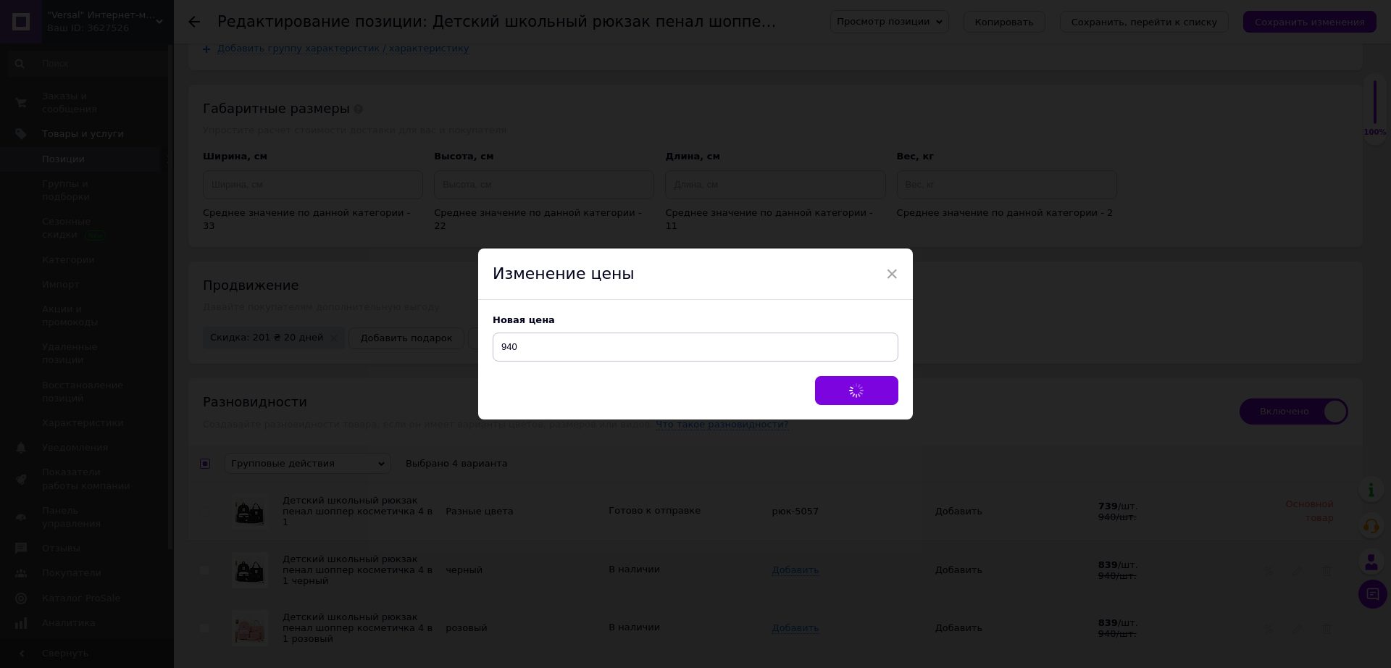
checkbox input "false"
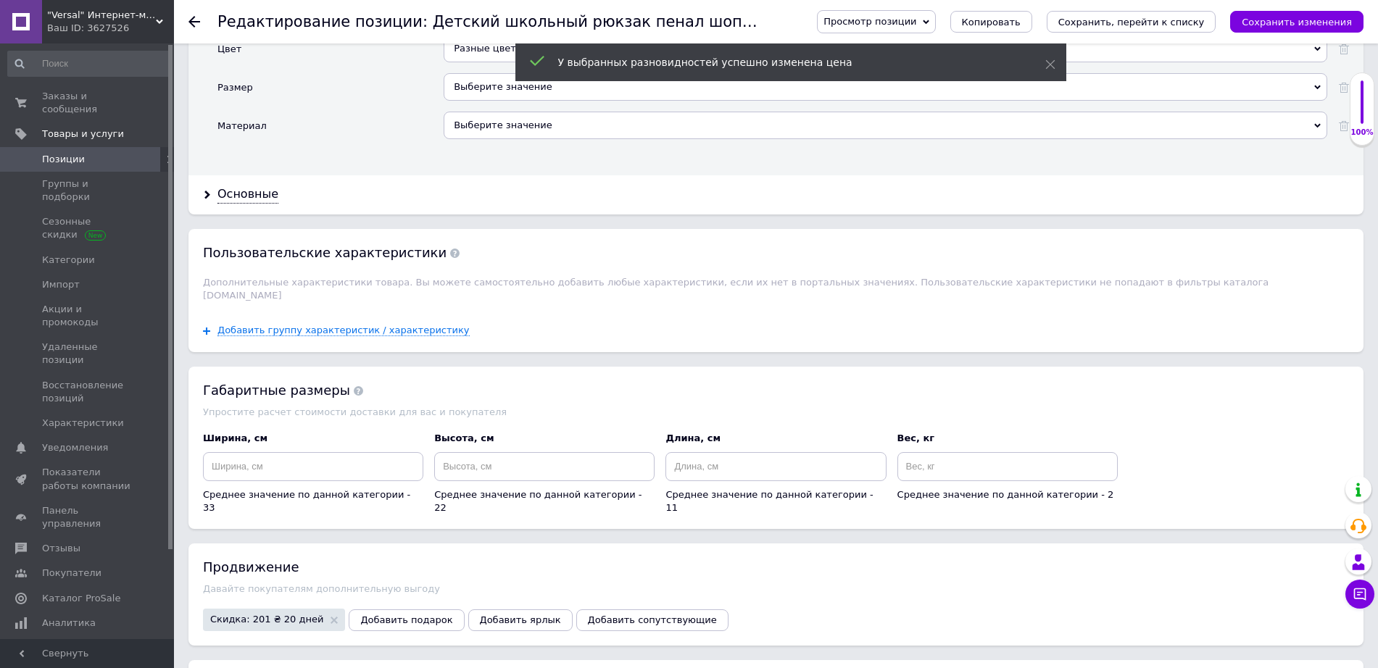
scroll to position [1680, 0]
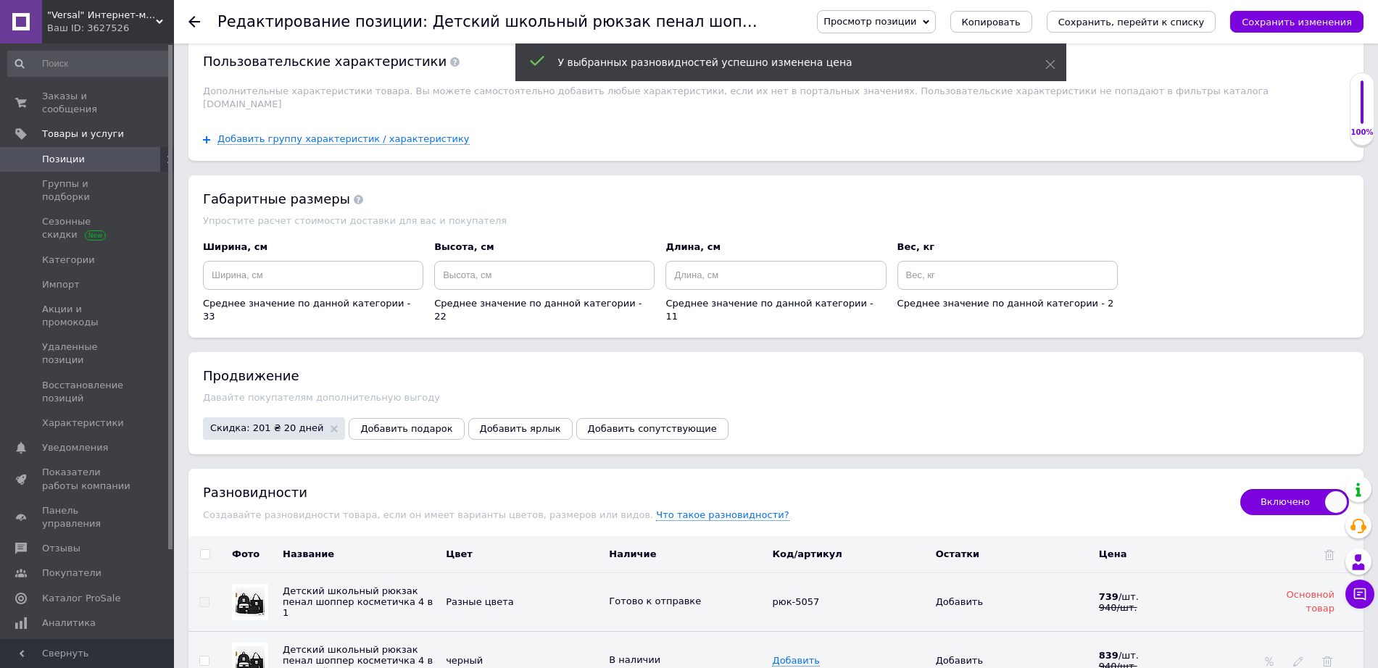
click at [1314, 38] on div "Просмотр позиции Сохранить и посмотреть на сайте Сохранить и посмотреть на порт…" at bounding box center [1075, 21] width 575 height 43
click at [1317, 22] on icon "Сохранить изменения" at bounding box center [1296, 22] width 110 height 11
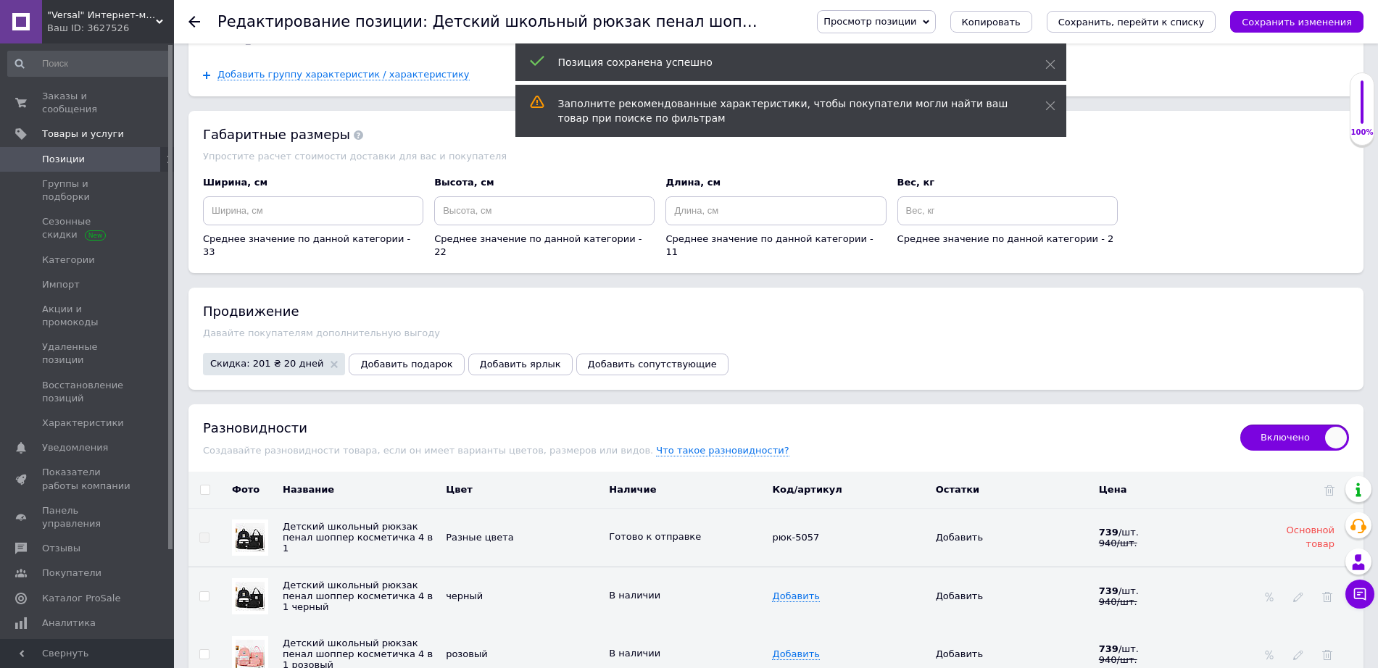
scroll to position [1499, 0]
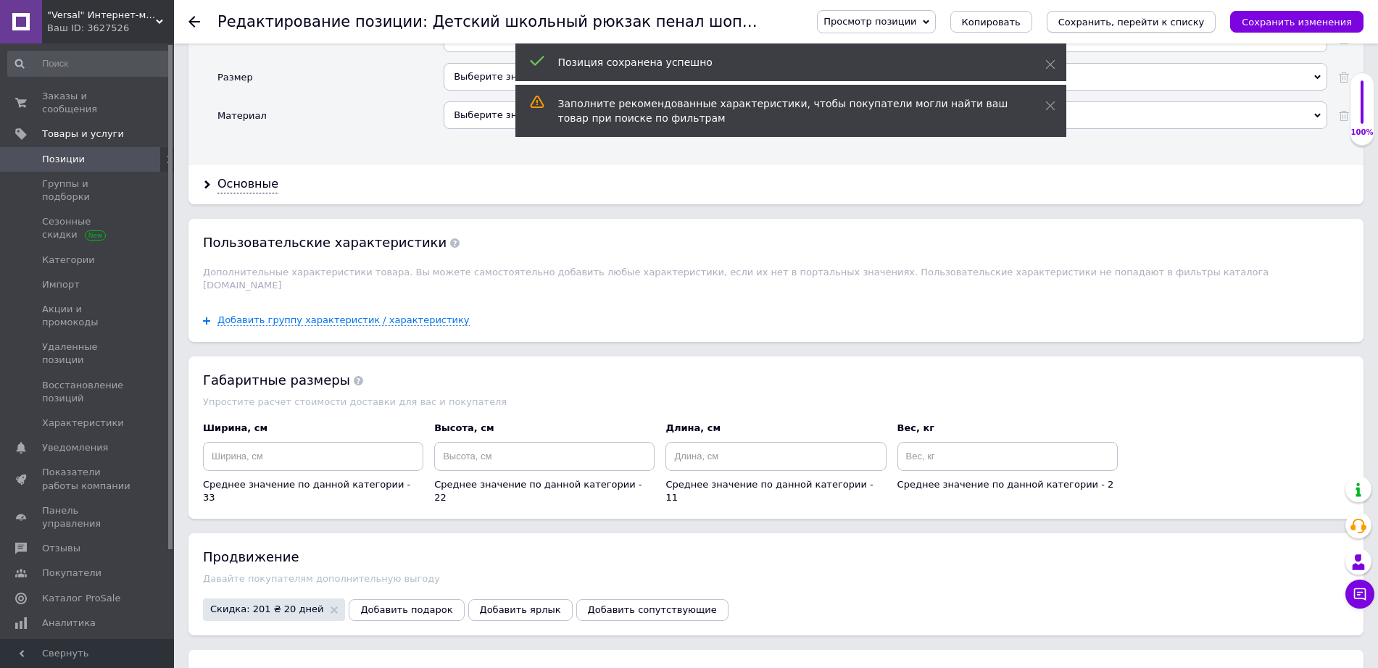
click at [1157, 17] on icon "Сохранить, перейти к списку" at bounding box center [1131, 22] width 146 height 11
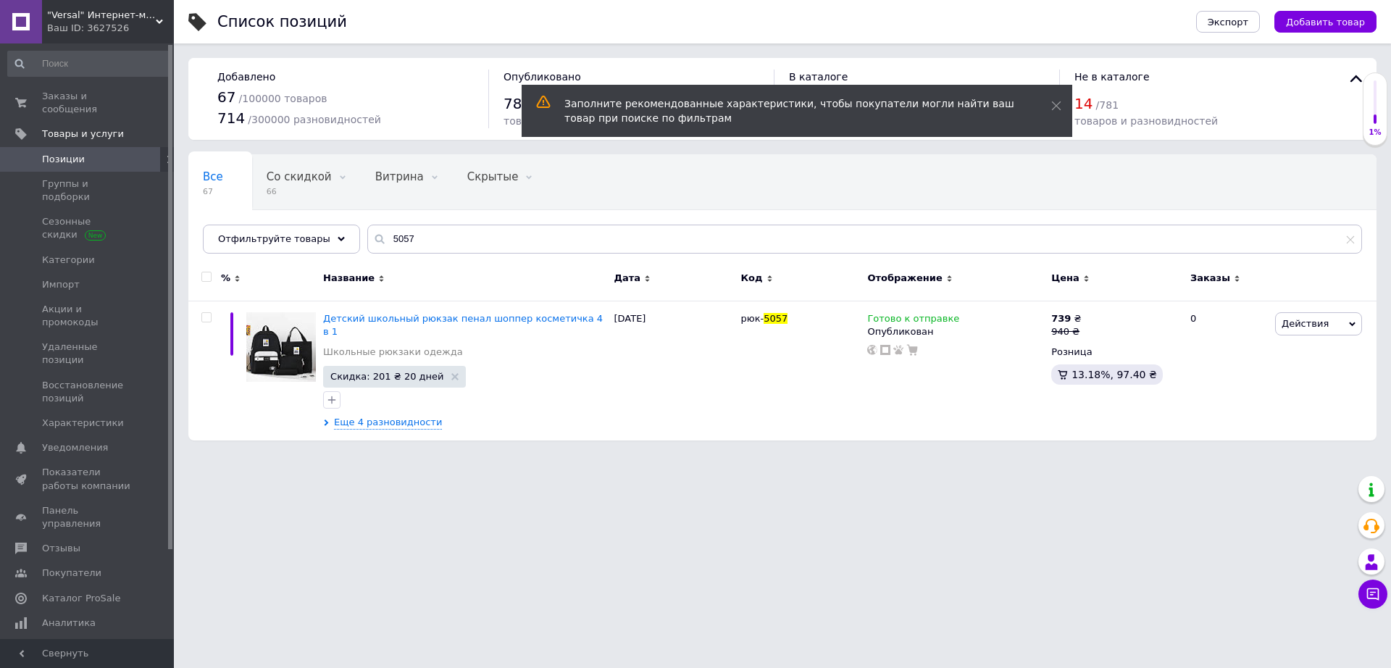
click at [117, 26] on div "Ваш ID: 3627526" at bounding box center [110, 28] width 127 height 13
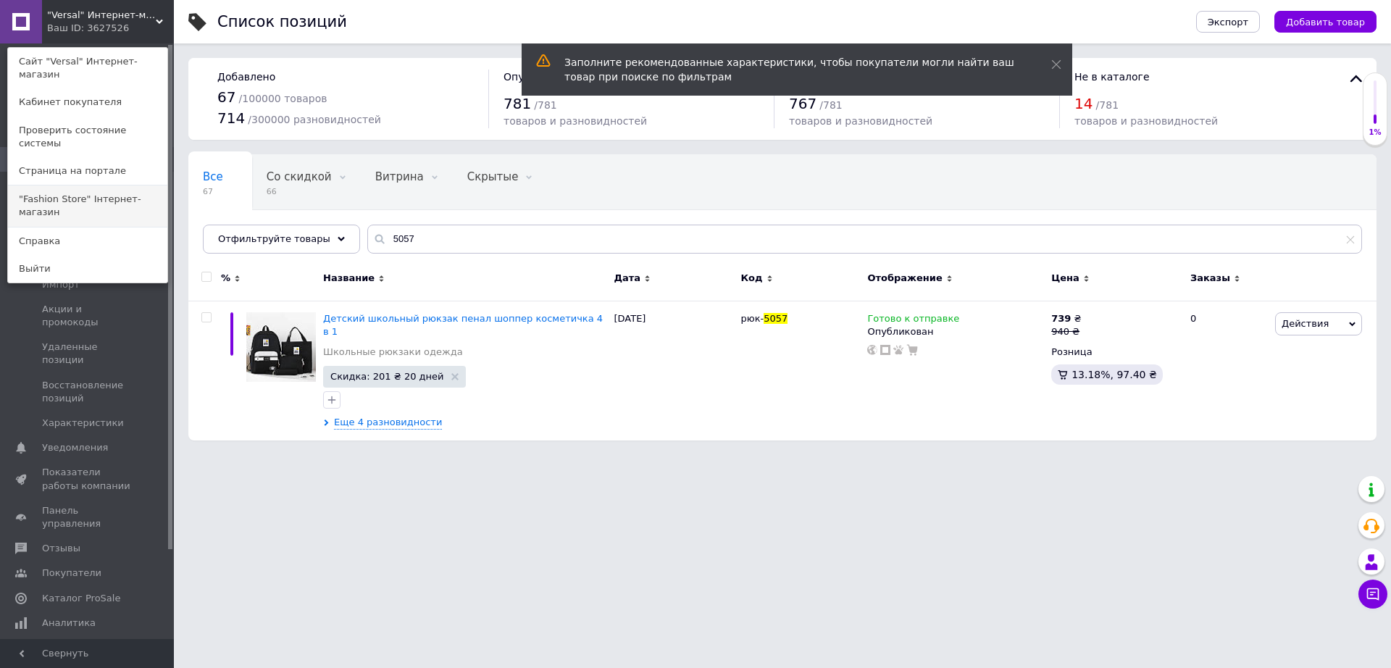
click at [112, 186] on link ""Fashion Store" Інтернет-магазин" at bounding box center [87, 206] width 159 height 41
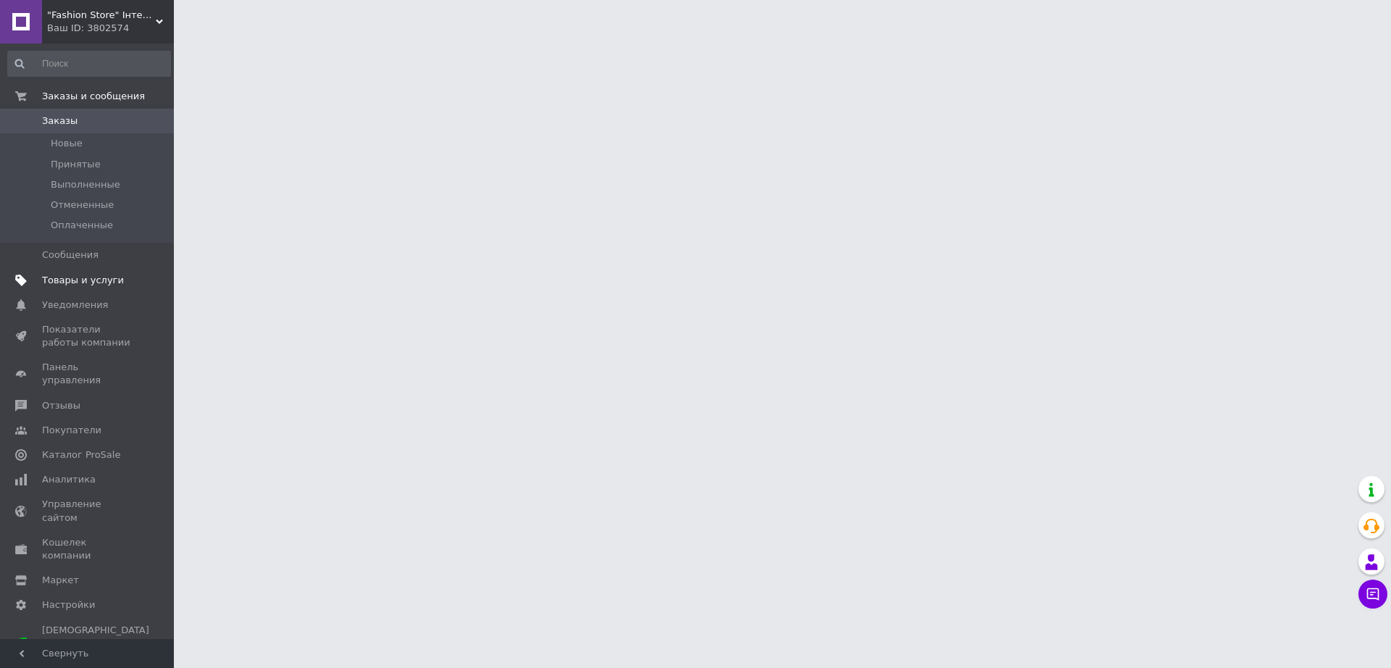
click at [119, 275] on span "Товары и услуги" at bounding box center [88, 280] width 92 height 13
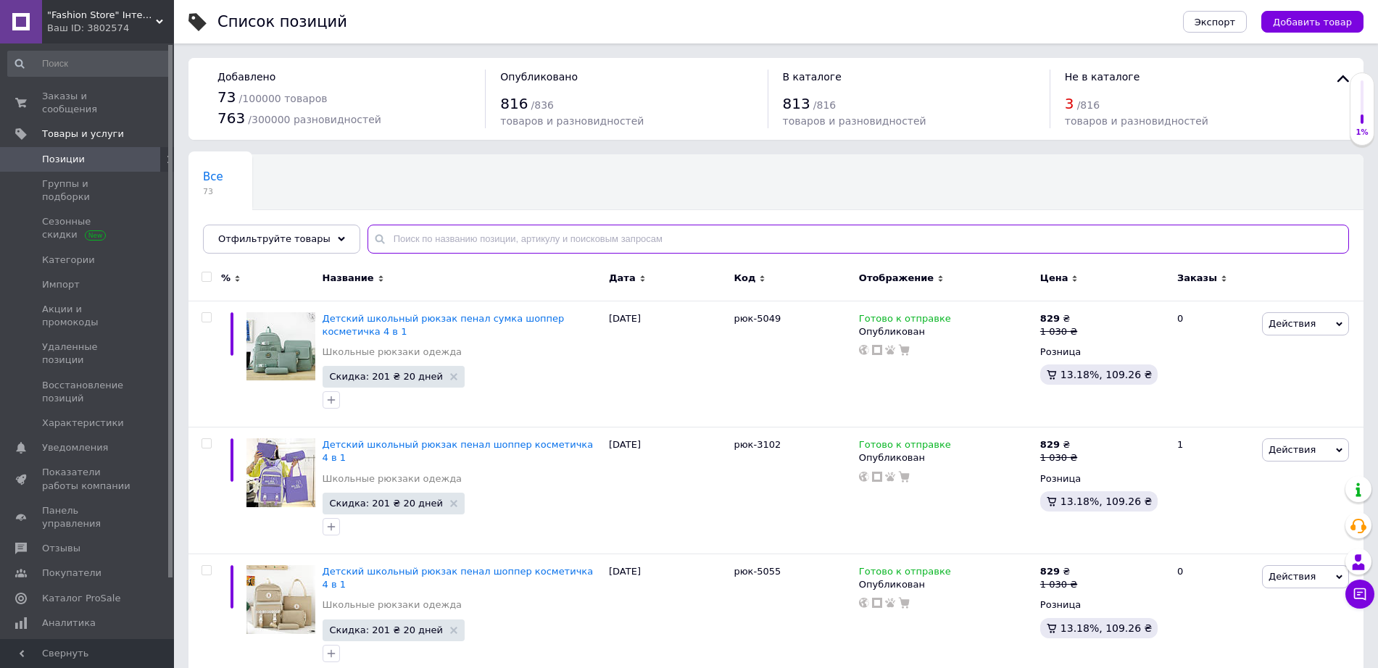
click at [467, 230] on input "text" at bounding box center [857, 239] width 981 height 29
type input "5057"
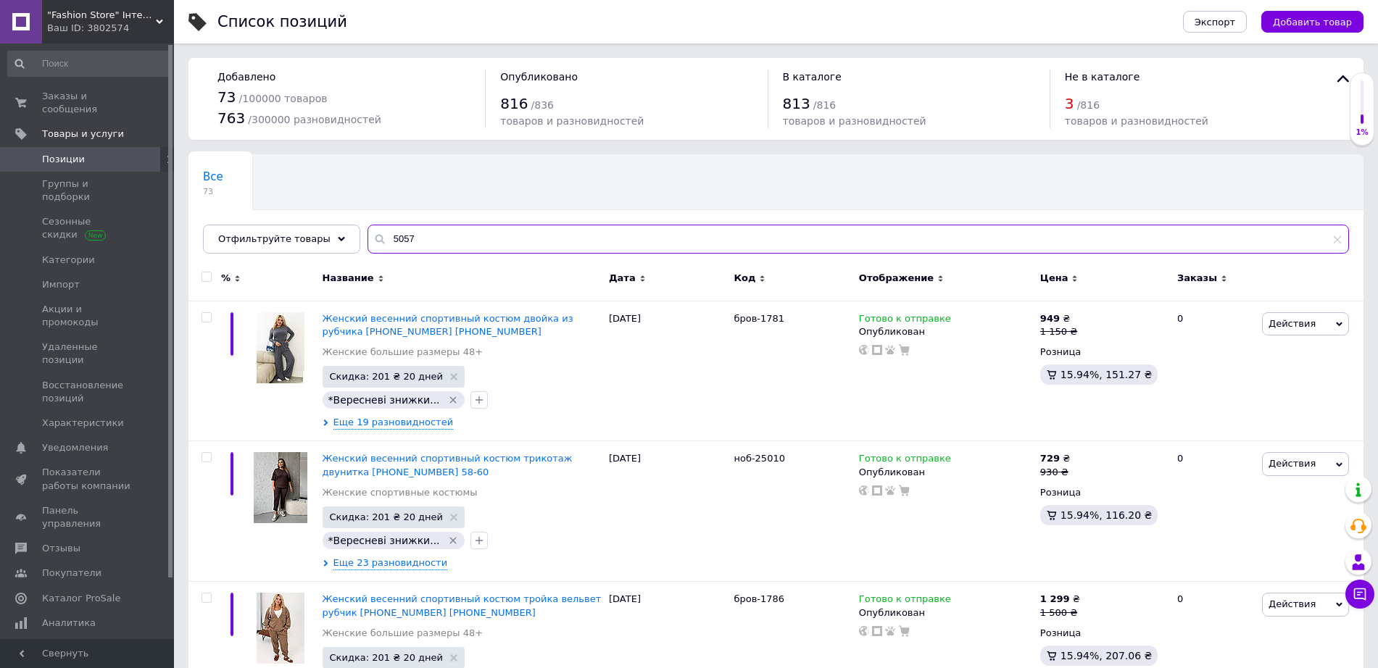
click at [477, 245] on input "5057" at bounding box center [857, 239] width 981 height 29
drag, startPoint x: 449, startPoint y: 241, endPoint x: 282, endPoint y: 215, distance: 169.4
click at [282, 215] on div "Все 73 Ok Отфильтровано... Сохранить Мы ничего не нашли Возможно, ошибка в слов…" at bounding box center [775, 203] width 1175 height 99
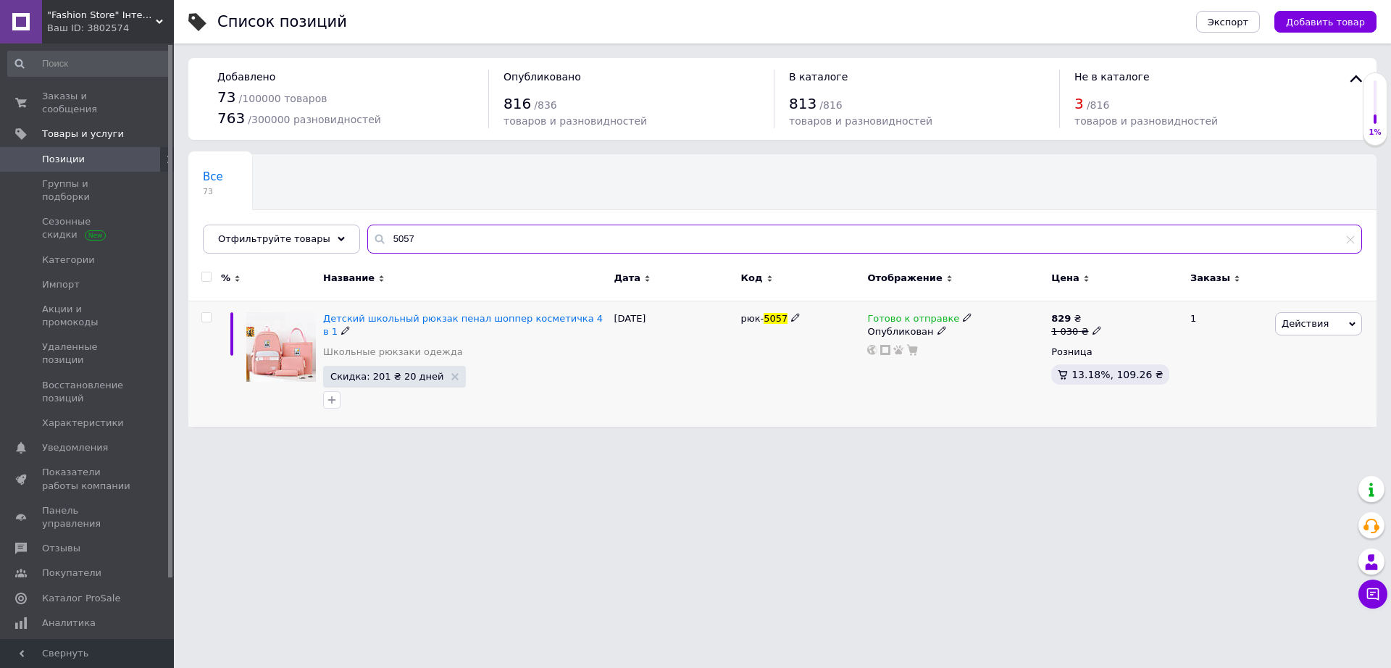
type input "5057"
click at [1093, 329] on icon at bounding box center [1097, 330] width 9 height 9
type input "1930"
click at [1158, 441] on html ""Fashion Store" Інтернет-магазин Ваш ID: 3802574 Сайт "Fashion Store" Інтернет-…" at bounding box center [695, 220] width 1391 height 441
click at [1121, 308] on div "829 ₴ 1 030 ₴ Цена 1930 Валюта ₴ $ € CHF £ ¥ PLN ₸ MDL HUF KGS CN¥ TRY ₩ lei Ро…" at bounding box center [1115, 364] width 134 height 126
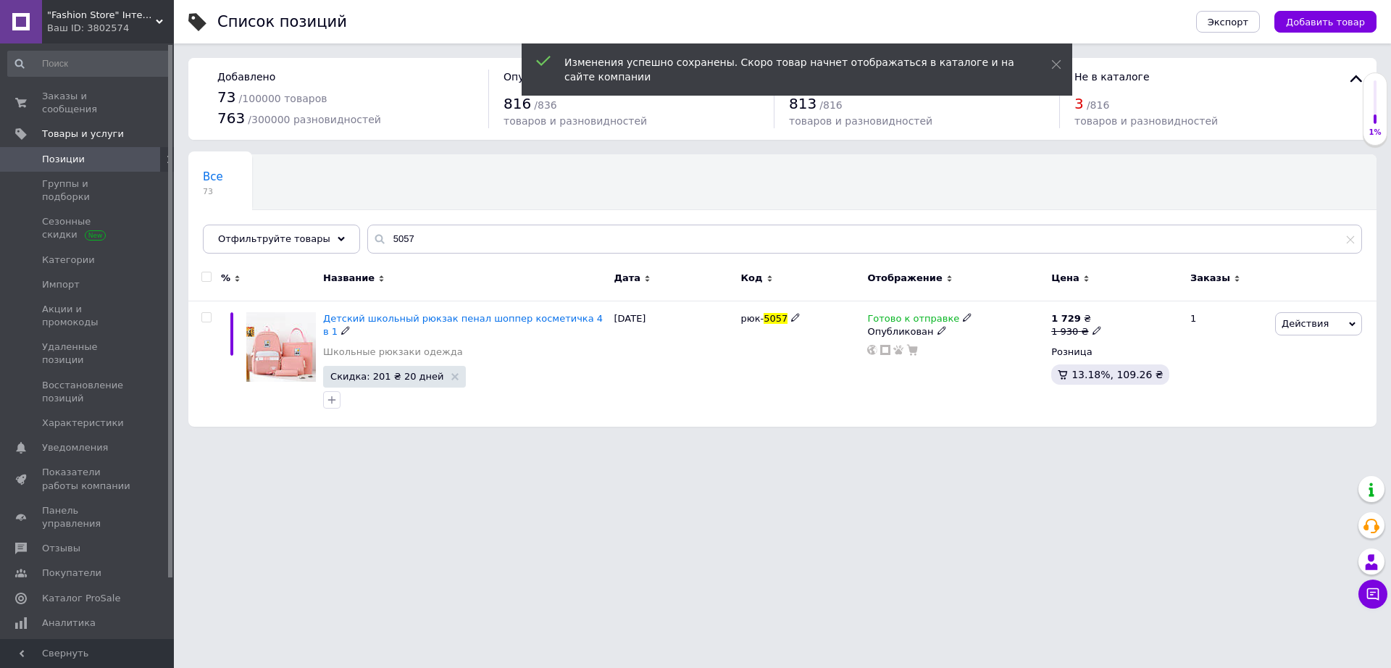
click at [1093, 332] on icon at bounding box center [1097, 330] width 9 height 9
click at [1119, 305] on input "1930" at bounding box center [1163, 307] width 110 height 29
click at [1123, 306] on input "1930" at bounding box center [1163, 307] width 110 height 29
type input "930"
click at [1162, 441] on html ""Fashion Store" Інтернет-магазин Ваш ID: 3802574 Сайт "Fashion Store" Інтернет-…" at bounding box center [695, 220] width 1391 height 441
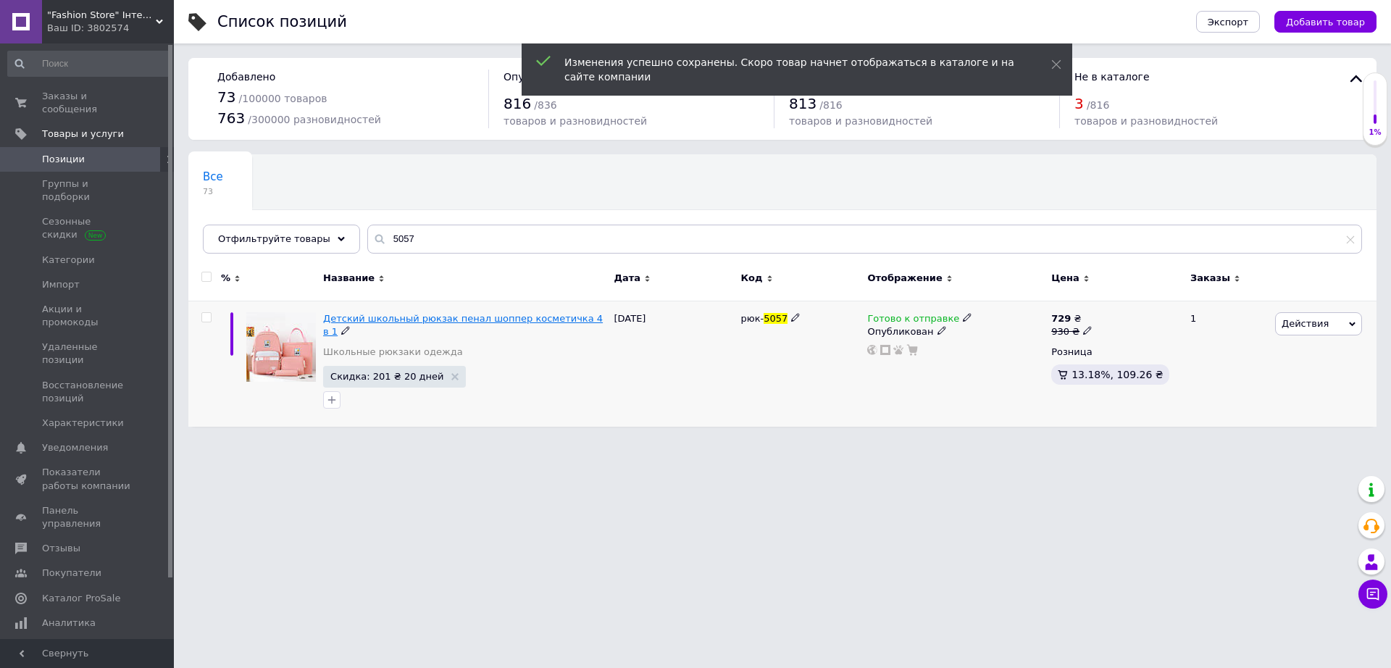
click at [467, 324] on span "Детский школьный рюкзак пенал шоппер косметичка 4 в 1" at bounding box center [463, 325] width 280 height 24
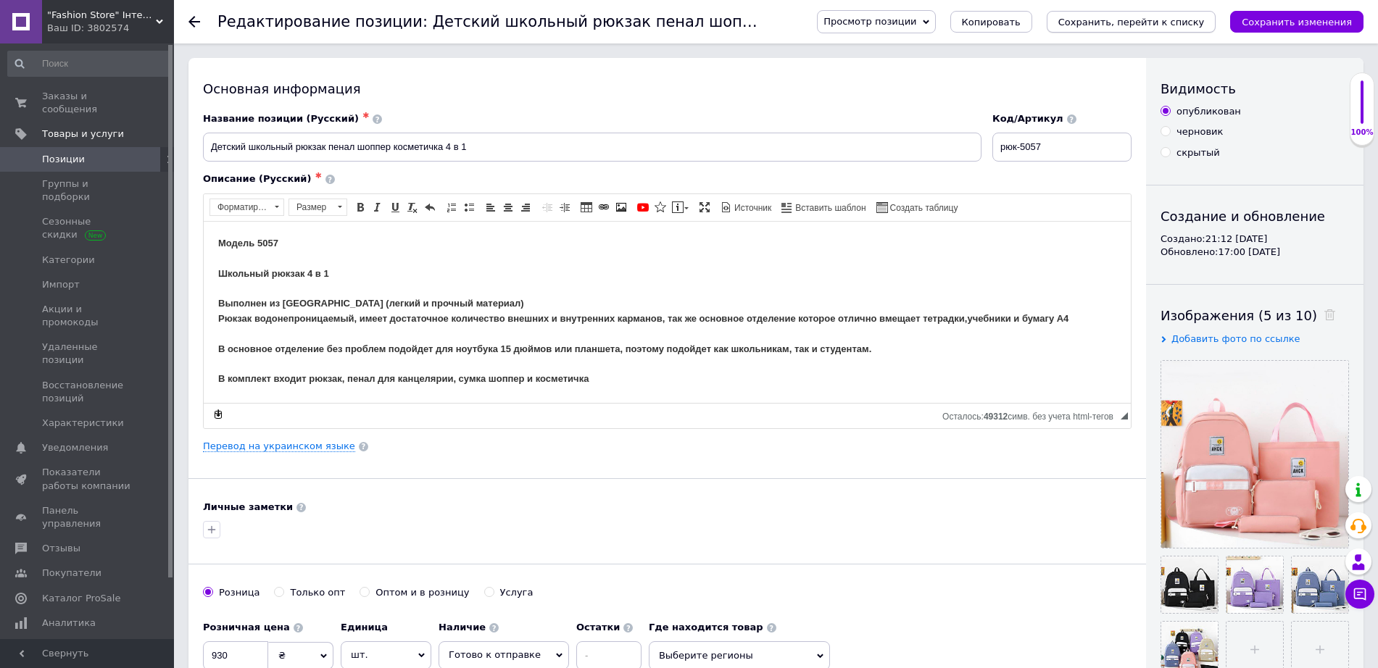
click at [1204, 28] on icon "Сохранить, перейти к списку" at bounding box center [1131, 22] width 146 height 11
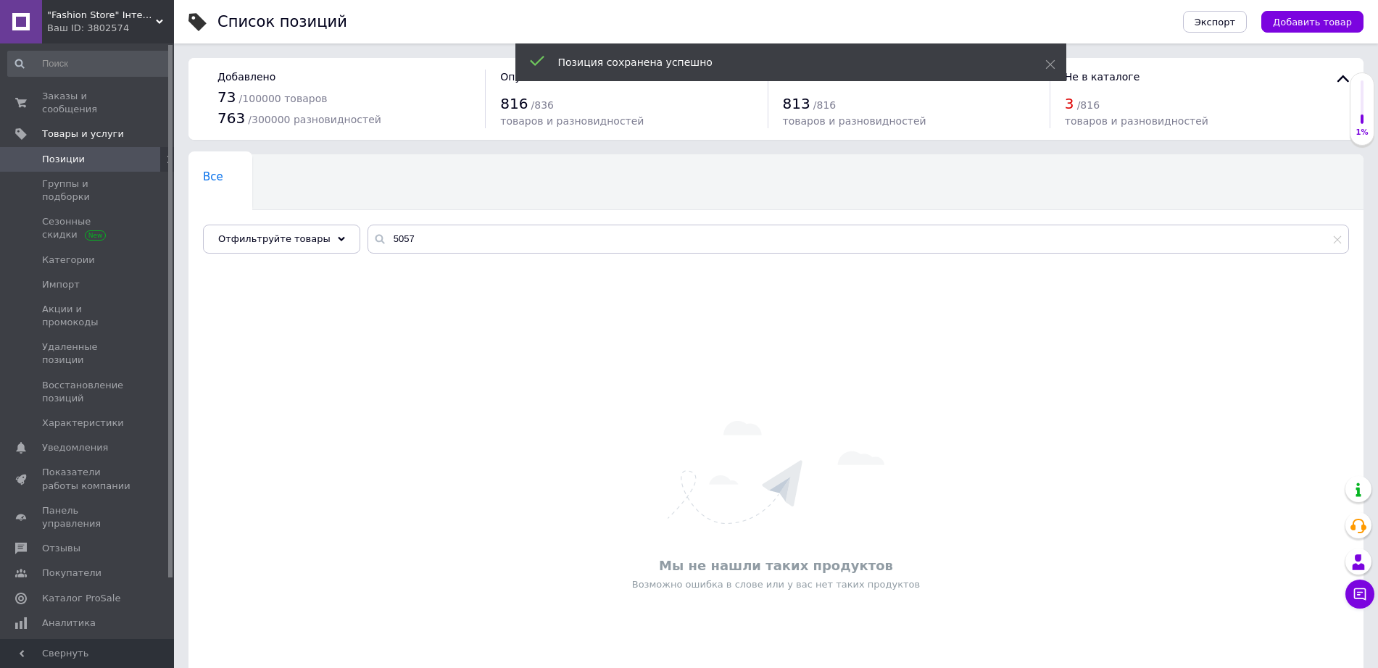
click at [71, 24] on div "Ваш ID: 3802574" at bounding box center [110, 28] width 127 height 13
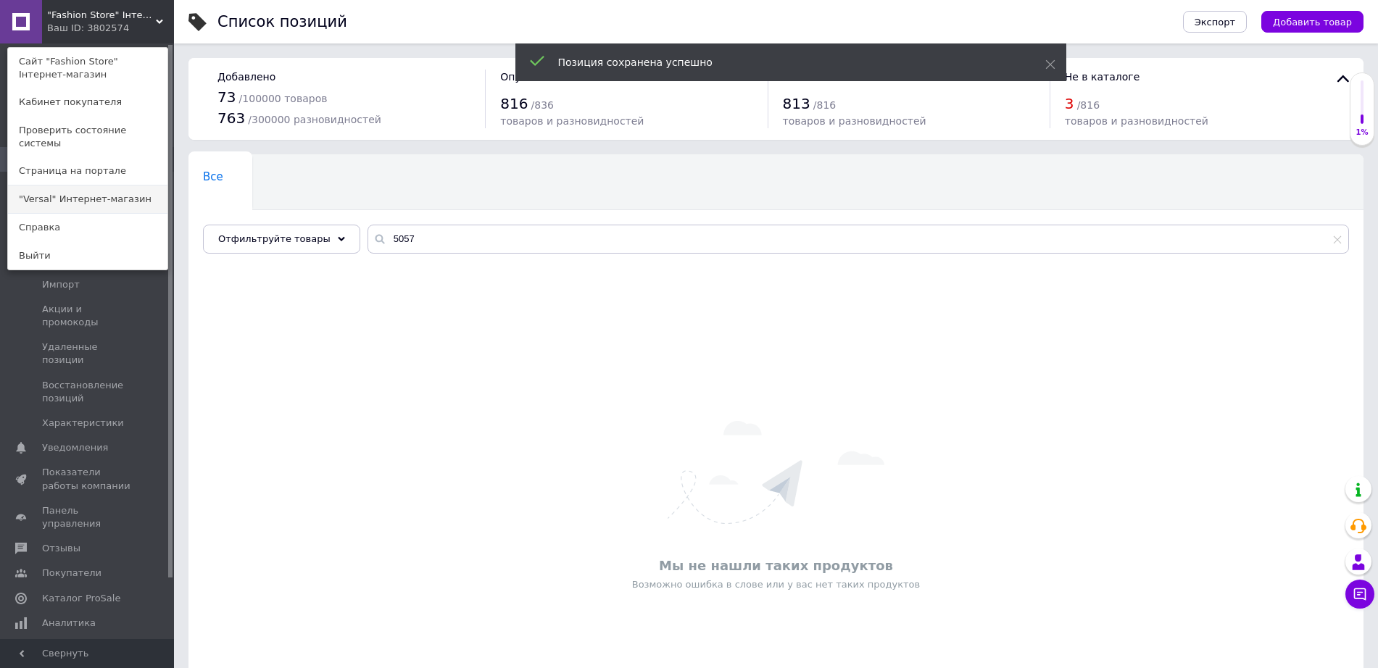
click at [100, 191] on link ""Versal" Интернет-магазин" at bounding box center [87, 200] width 159 height 28
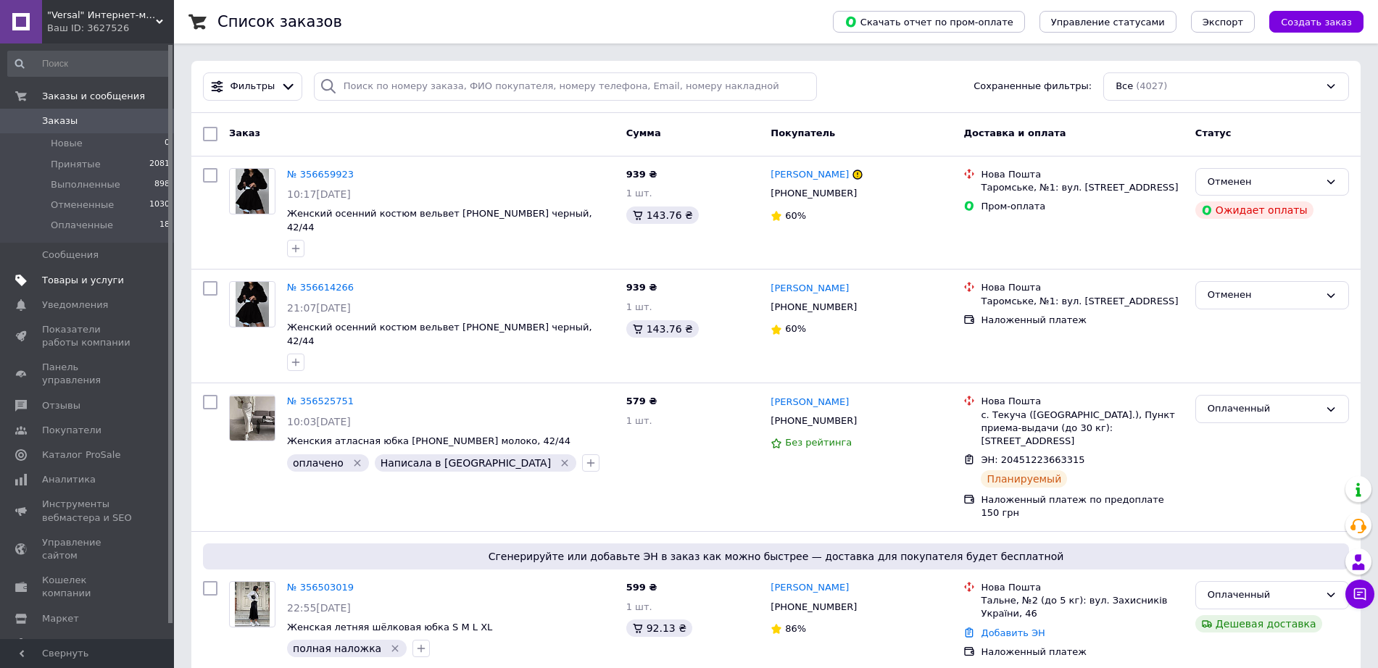
click at [112, 289] on link "Товары и услуги" at bounding box center [89, 280] width 178 height 25
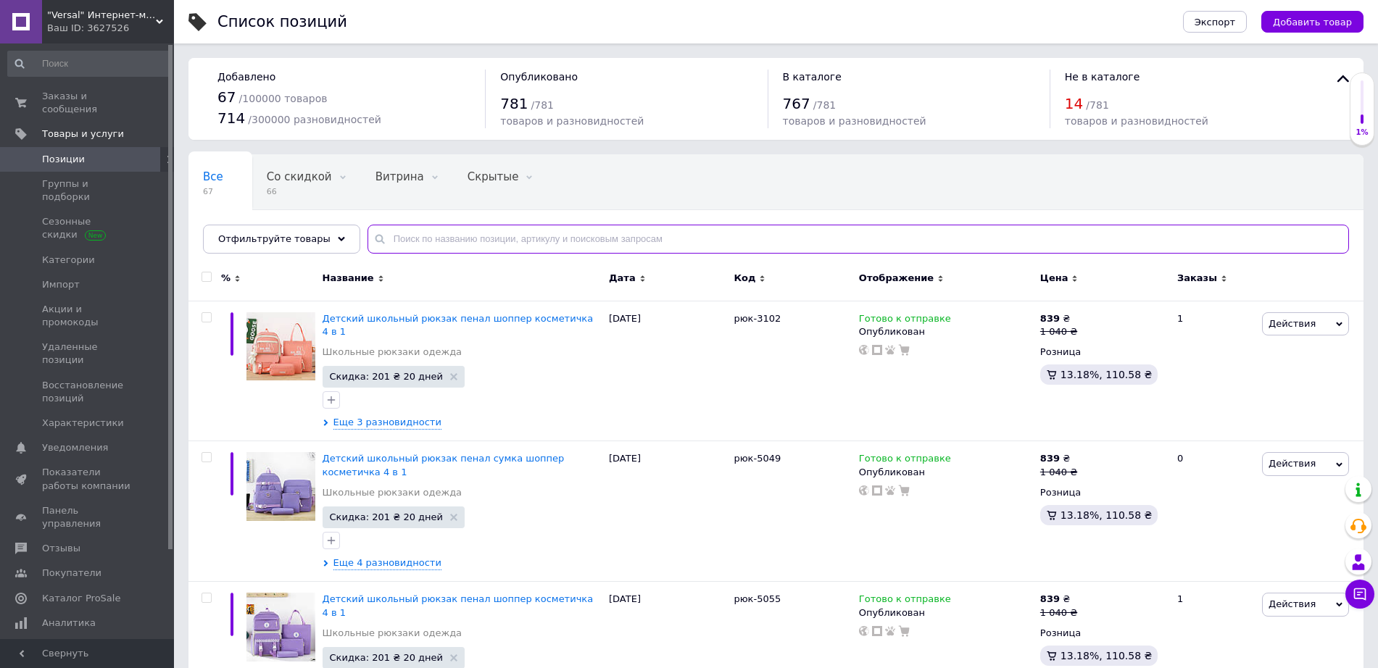
click at [418, 235] on input "text" at bounding box center [857, 239] width 981 height 29
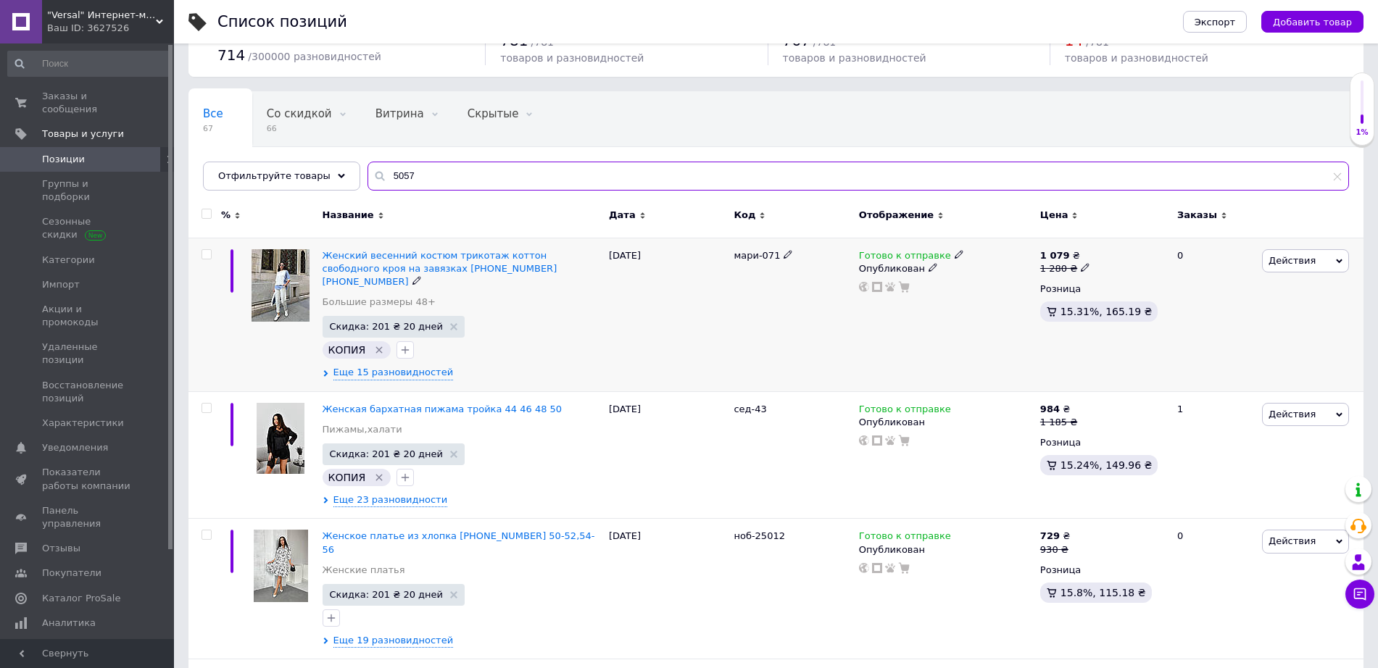
scroll to position [91, 0]
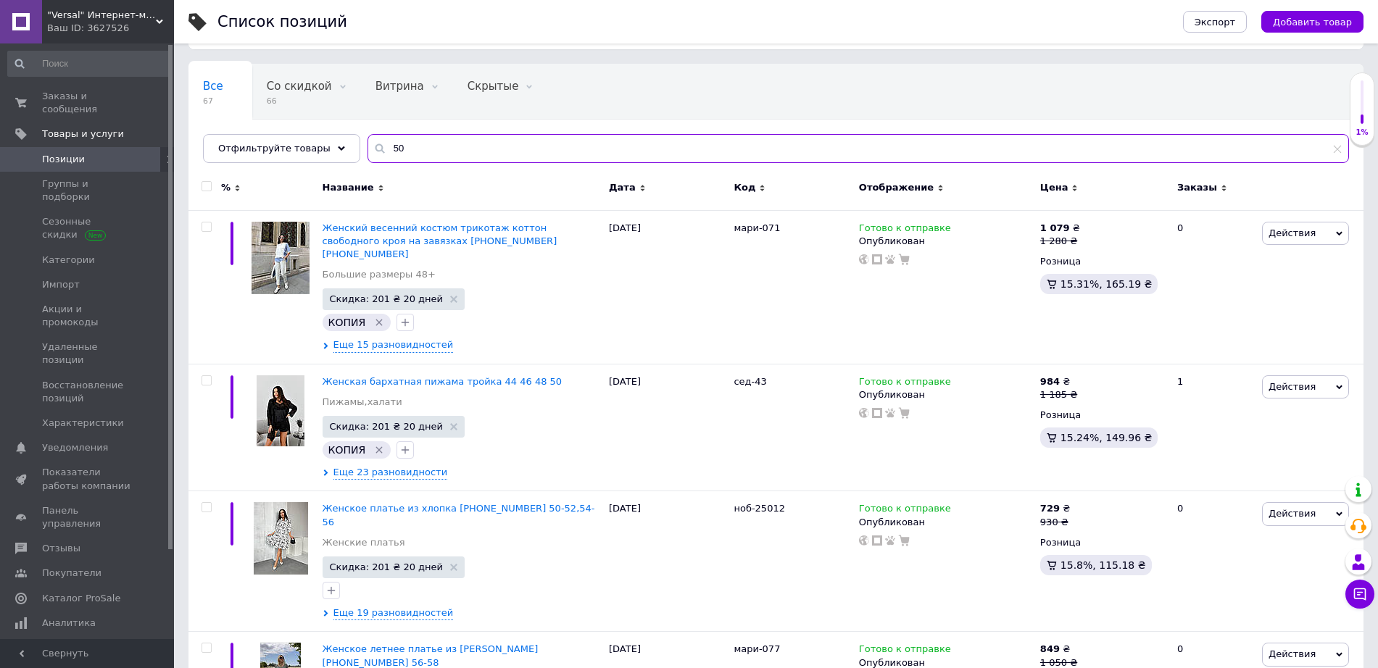
type input "5"
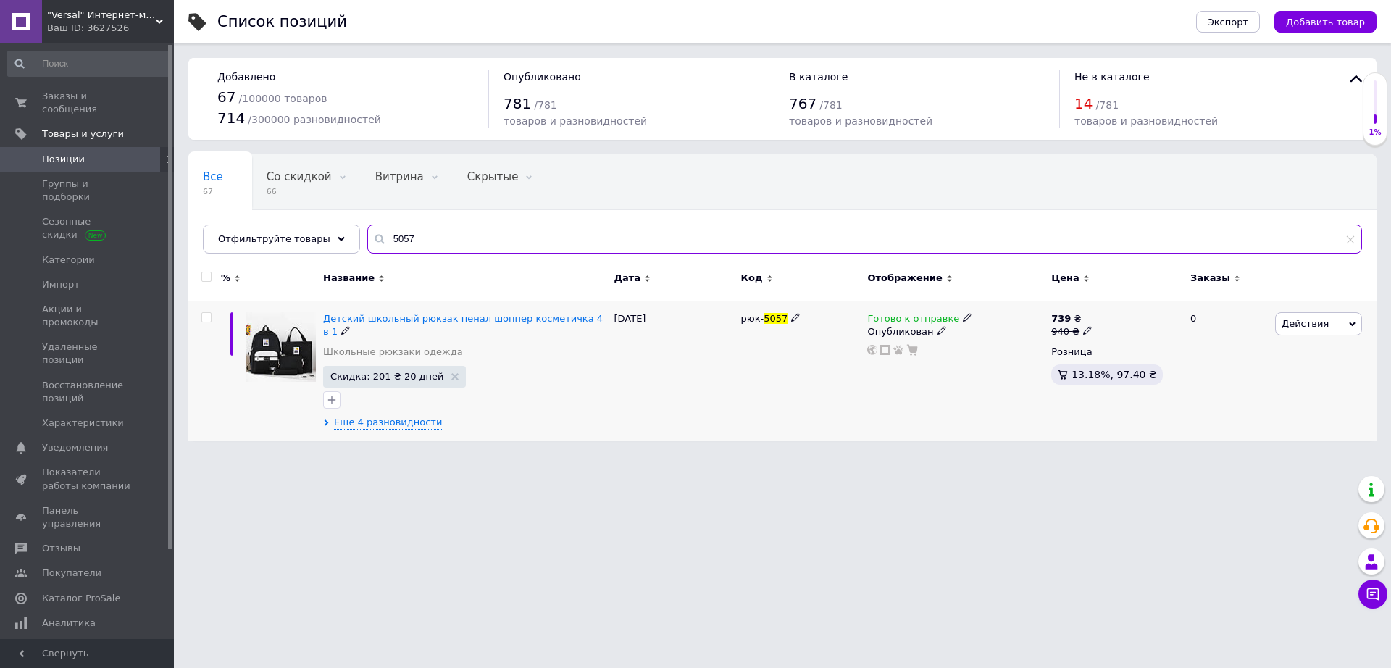
type input "5057"
click at [1083, 330] on icon at bounding box center [1087, 330] width 9 height 9
type input "930"
click at [1091, 455] on html ""Versal" Интернет-магазин Ваш ID: 3627526 Сайт "Versal" Интернет-магазин Кабине…" at bounding box center [695, 227] width 1391 height 455
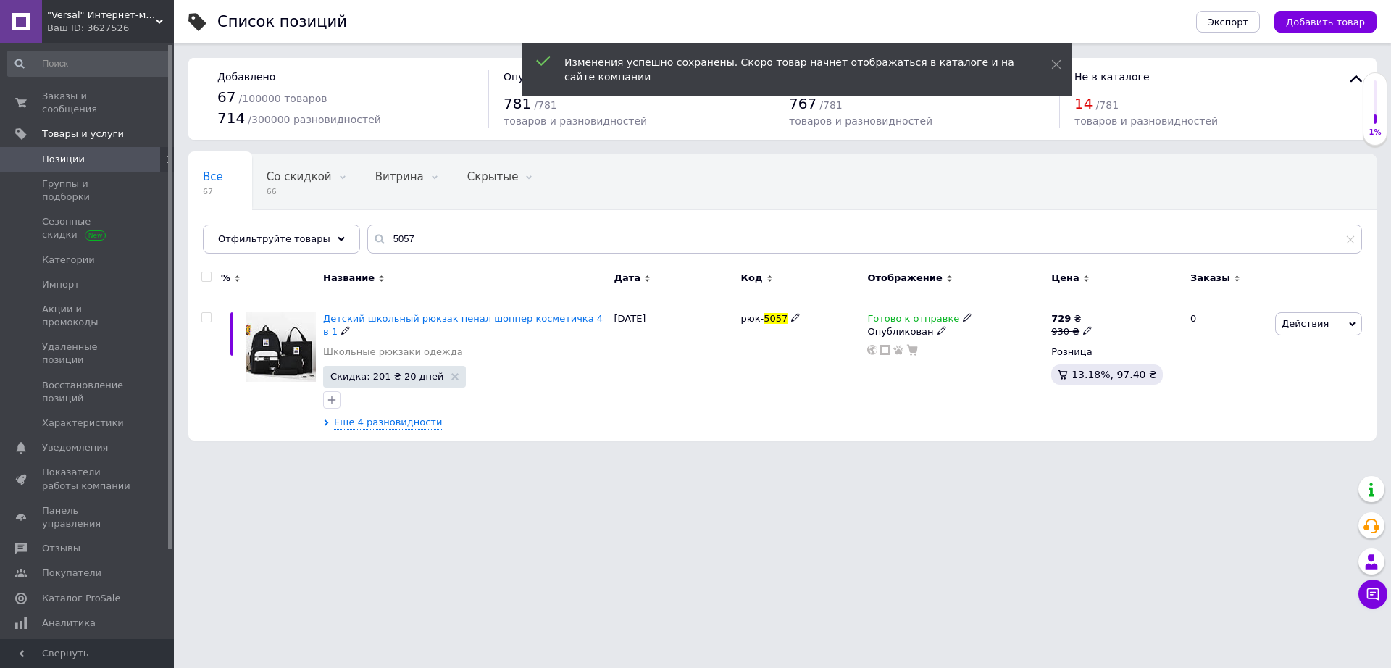
click at [483, 319] on span "Детский школьный рюкзак пенал шоппер косметичка 4 в 1" at bounding box center [463, 325] width 280 height 24
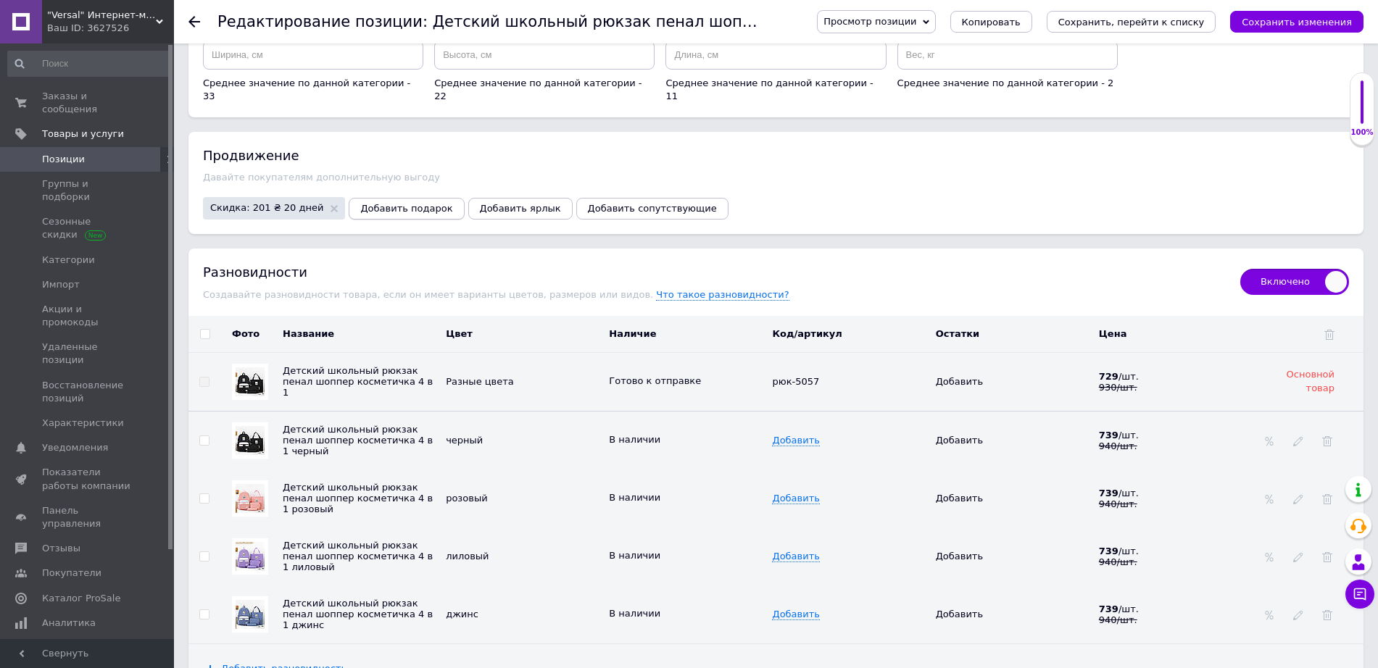
scroll to position [1902, 0]
click at [207, 328] on input "checkbox" at bounding box center [204, 332] width 9 height 9
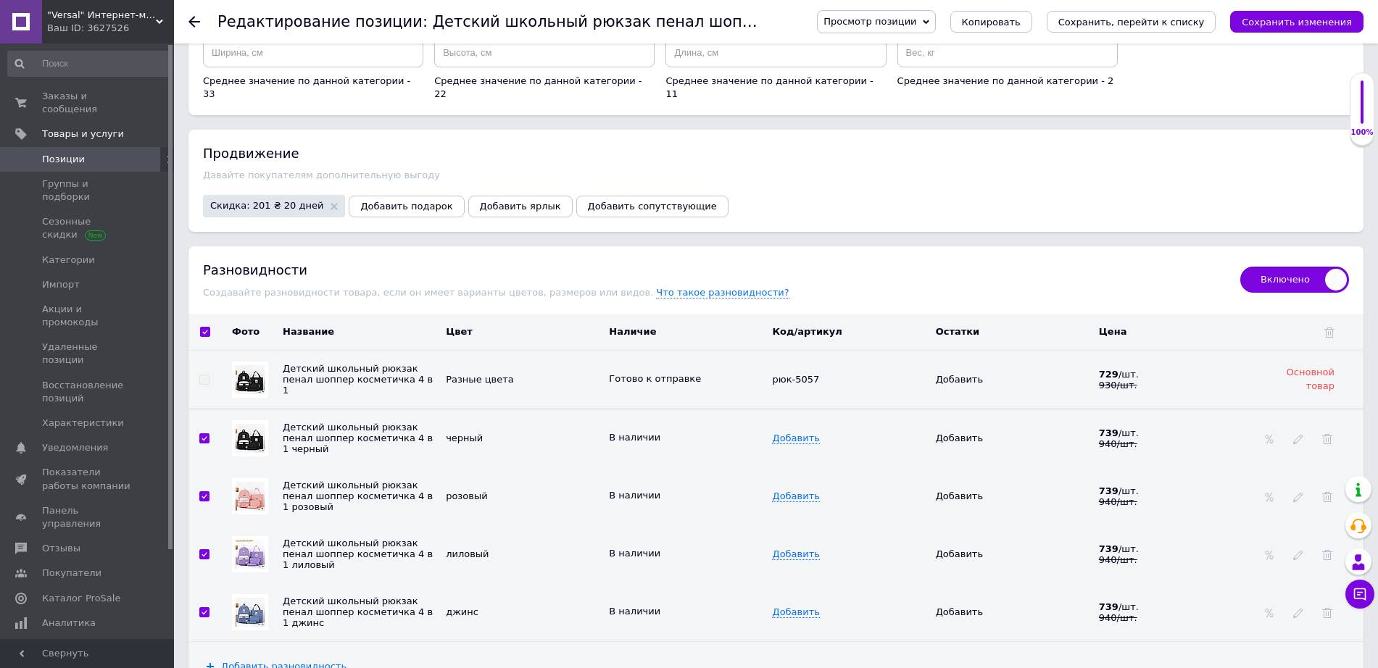
checkbox input "true"
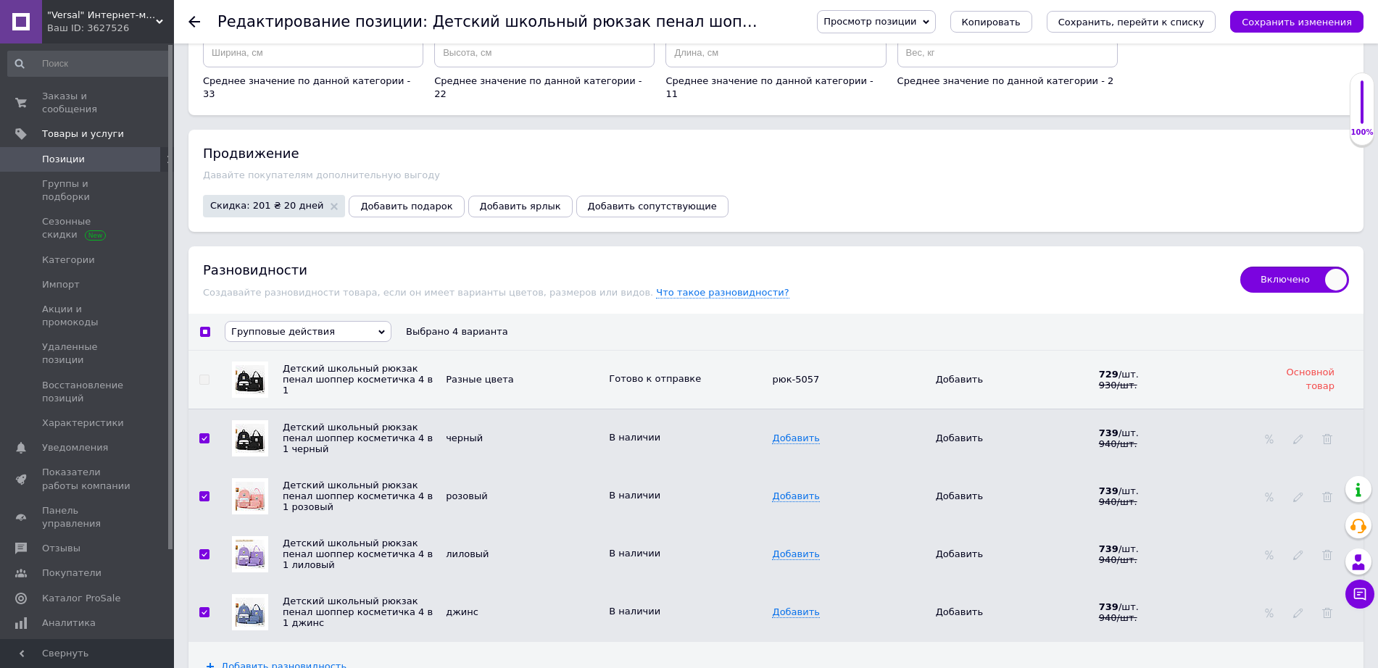
click at [305, 326] on span "Групповые действия" at bounding box center [283, 331] width 104 height 11
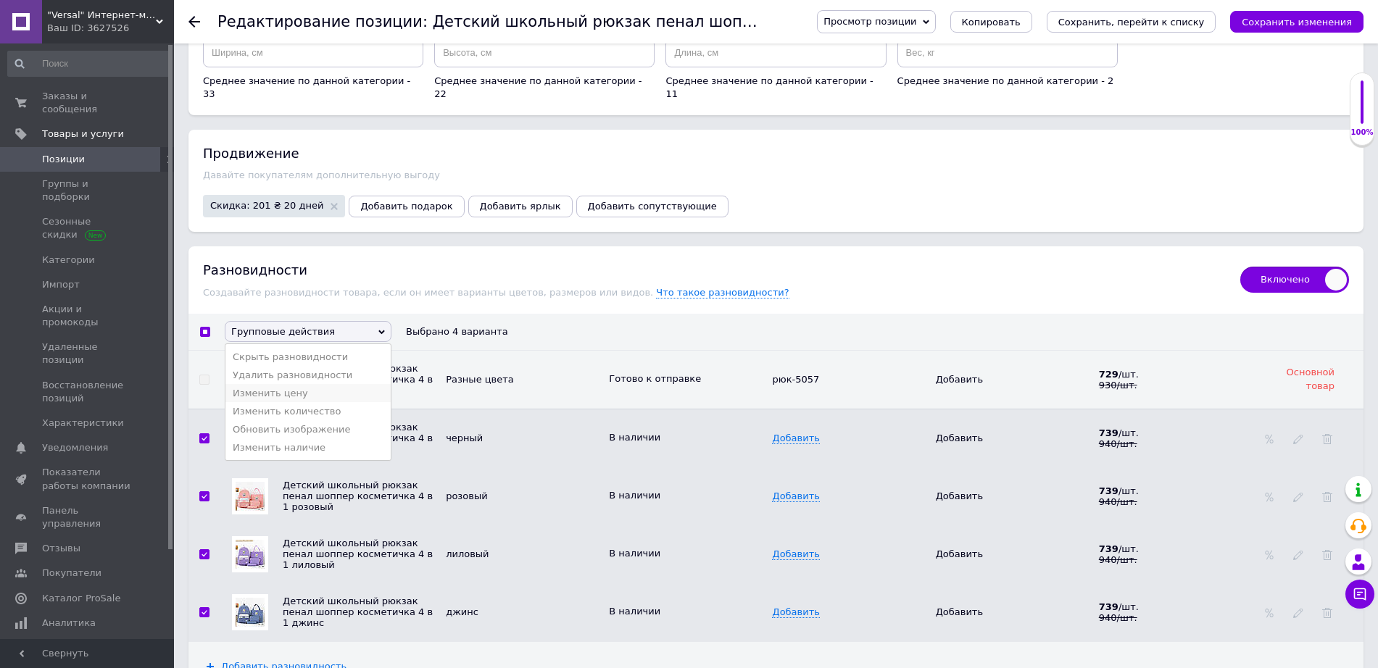
click at [317, 384] on li "Изменить цену" at bounding box center [307, 393] width 165 height 18
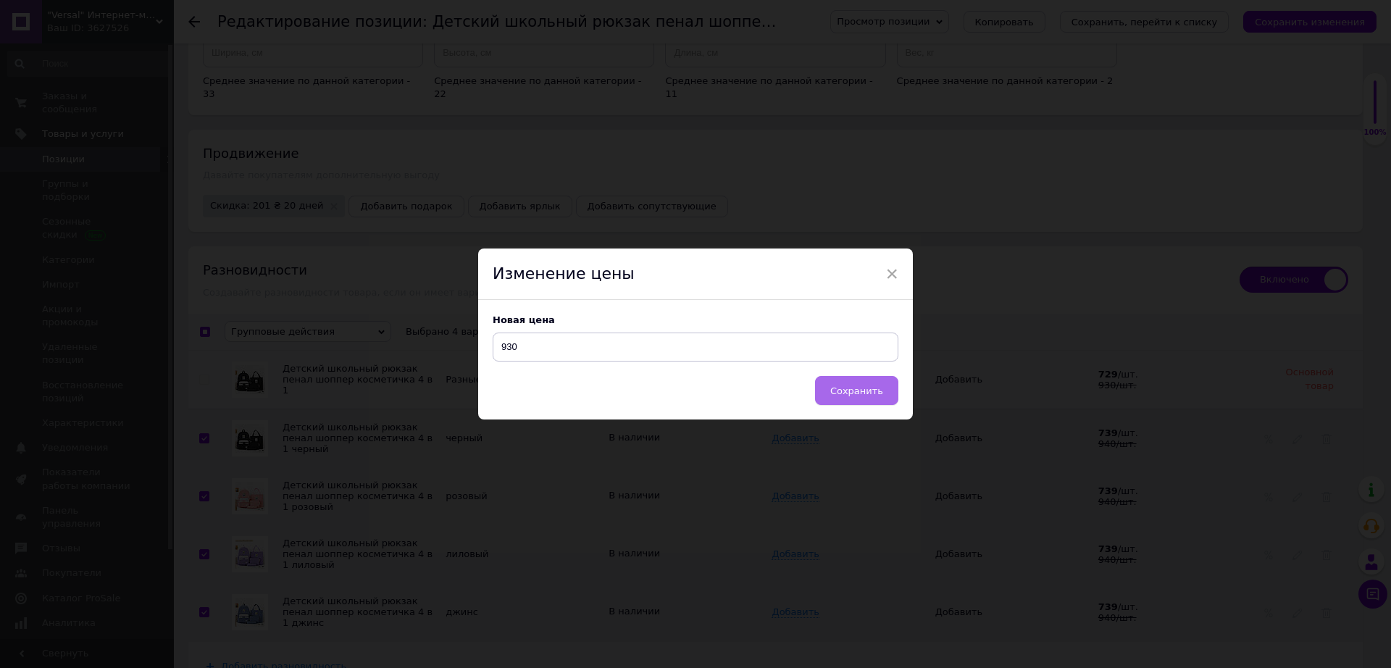
type input "930"
click at [862, 383] on button "Сохранить" at bounding box center [856, 390] width 83 height 29
checkbox input "false"
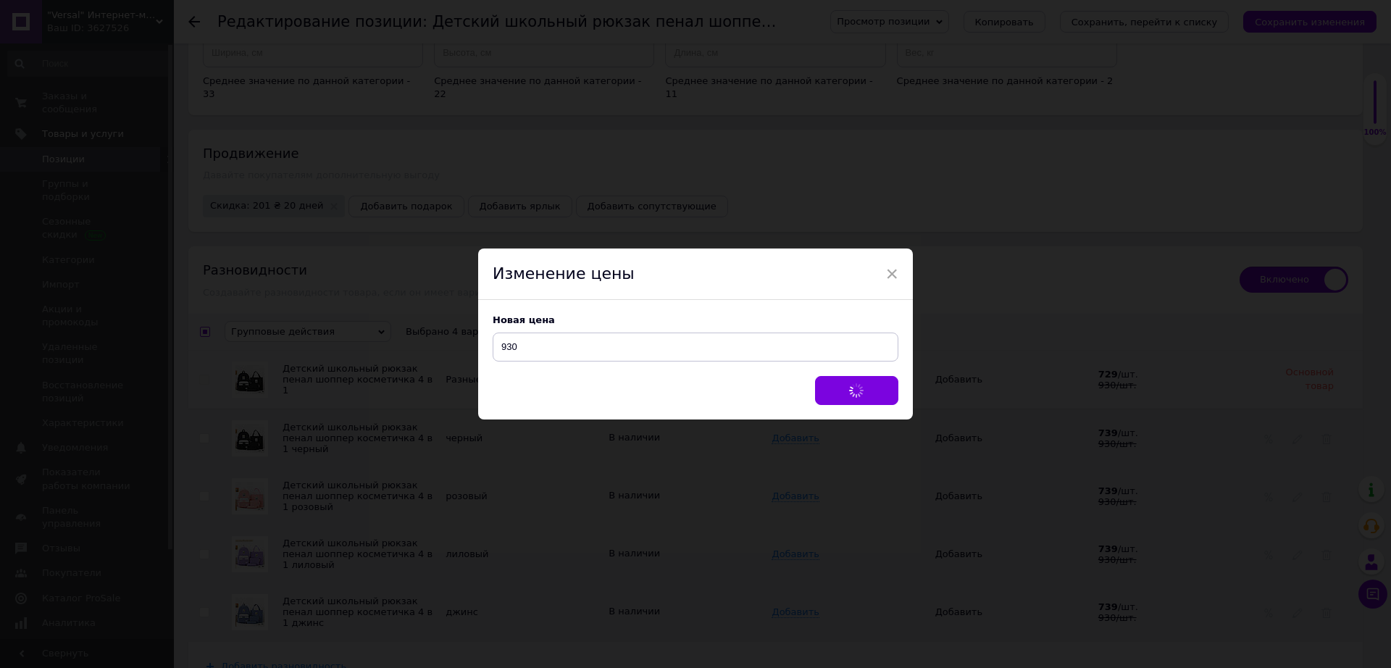
checkbox input "false"
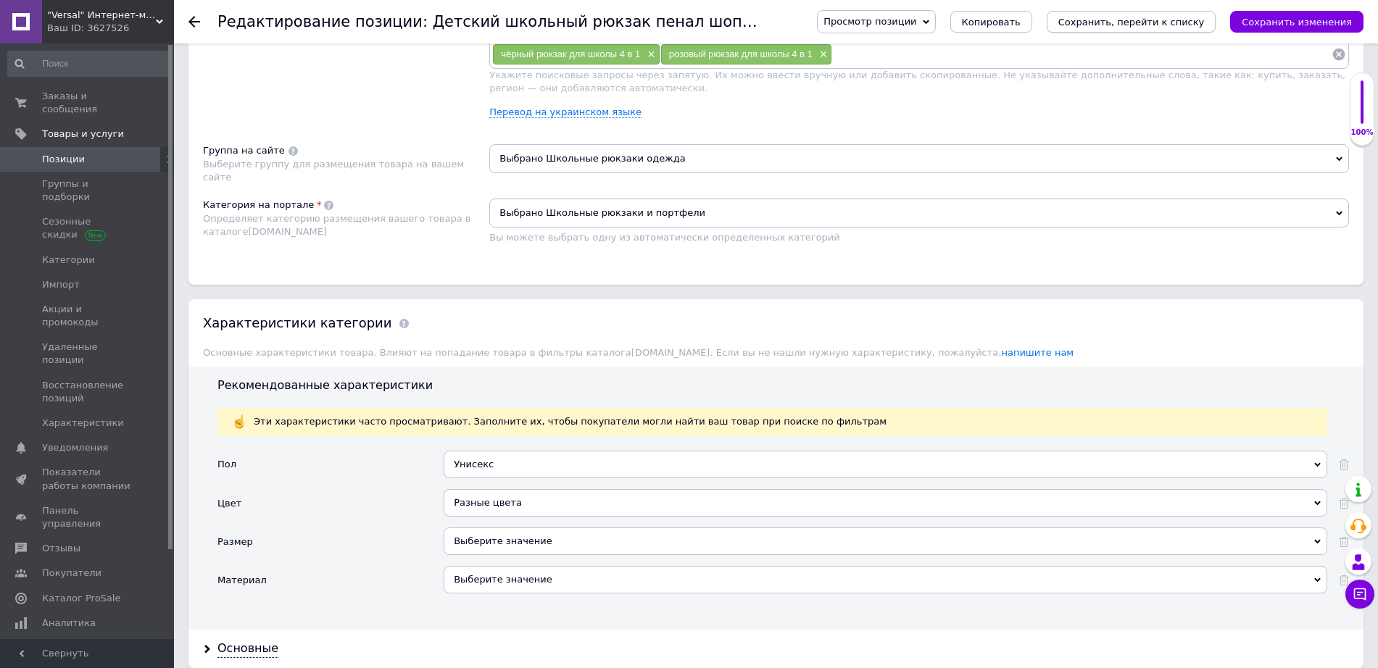
scroll to position [996, 0]
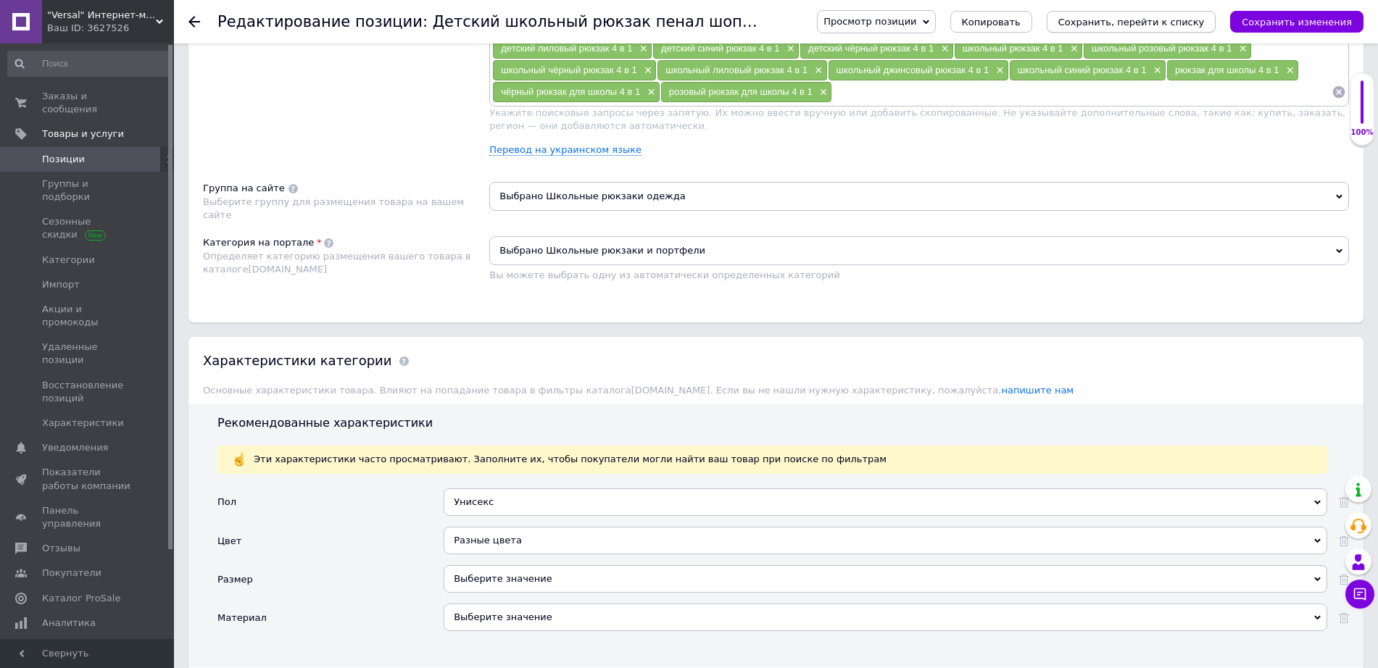
click at [1152, 20] on icon "Сохранить, перейти к списку" at bounding box center [1131, 22] width 146 height 11
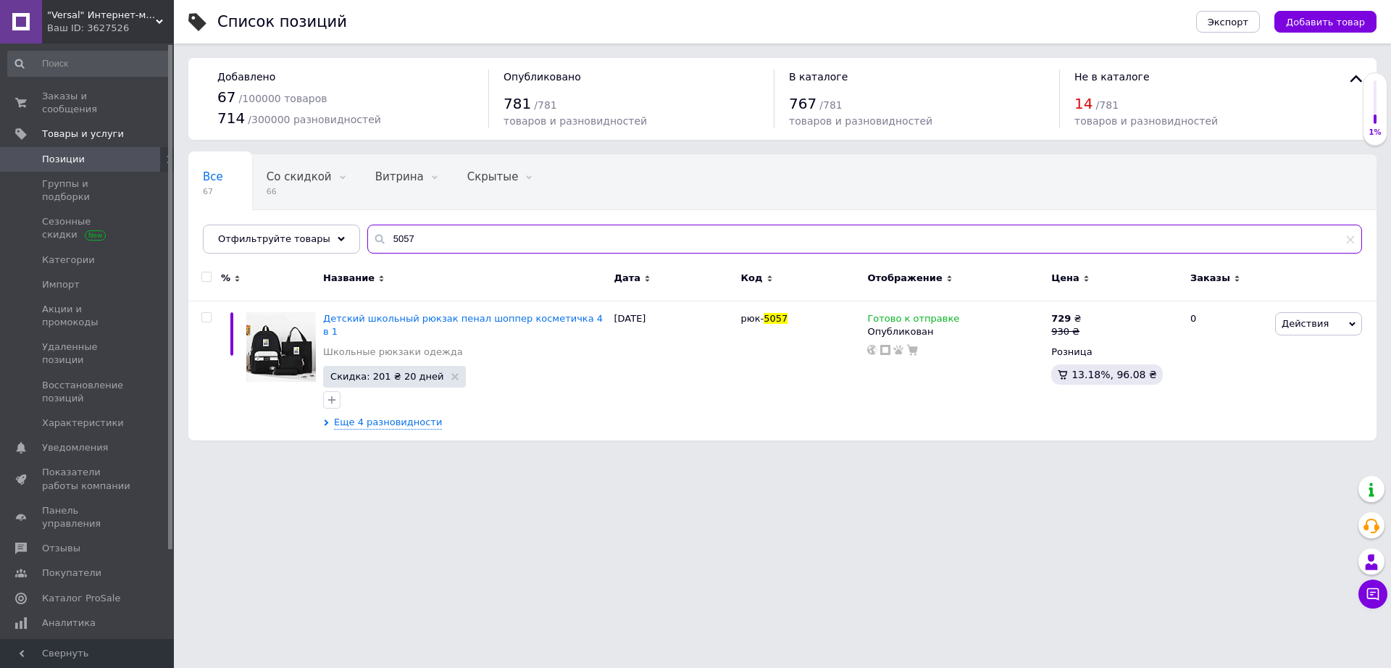
click at [498, 249] on input "5057" at bounding box center [864, 239] width 995 height 29
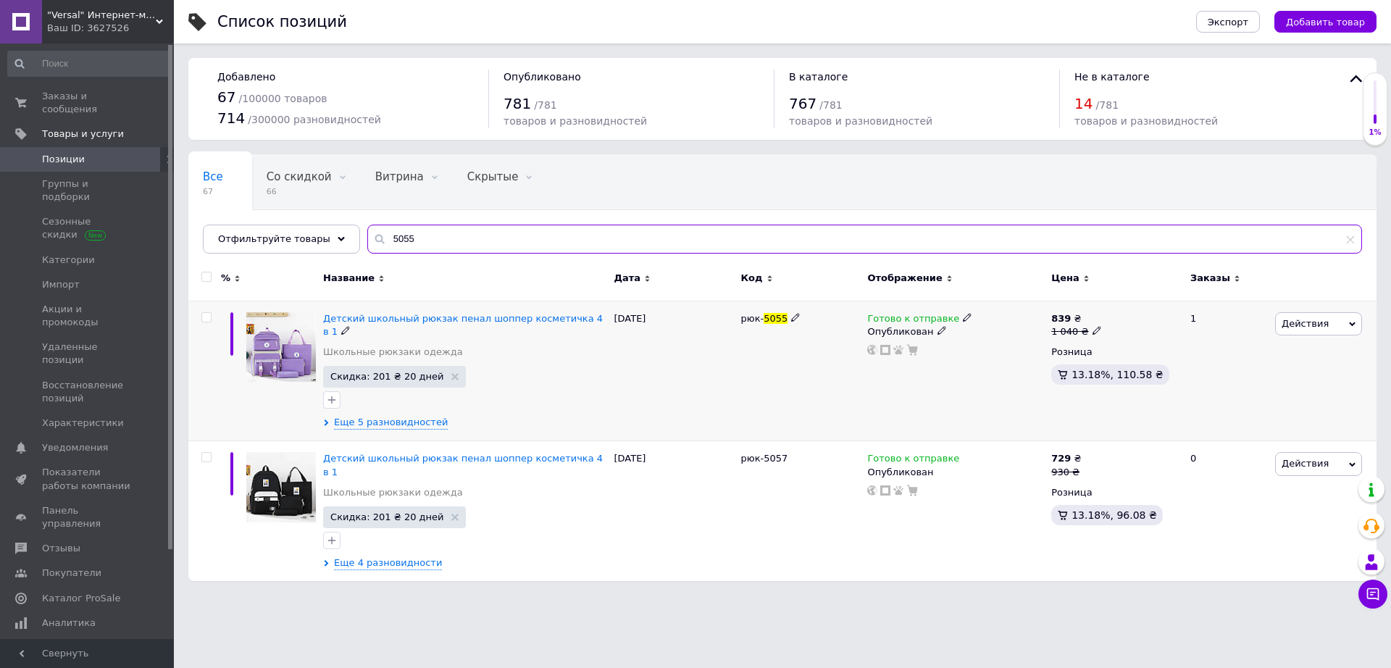
type input "5055"
click at [1099, 330] on div "839 ₴ 1 040 ₴" at bounding box center [1115, 325] width 127 height 26
click at [1098, 327] on div "839 ₴ 1 040 ₴" at bounding box center [1115, 325] width 127 height 26
click at [1093, 326] on icon at bounding box center [1097, 330] width 9 height 9
type input "1"
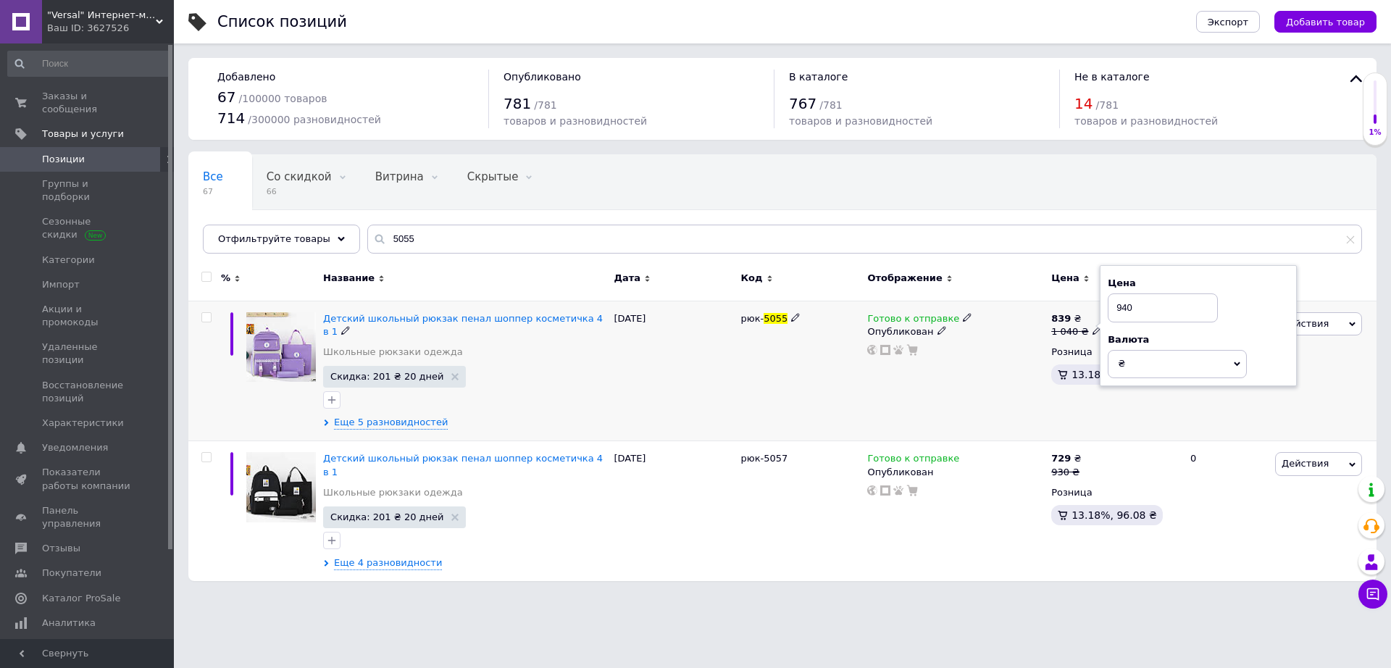
type input "940"
click at [1015, 354] on div at bounding box center [956, 350] width 180 height 12
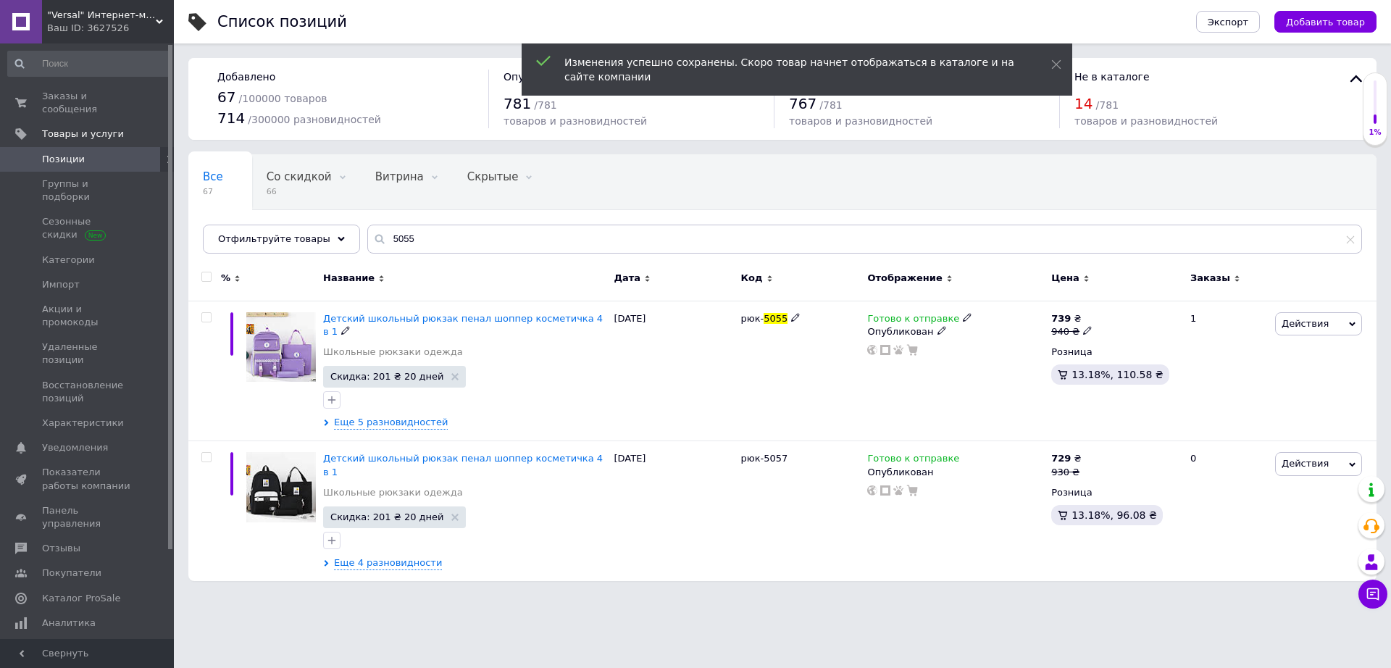
click at [497, 317] on span "Детский школьный рюкзак пенал шоппер косметичка 4 в 1" at bounding box center [463, 325] width 280 height 24
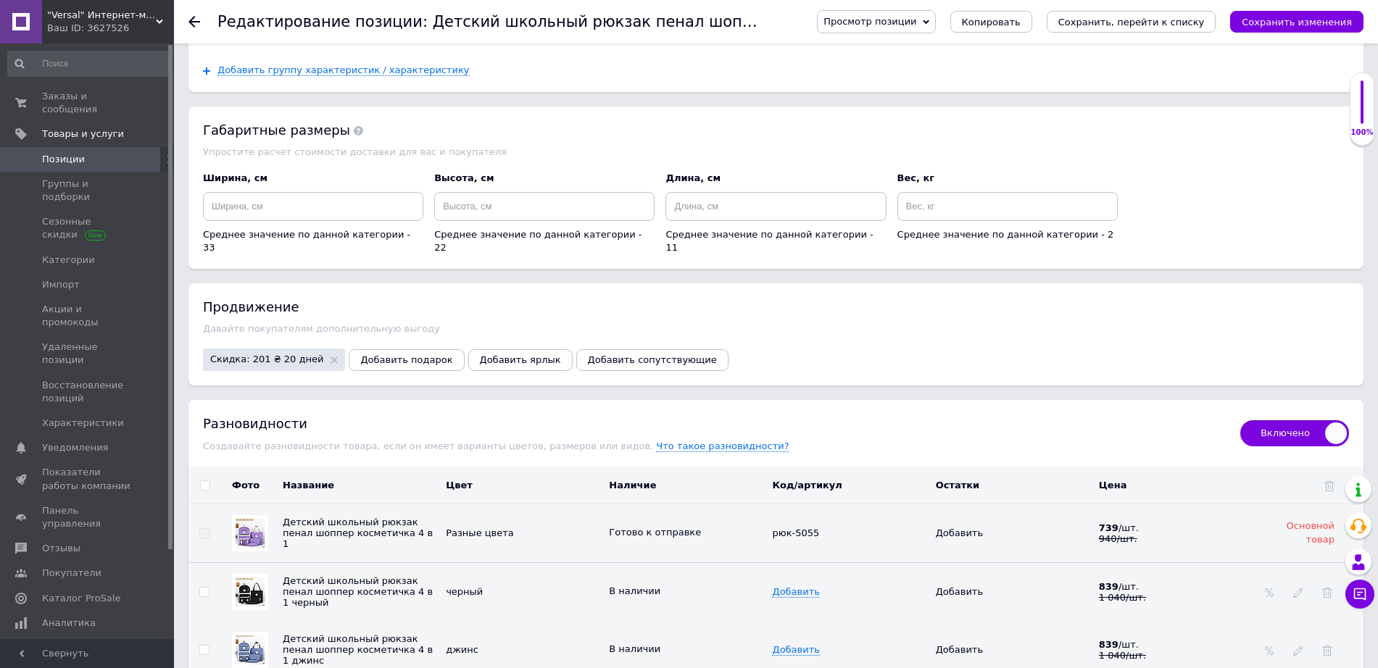
scroll to position [1902, 0]
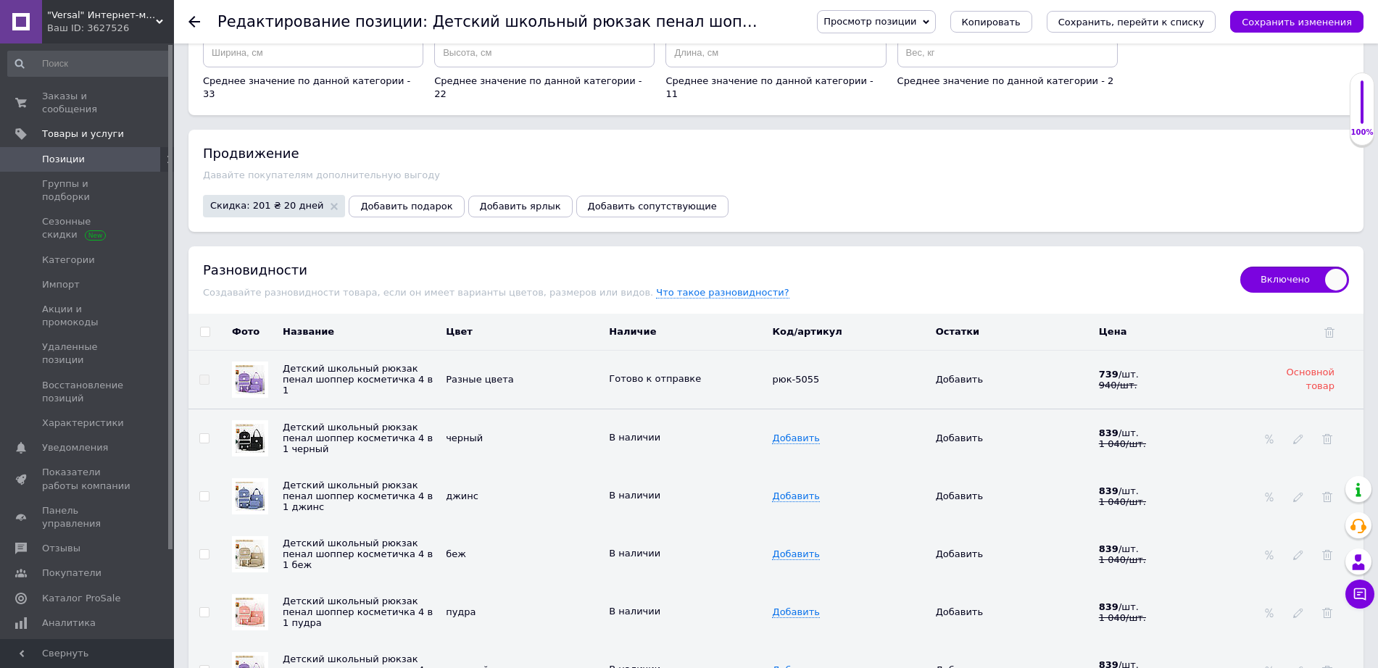
click at [208, 328] on input "checkbox" at bounding box center [204, 332] width 9 height 9
checkbox input "true"
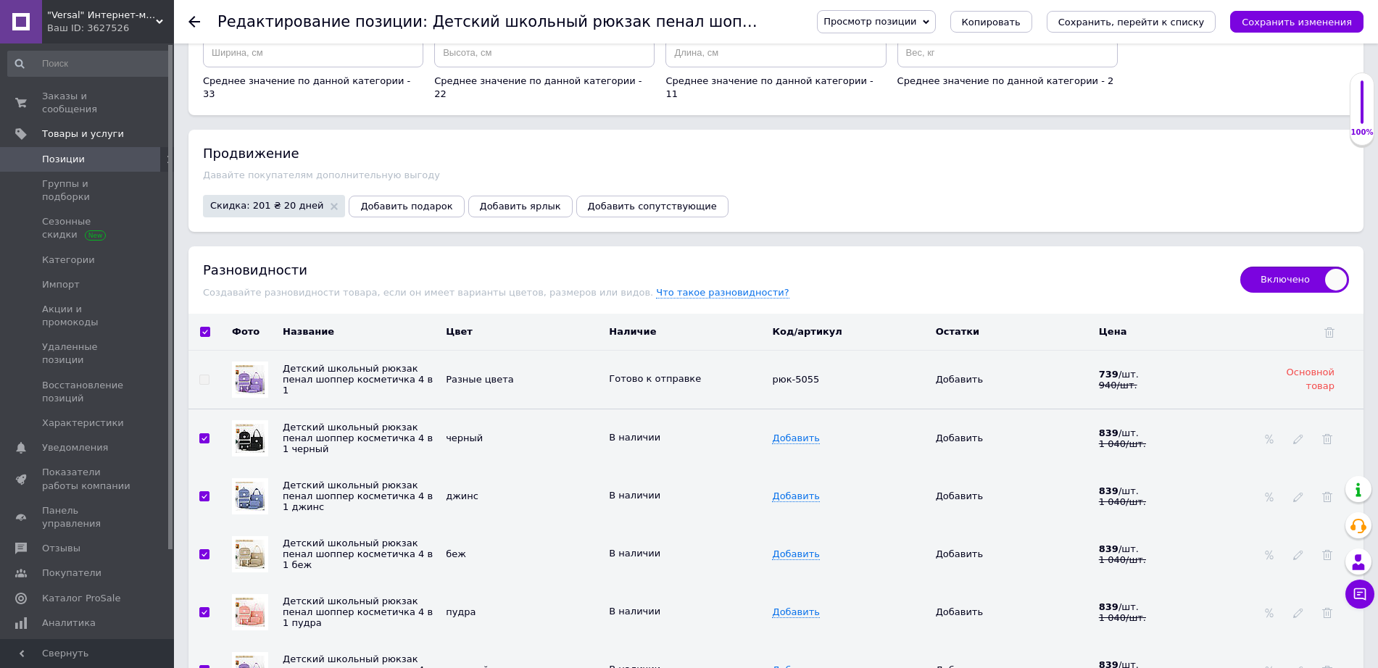
checkbox input "true"
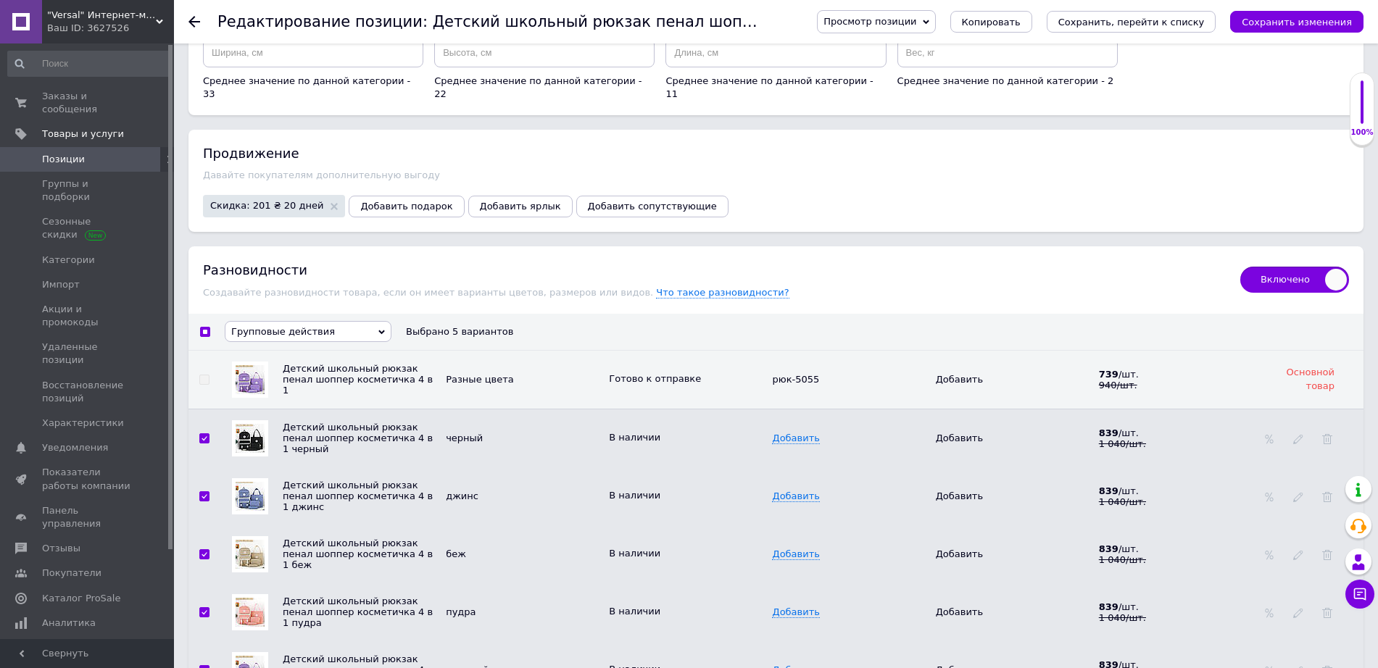
click at [351, 321] on span "Групповые действия" at bounding box center [308, 331] width 167 height 21
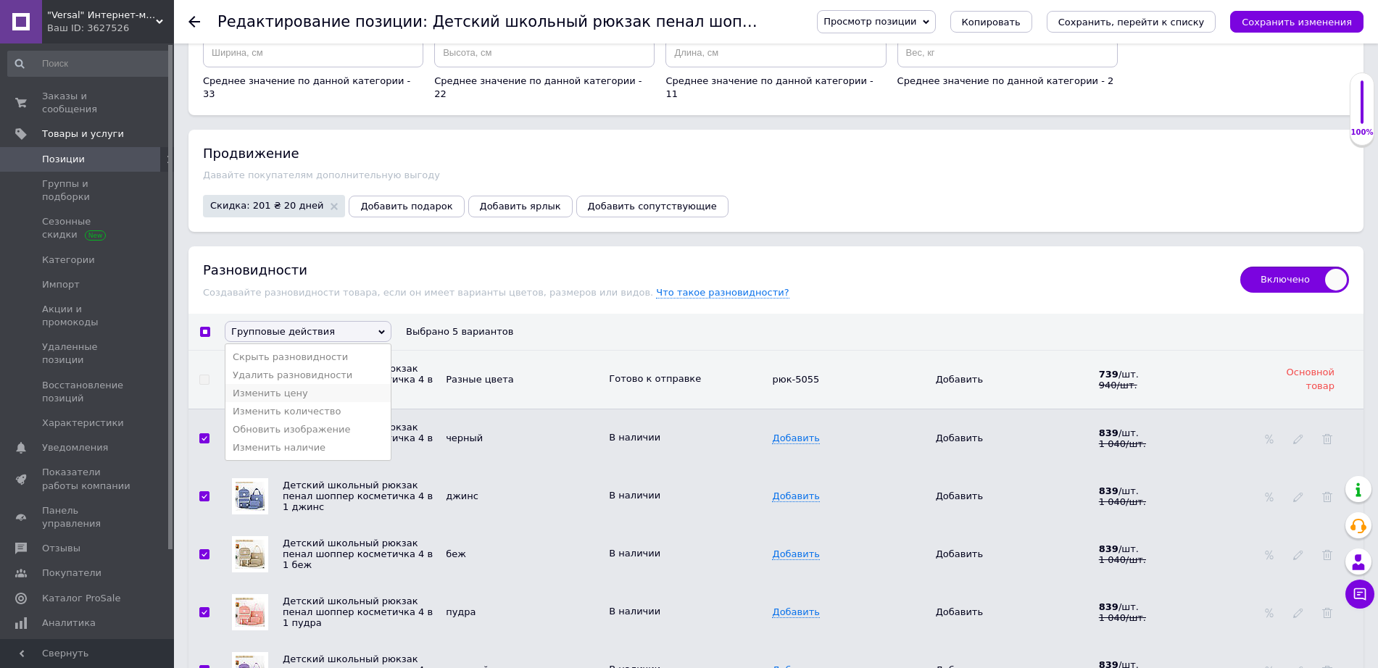
click at [327, 384] on li "Изменить цену" at bounding box center [307, 393] width 165 height 18
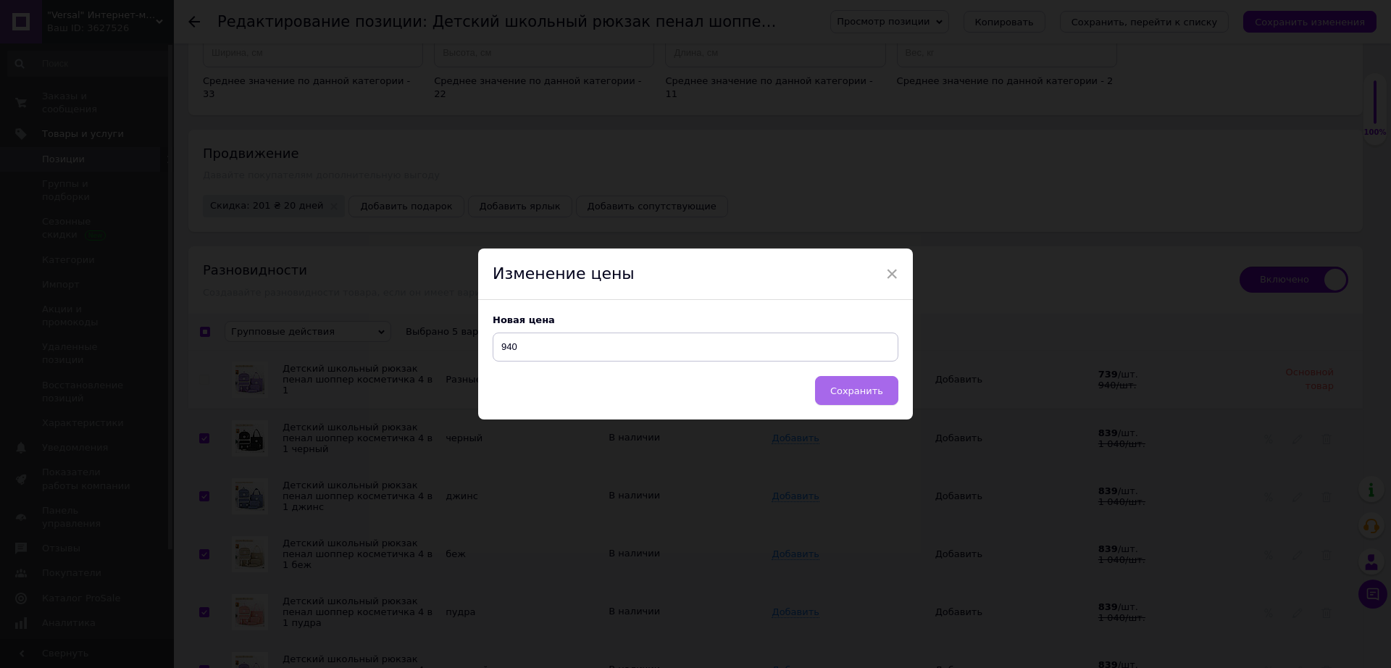
type input "940"
click at [862, 383] on button "Сохранить" at bounding box center [856, 390] width 83 height 29
checkbox input "false"
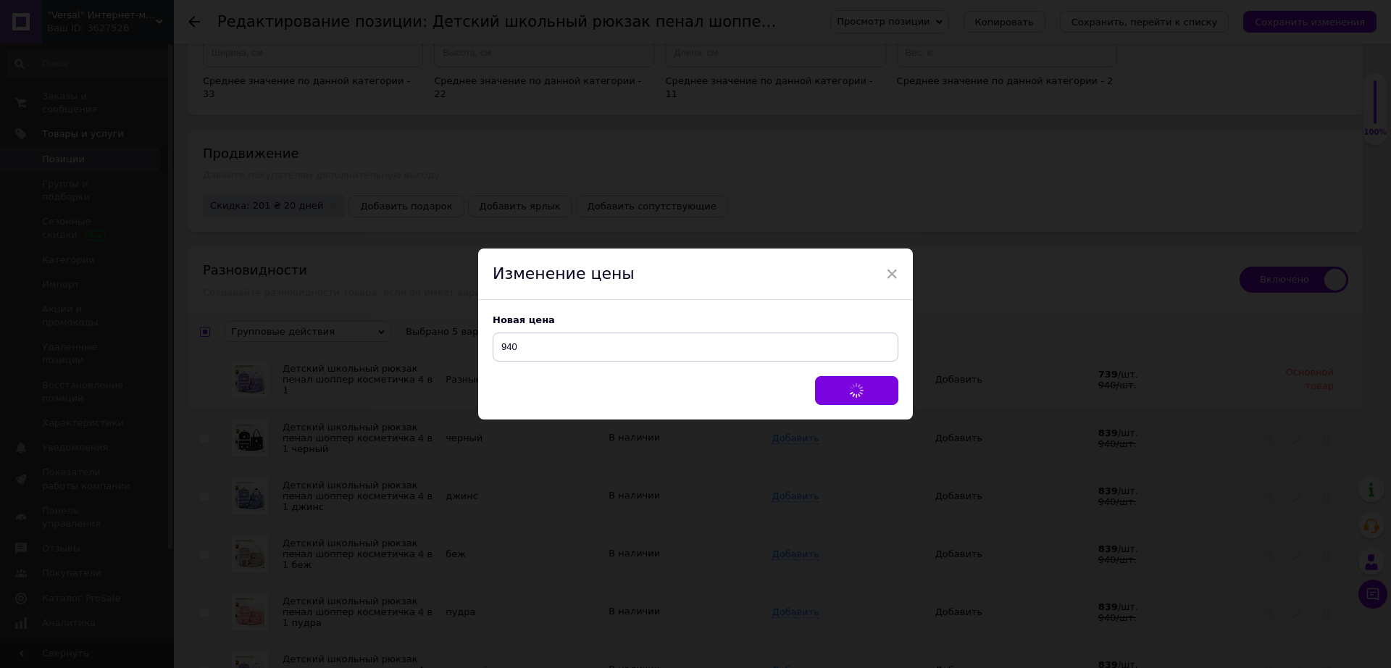
checkbox input "false"
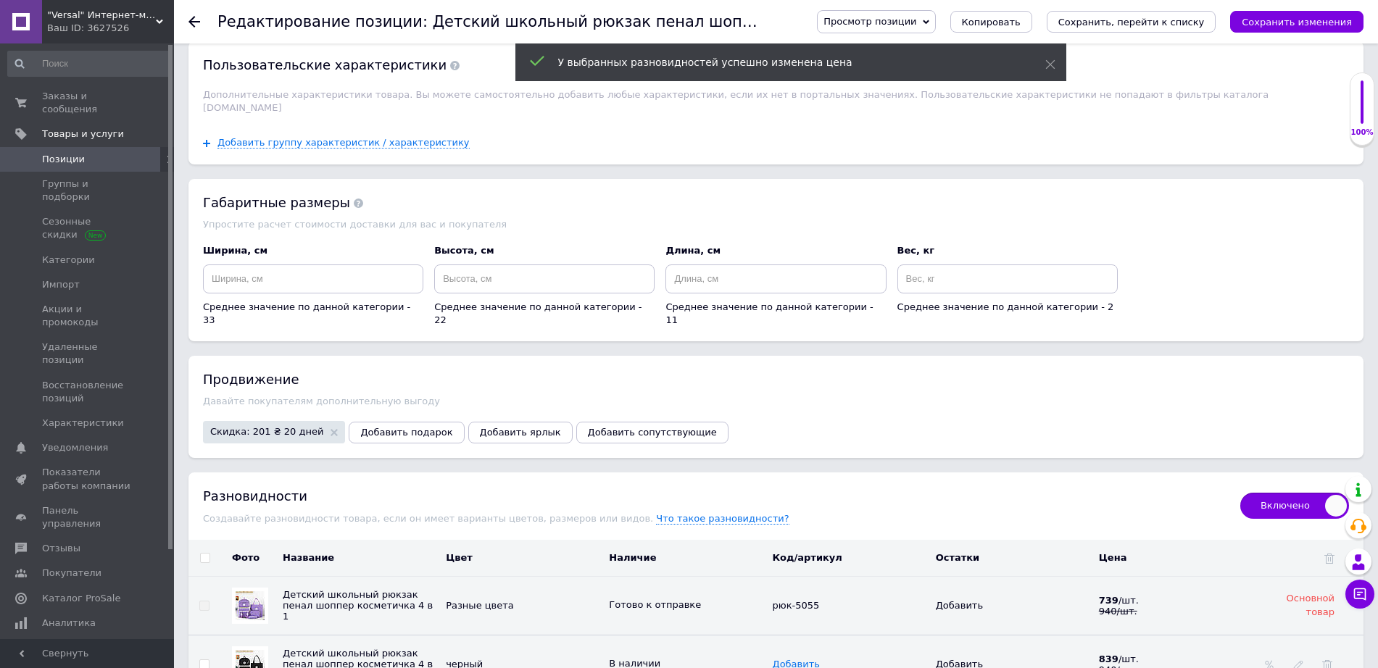
scroll to position [1359, 0]
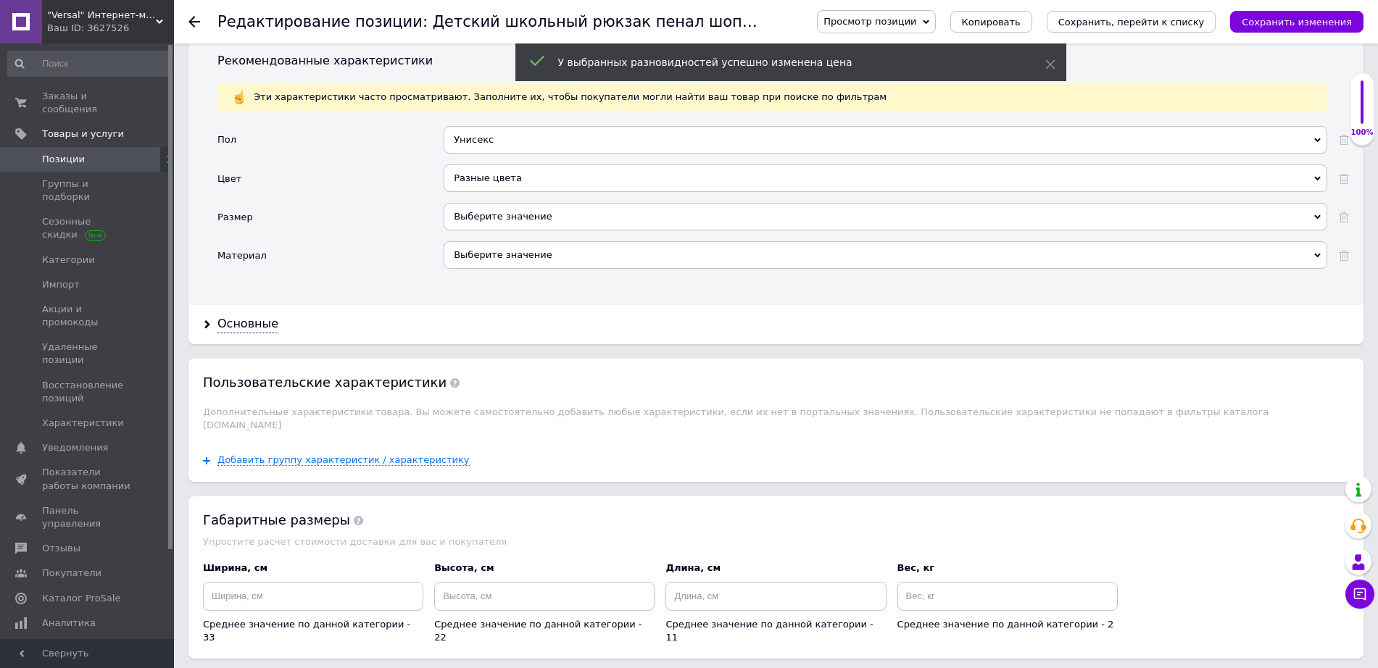
click at [1112, 29] on button "Сохранить, перейти к списку" at bounding box center [1131, 22] width 170 height 22
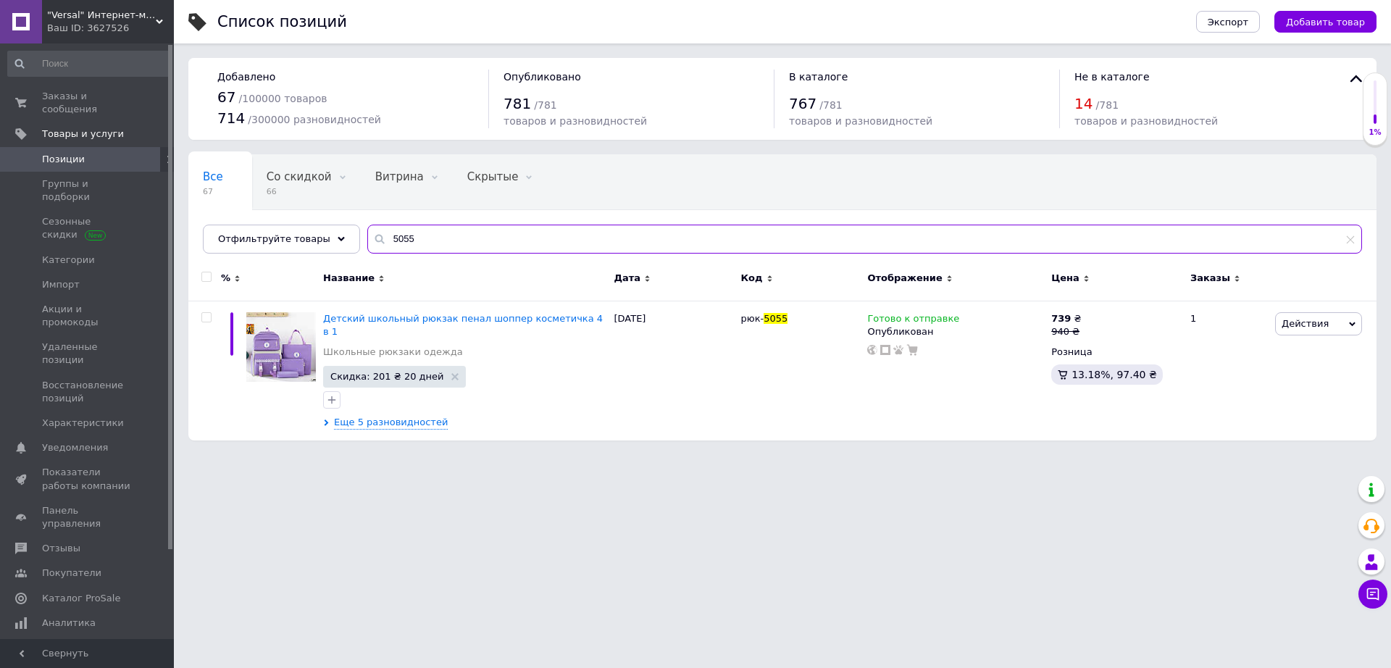
drag, startPoint x: 404, startPoint y: 229, endPoint x: 354, endPoint y: 242, distance: 51.7
click at [367, 242] on input "5055" at bounding box center [864, 239] width 995 height 29
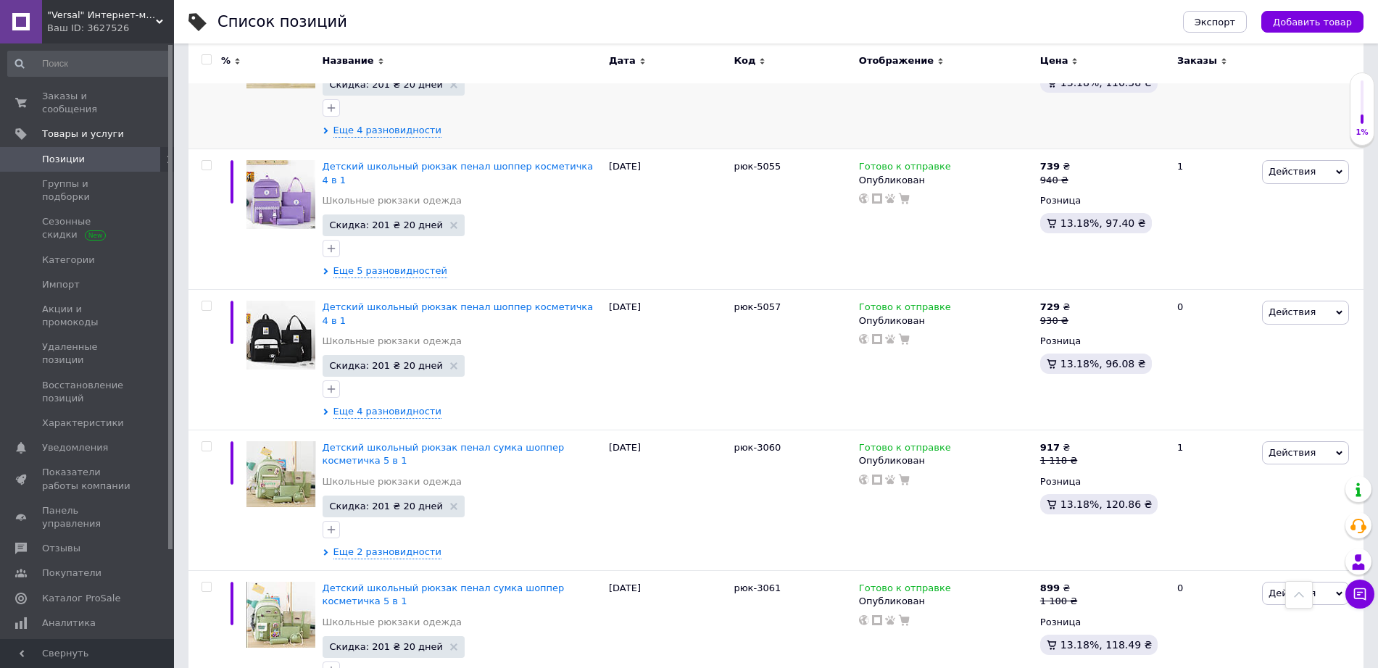
scroll to position [544, 0]
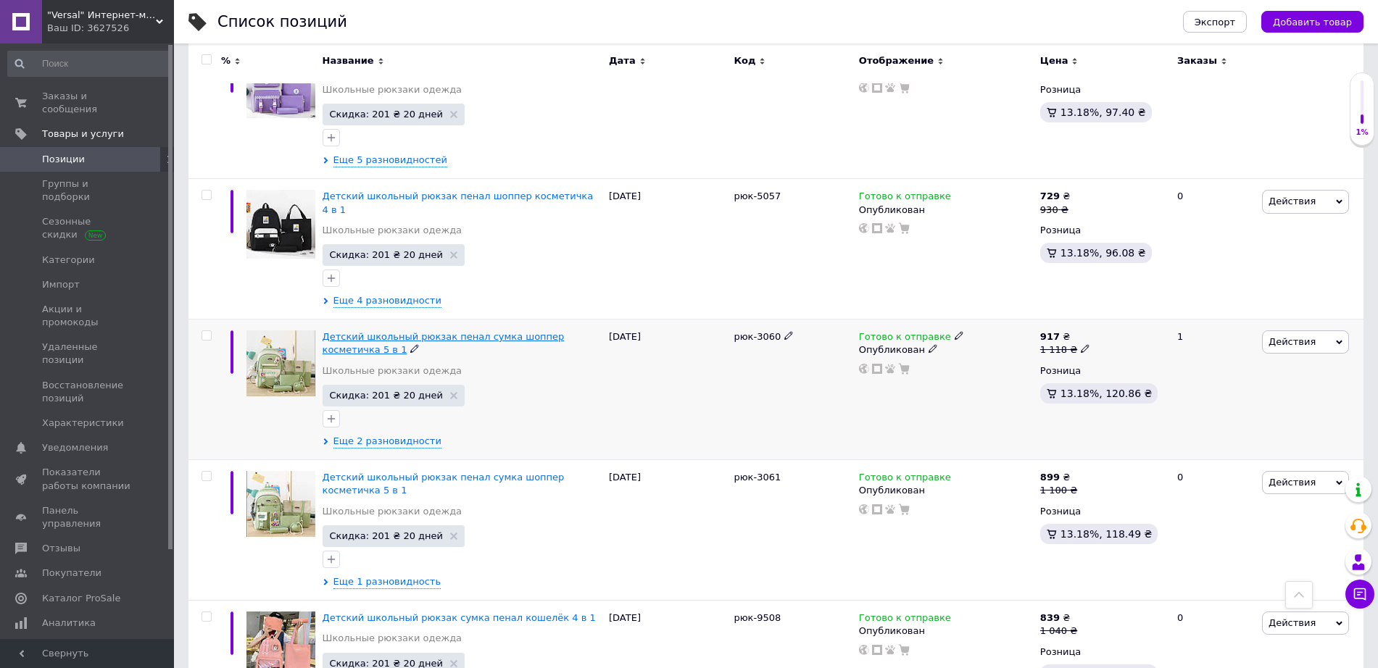
click at [463, 331] on span "Детский школьный рюкзак пенал сумка шоппер косметичка 5 в 1" at bounding box center [443, 343] width 242 height 24
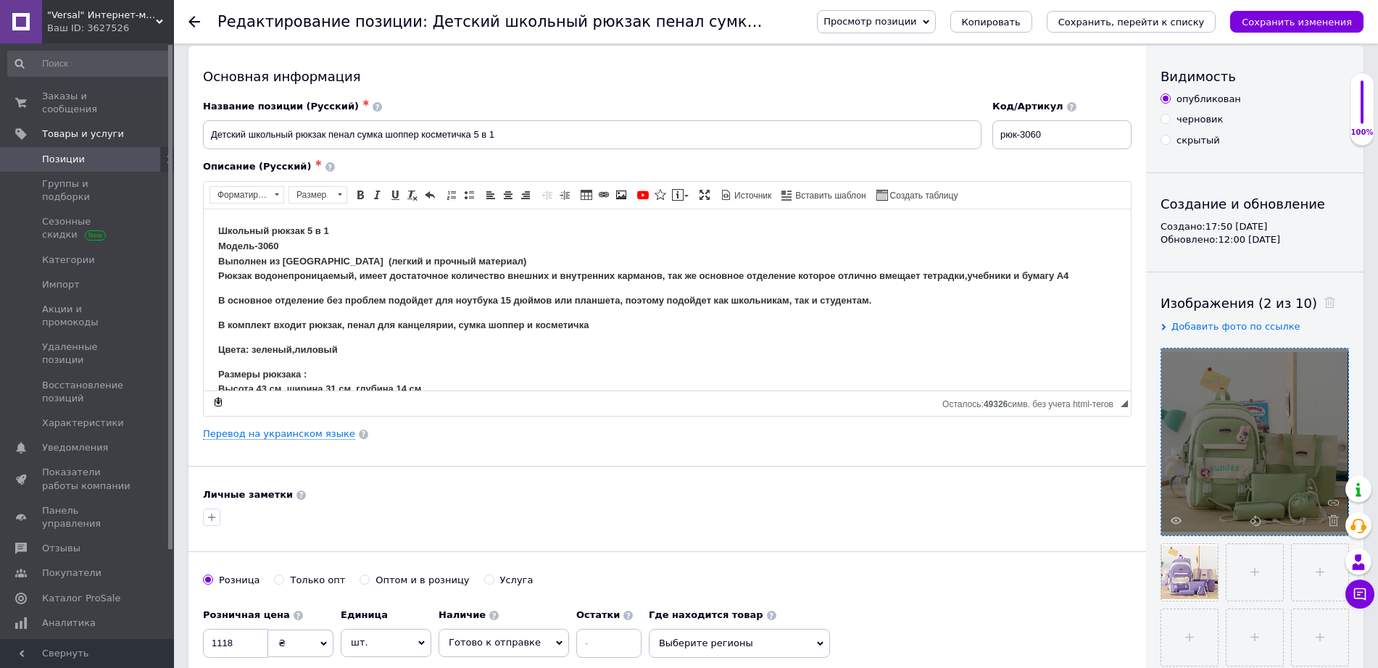
scroll to position [181, 0]
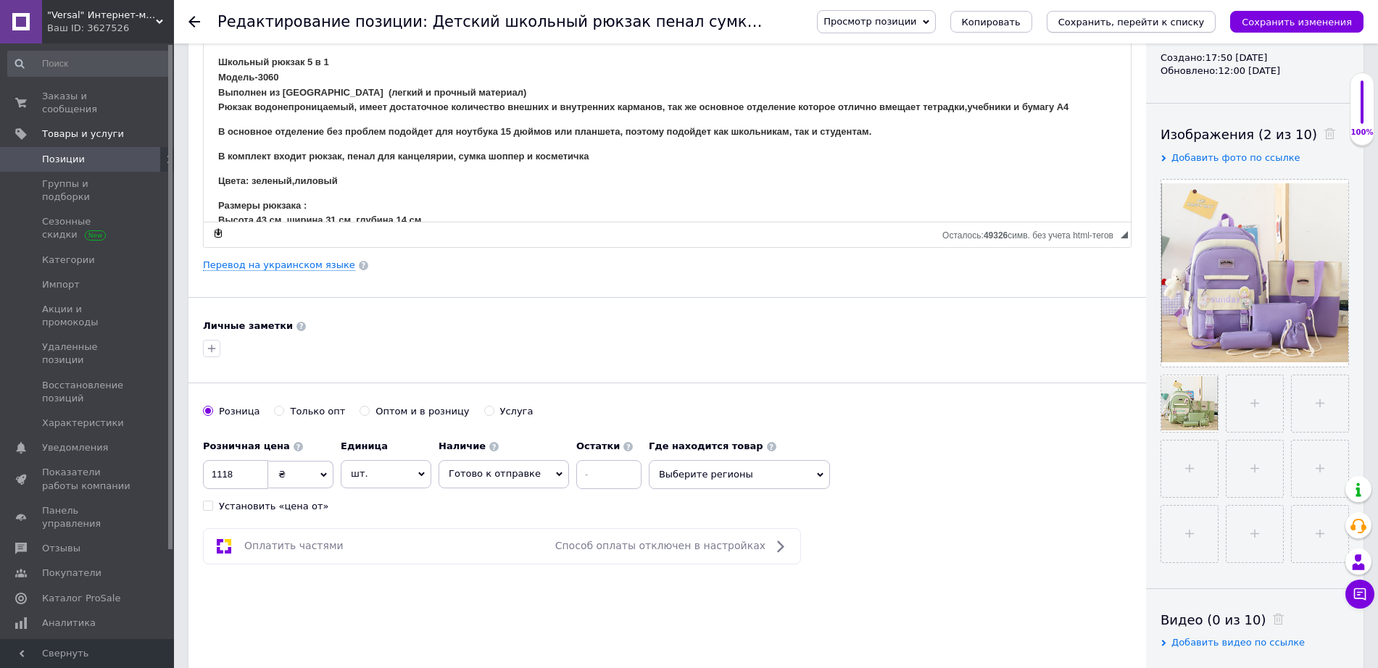
click at [1145, 11] on div "Просмотр позиции Сохранить и посмотреть на сайте Сохранить и посмотреть на порт…" at bounding box center [1082, 21] width 561 height 23
click at [1146, 34] on div "Просмотр позиции Сохранить и посмотреть на сайте Сохранить и посмотреть на порт…" at bounding box center [1075, 21] width 575 height 43
click at [1143, 27] on icon "Сохранить, перейти к списку" at bounding box center [1131, 22] width 146 height 11
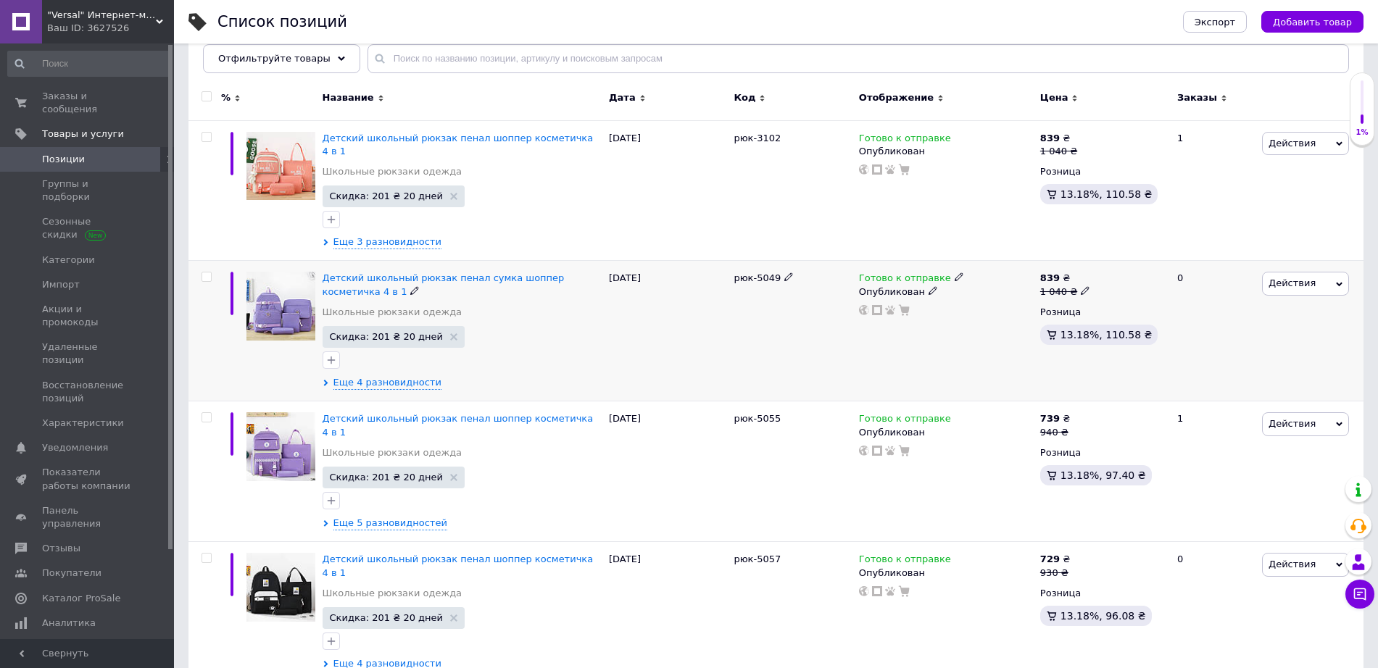
scroll to position [181, 0]
click at [459, 272] on span "Детский школьный рюкзак пенал сумка шоппер косметичка 4 в 1" at bounding box center [443, 284] width 242 height 24
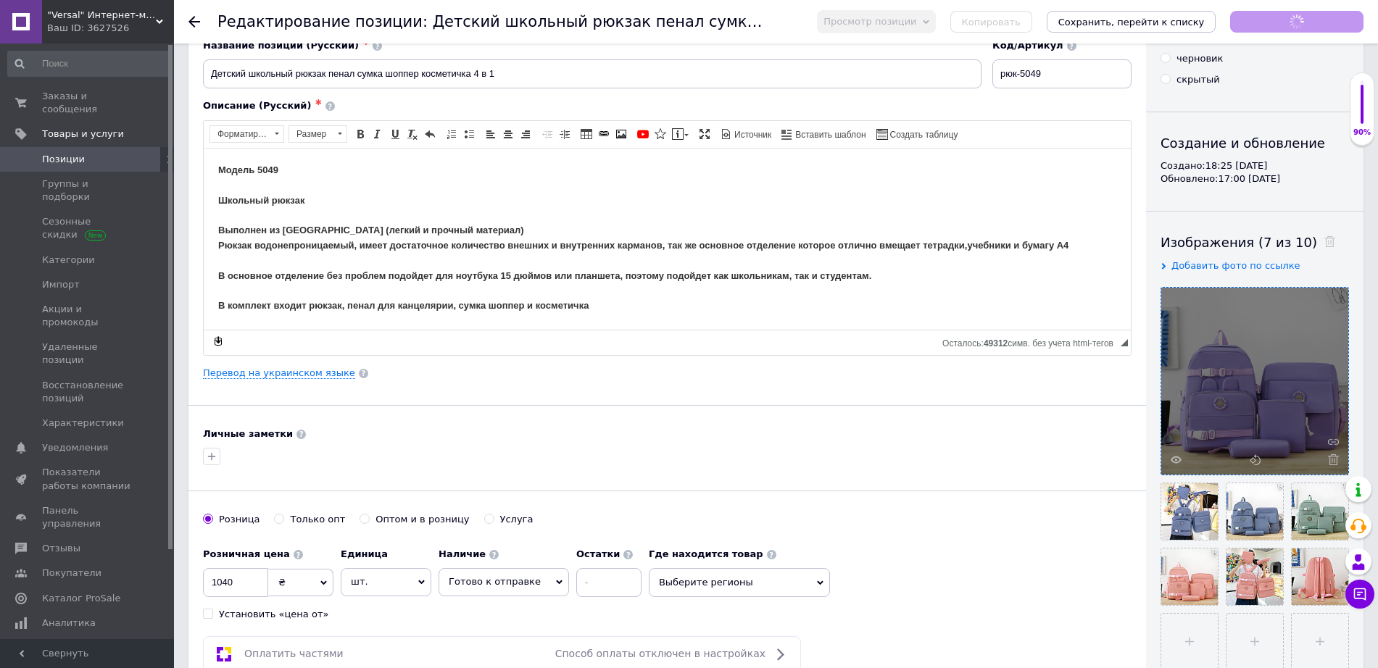
scroll to position [181, 0]
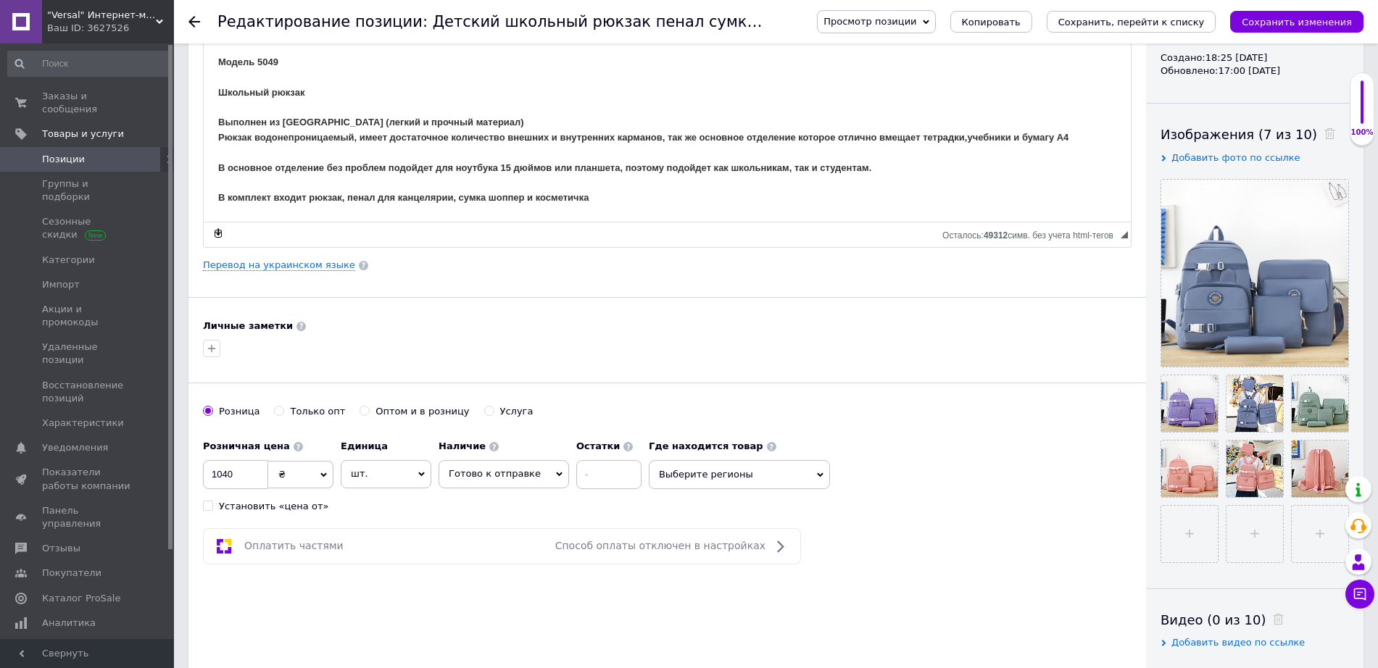
click at [1161, 7] on div "Просмотр позиции Сохранить и посмотреть на сайте Сохранить и посмотреть на порт…" at bounding box center [1075, 21] width 575 height 43
click at [1162, 22] on icon "Сохранить, перейти к списку" at bounding box center [1131, 22] width 146 height 11
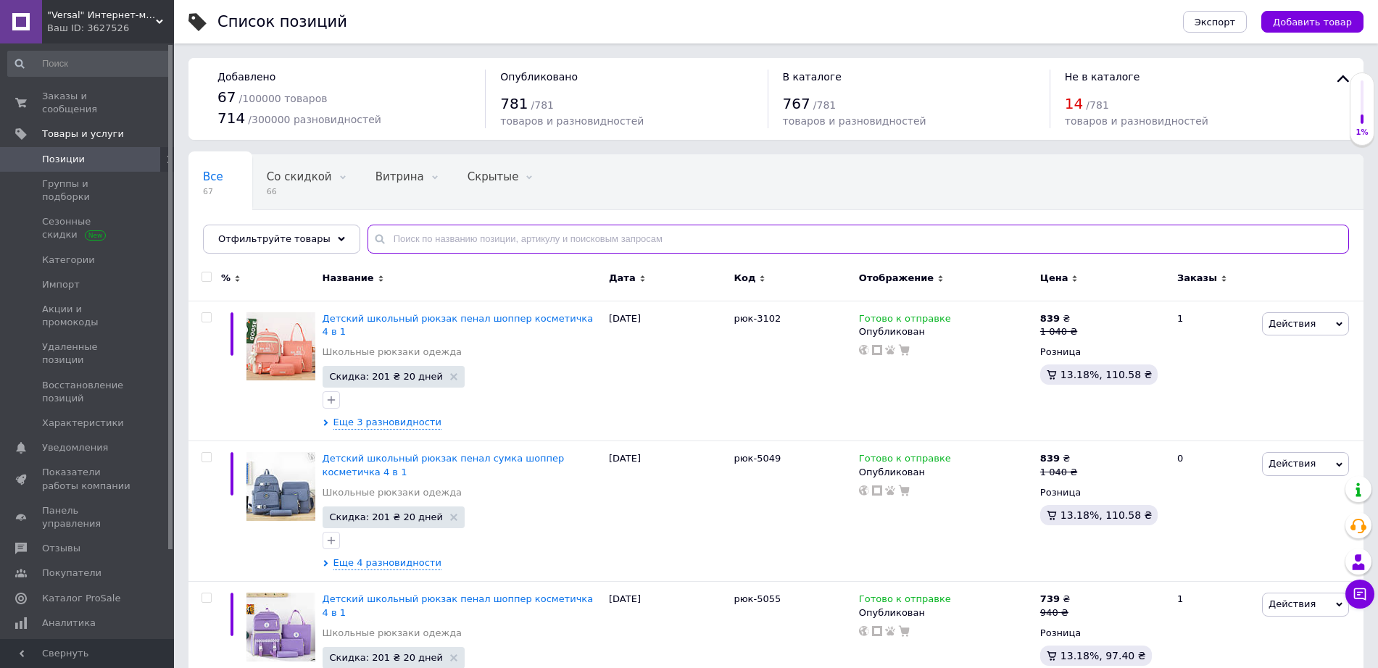
click at [455, 251] on input "text" at bounding box center [857, 239] width 981 height 29
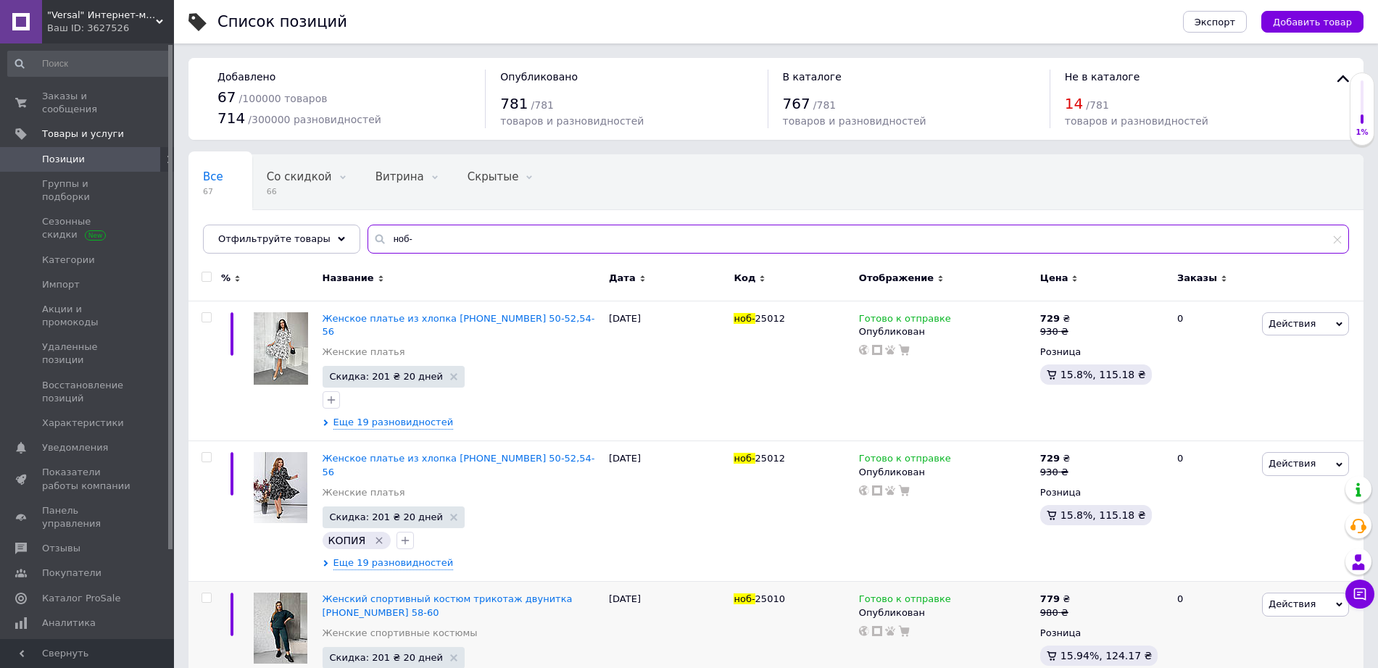
type input "ноб-"
drag, startPoint x: 557, startPoint y: 573, endPoint x: 358, endPoint y: 703, distance: 237.2
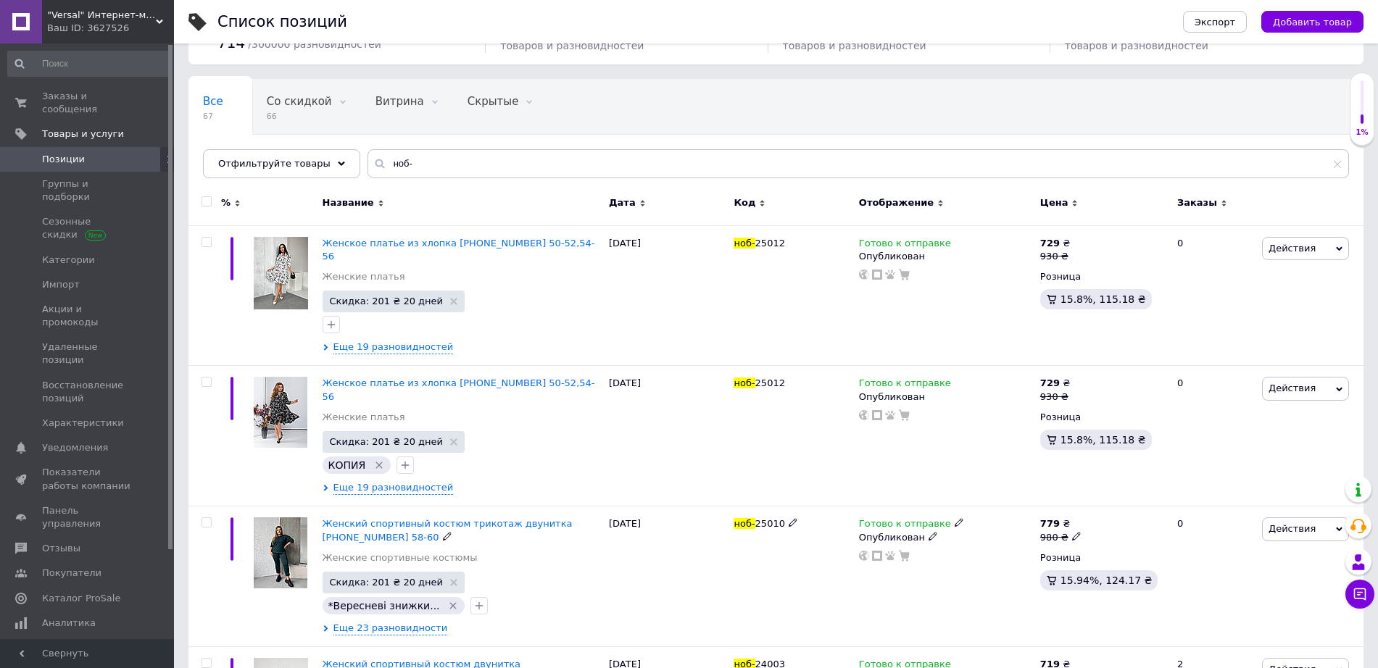
scroll to position [181, 0]
